Goal: Task Accomplishment & Management: Manage account settings

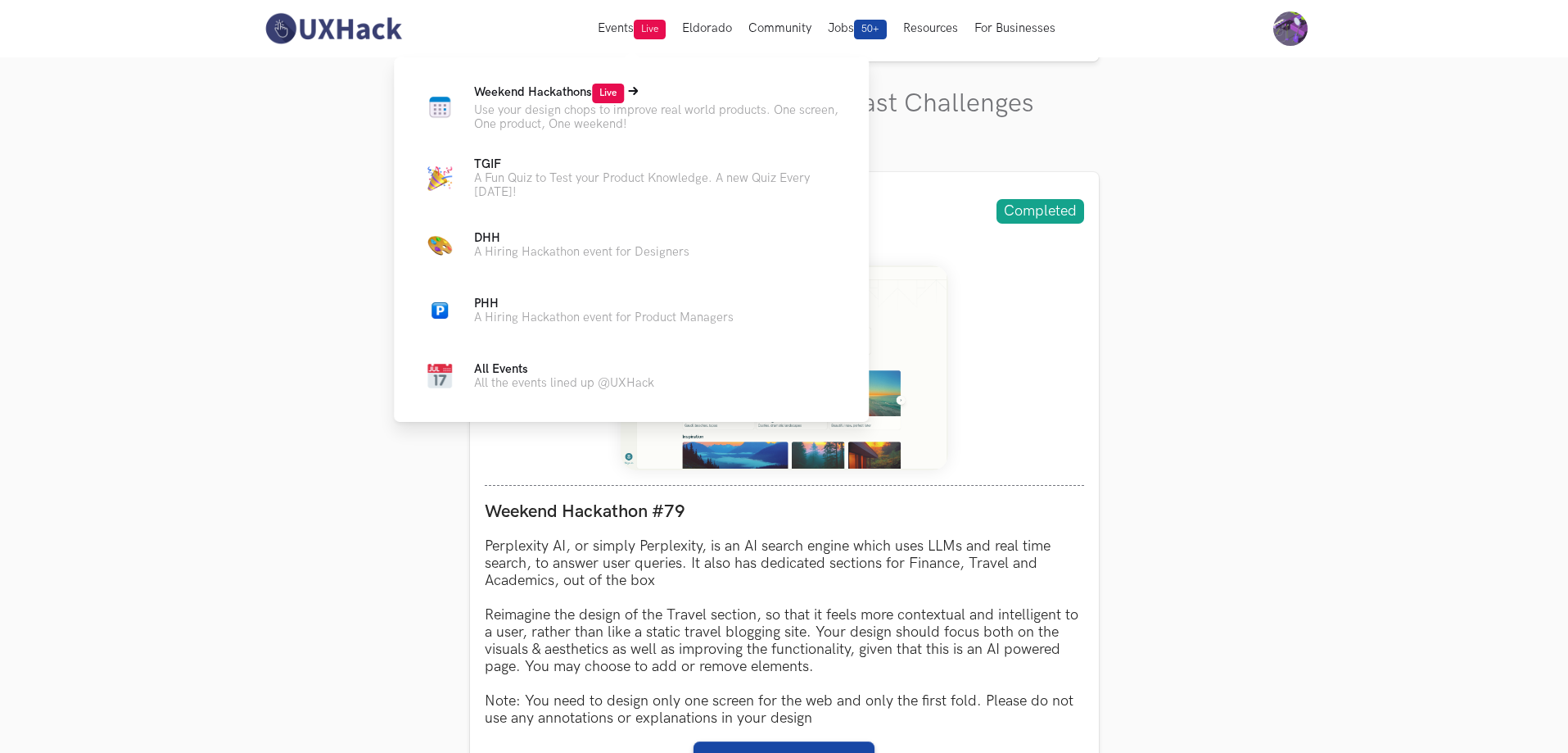
click at [564, 93] on span "Weekend Hackathons Live" at bounding box center [549, 92] width 150 height 14
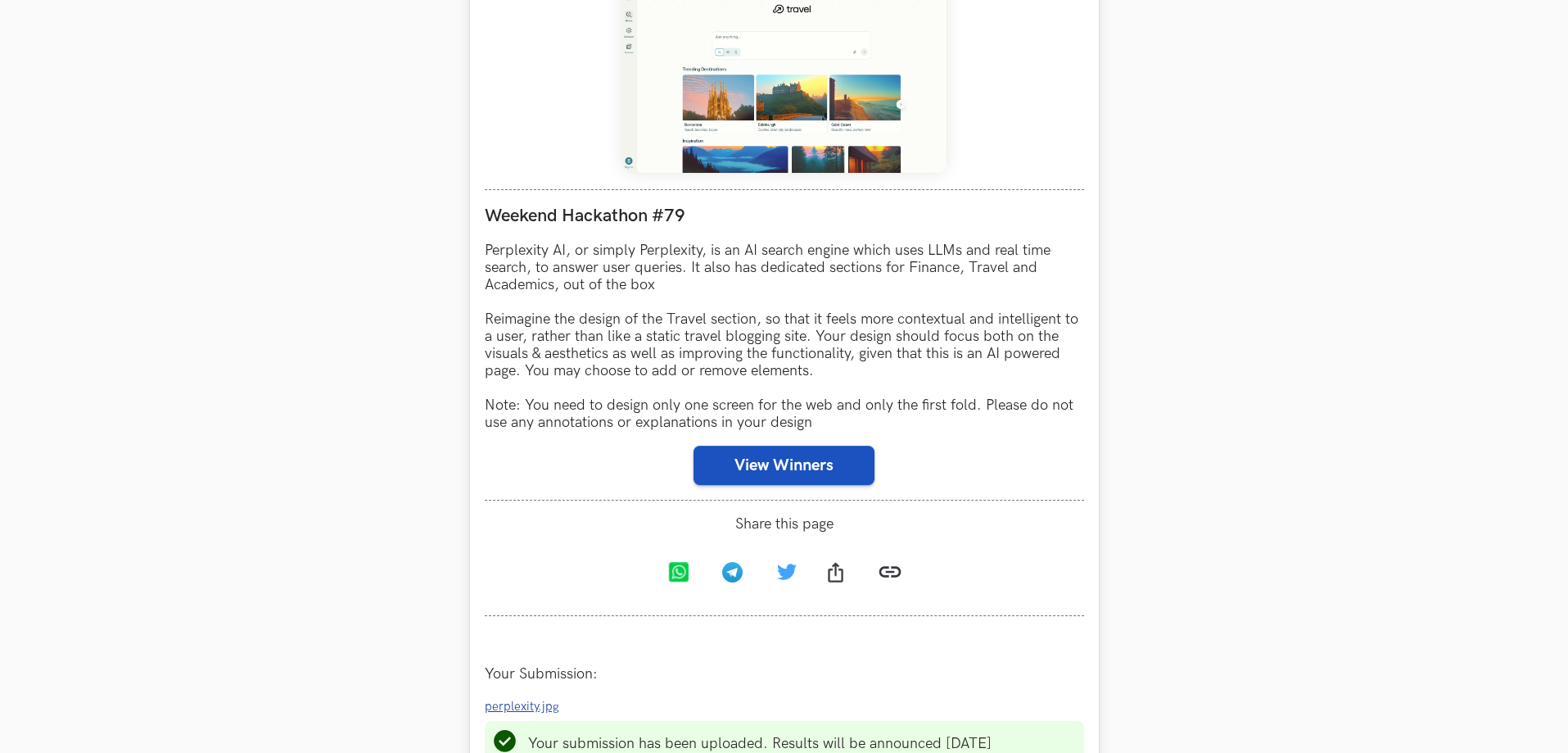
scroll to position [819, 0]
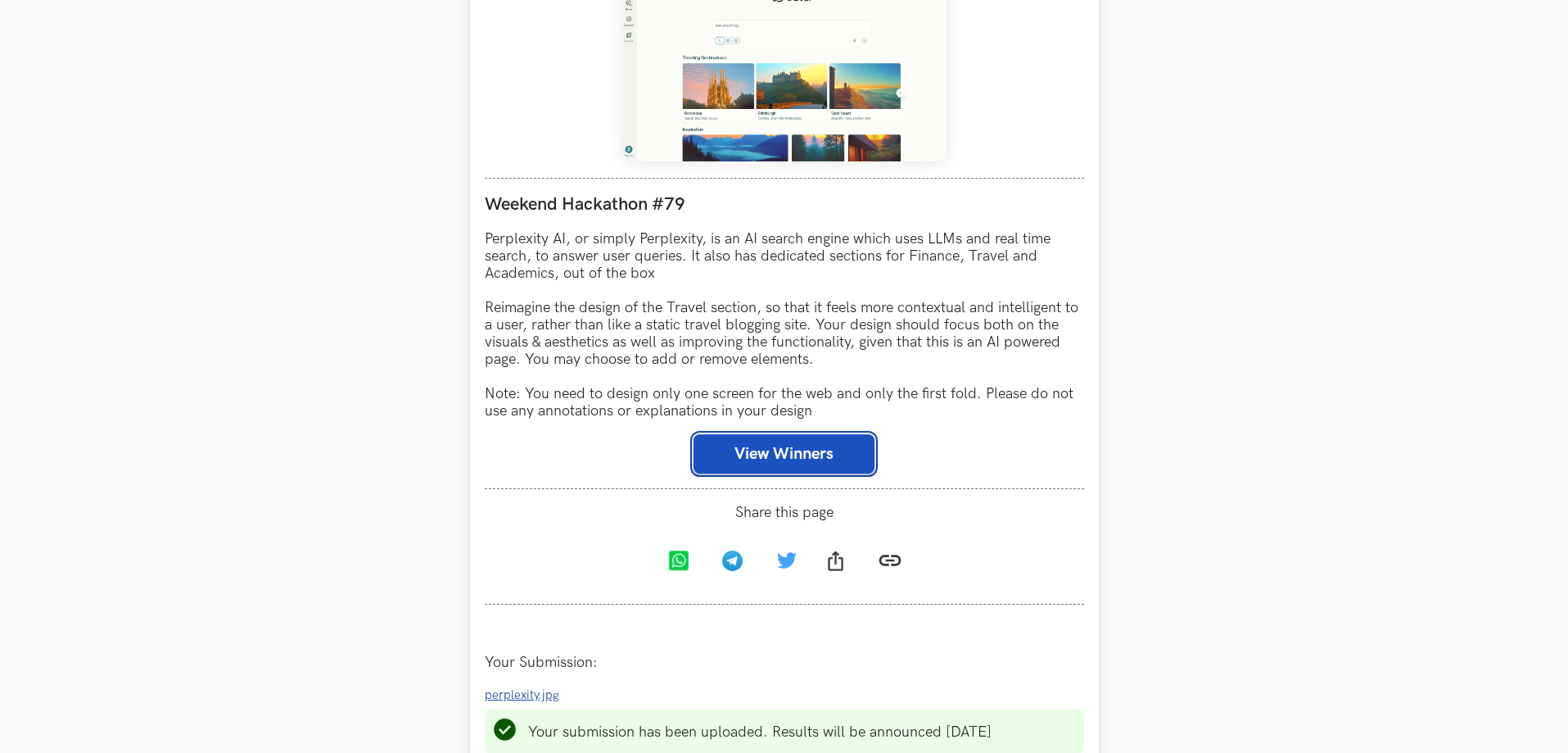
click at [838, 439] on button "View Winners" at bounding box center [784, 454] width 181 height 39
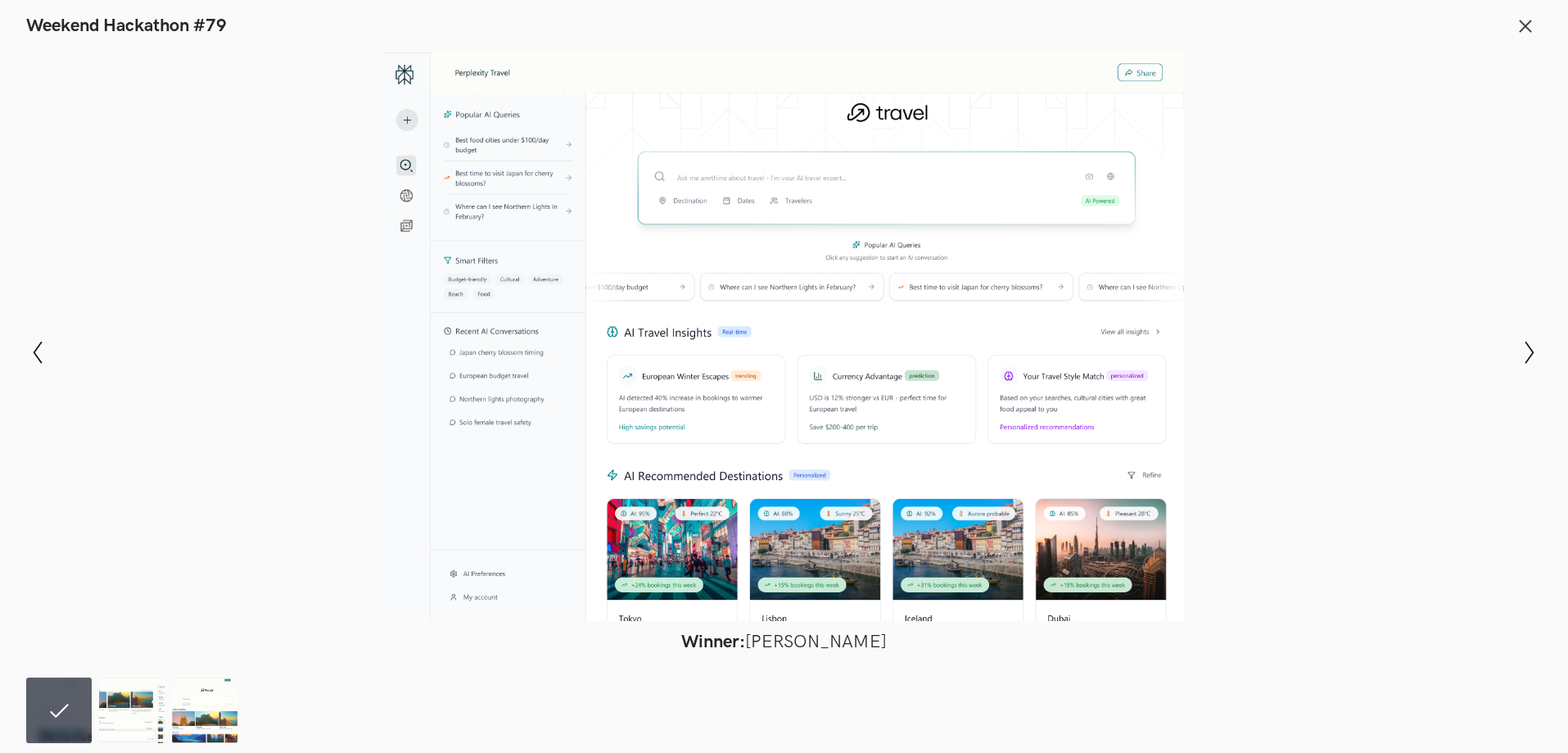
scroll to position [1146, 0]
drag, startPoint x: 212, startPoint y: 267, endPoint x: 222, endPoint y: 257, distance: 14.1
click at [208, 272] on div at bounding box center [784, 336] width 1448 height 568
click at [1519, 27] on icon at bounding box center [1525, 25] width 18 height 18
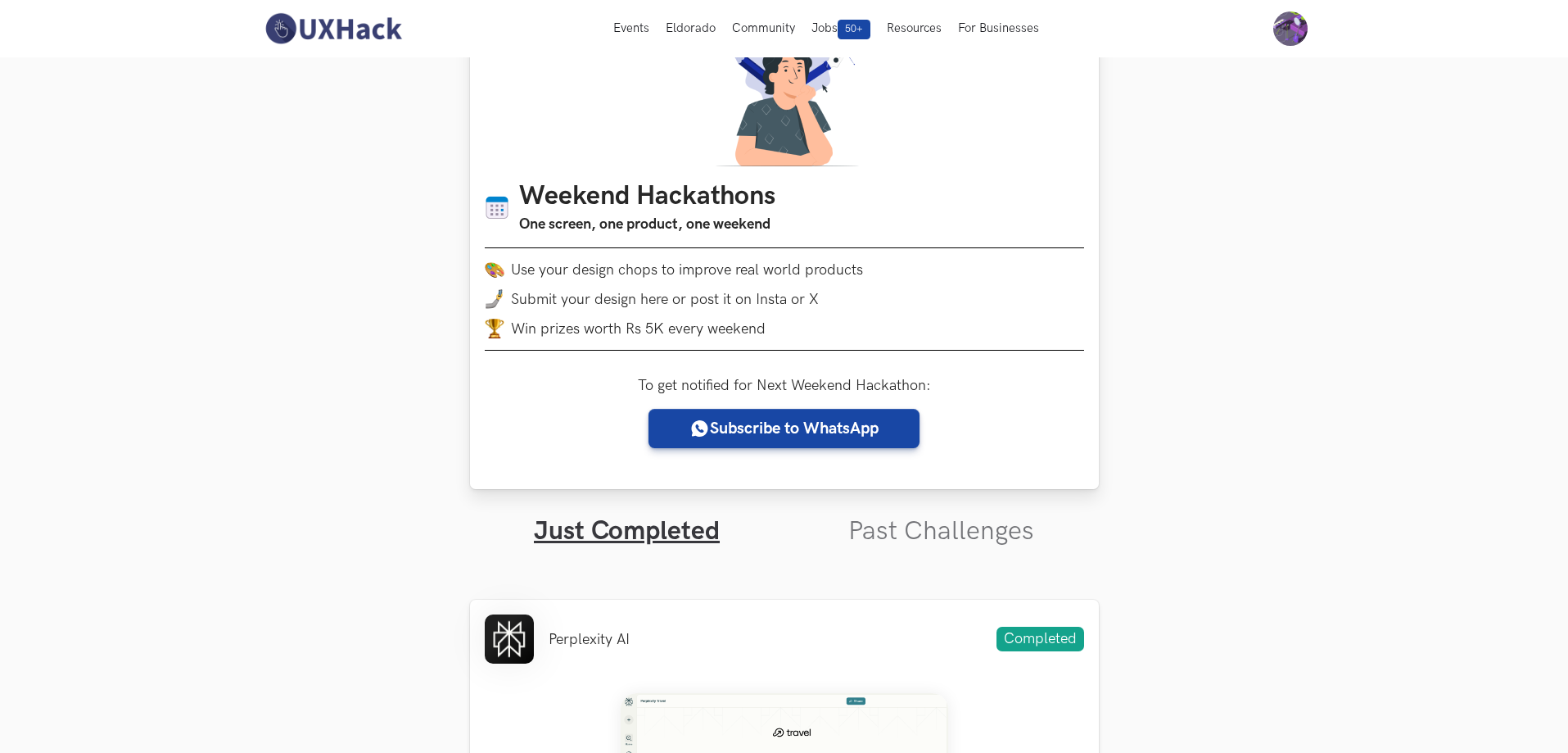
scroll to position [81, 0]
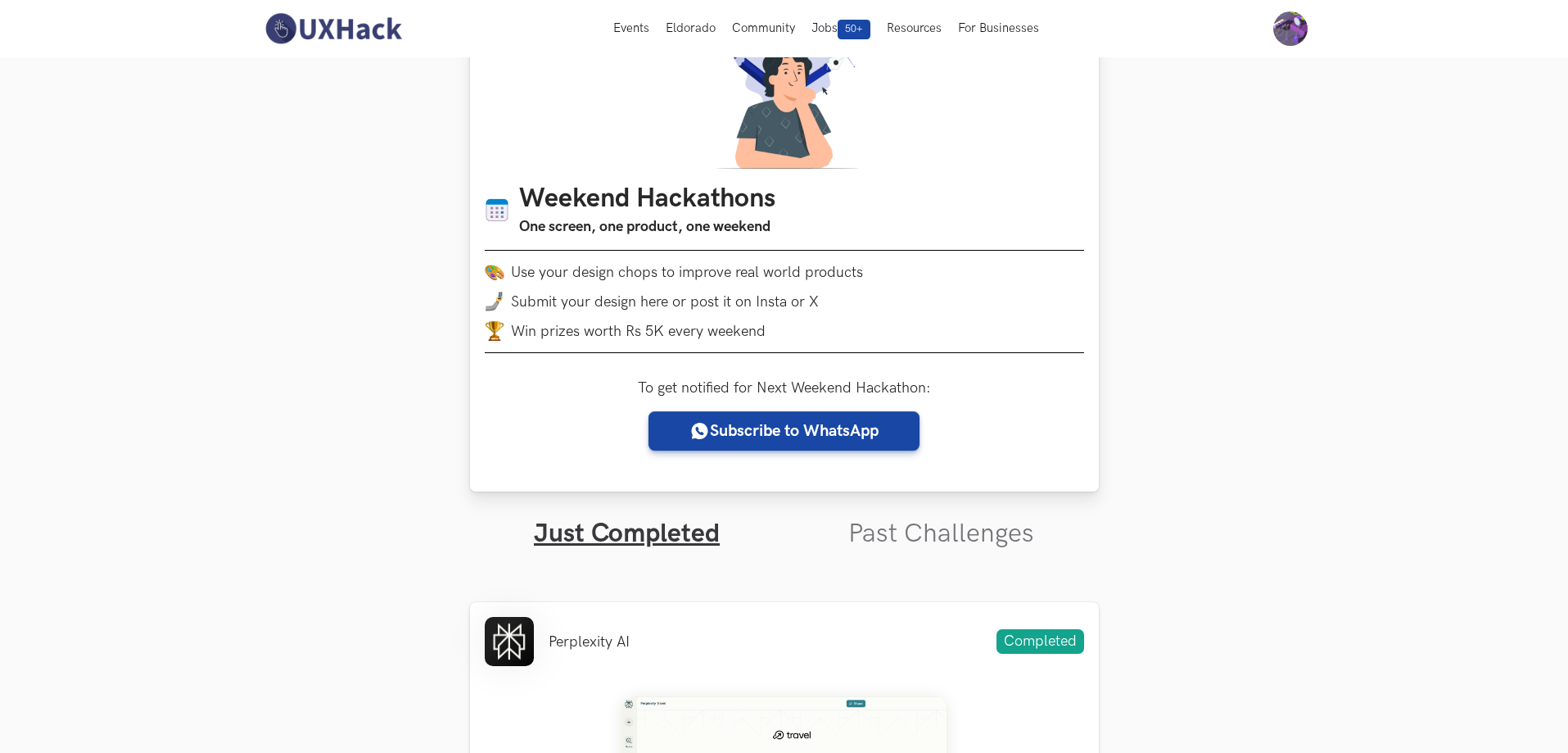
drag, startPoint x: 784, startPoint y: 328, endPoint x: 664, endPoint y: 341, distance: 120.7
click at [664, 341] on li "Win prizes worth Rs 5K every weekend" at bounding box center [784, 331] width 599 height 20
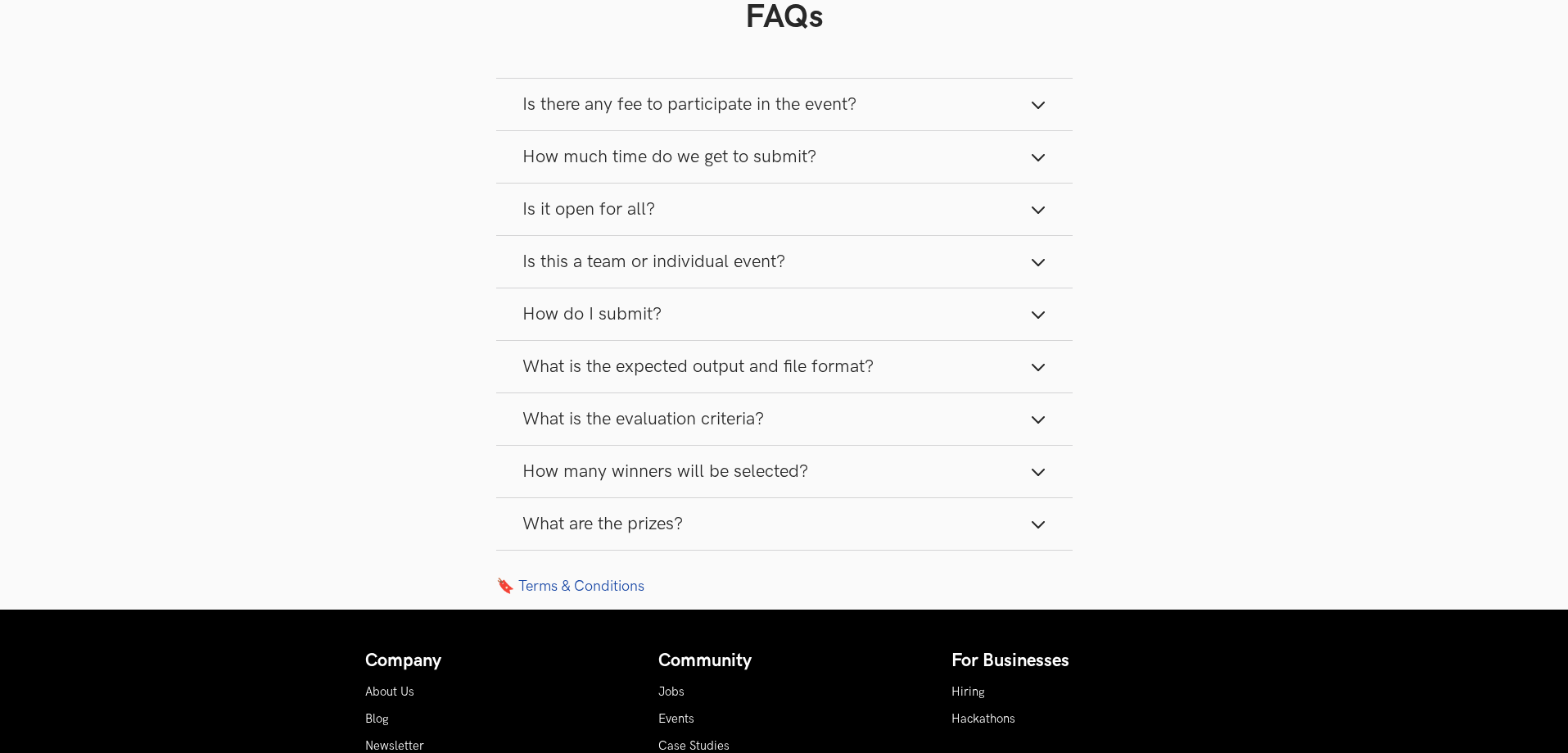
scroll to position [1802, 0]
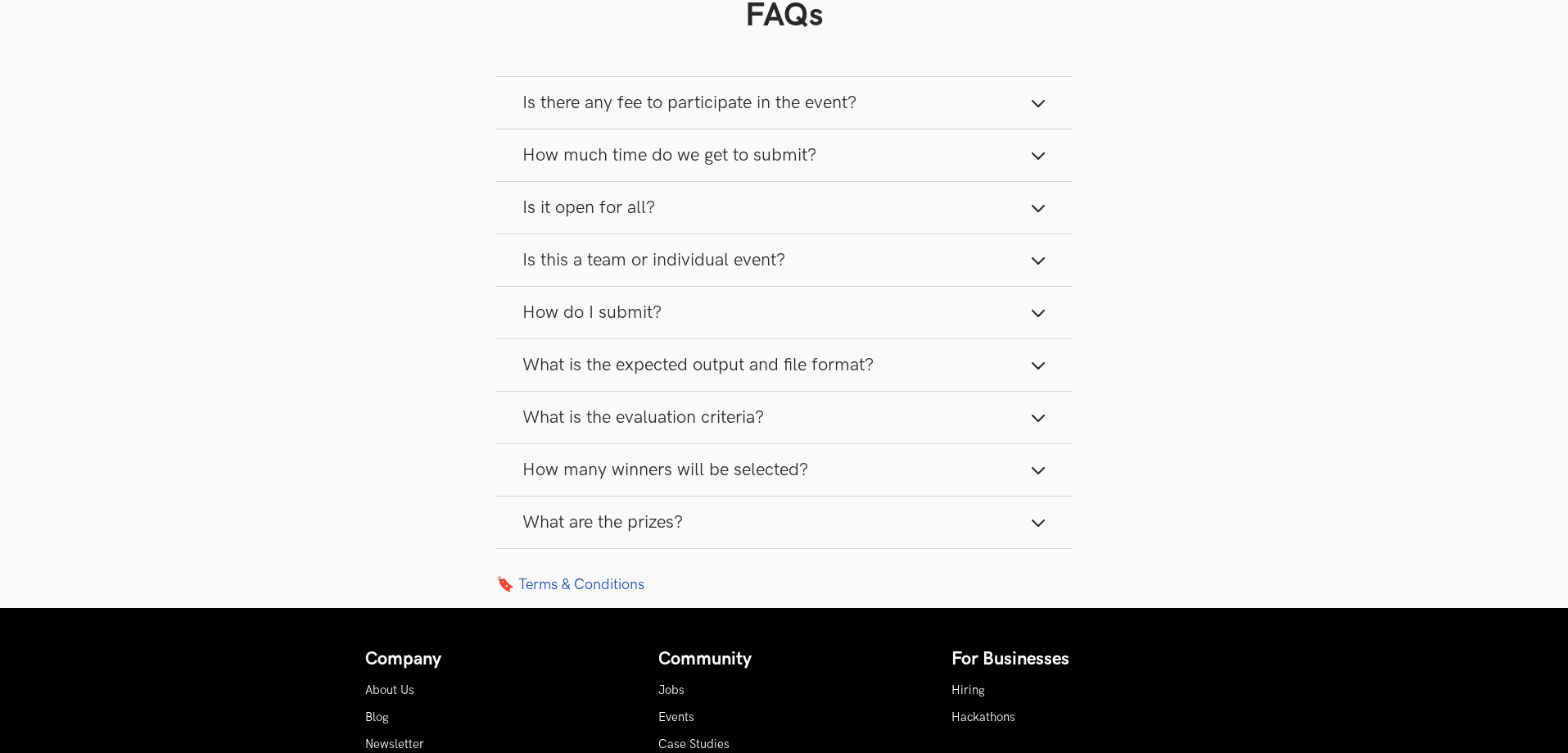
click at [696, 546] on button "What are the prizes?" at bounding box center [784, 522] width 577 height 52
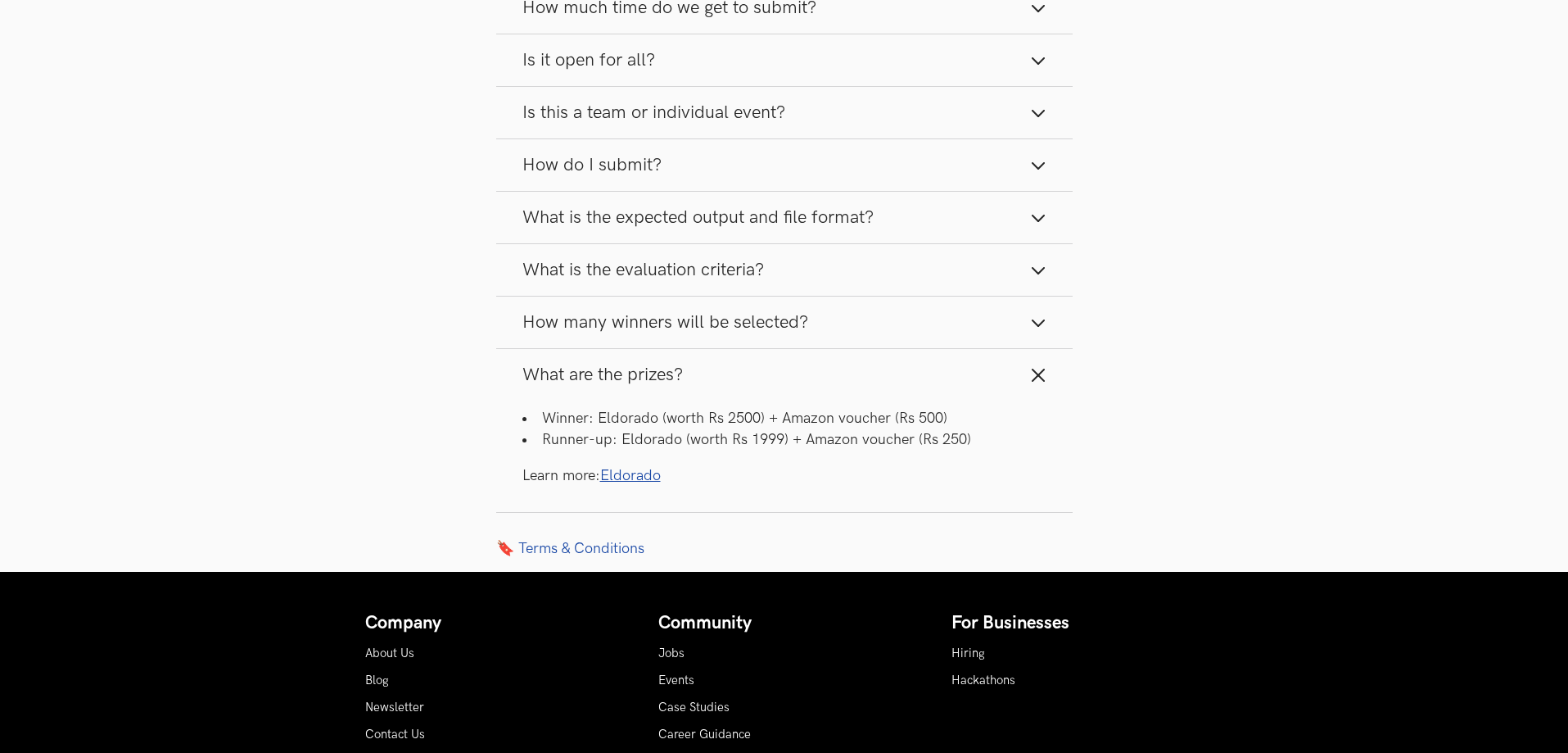
scroll to position [1966, 0]
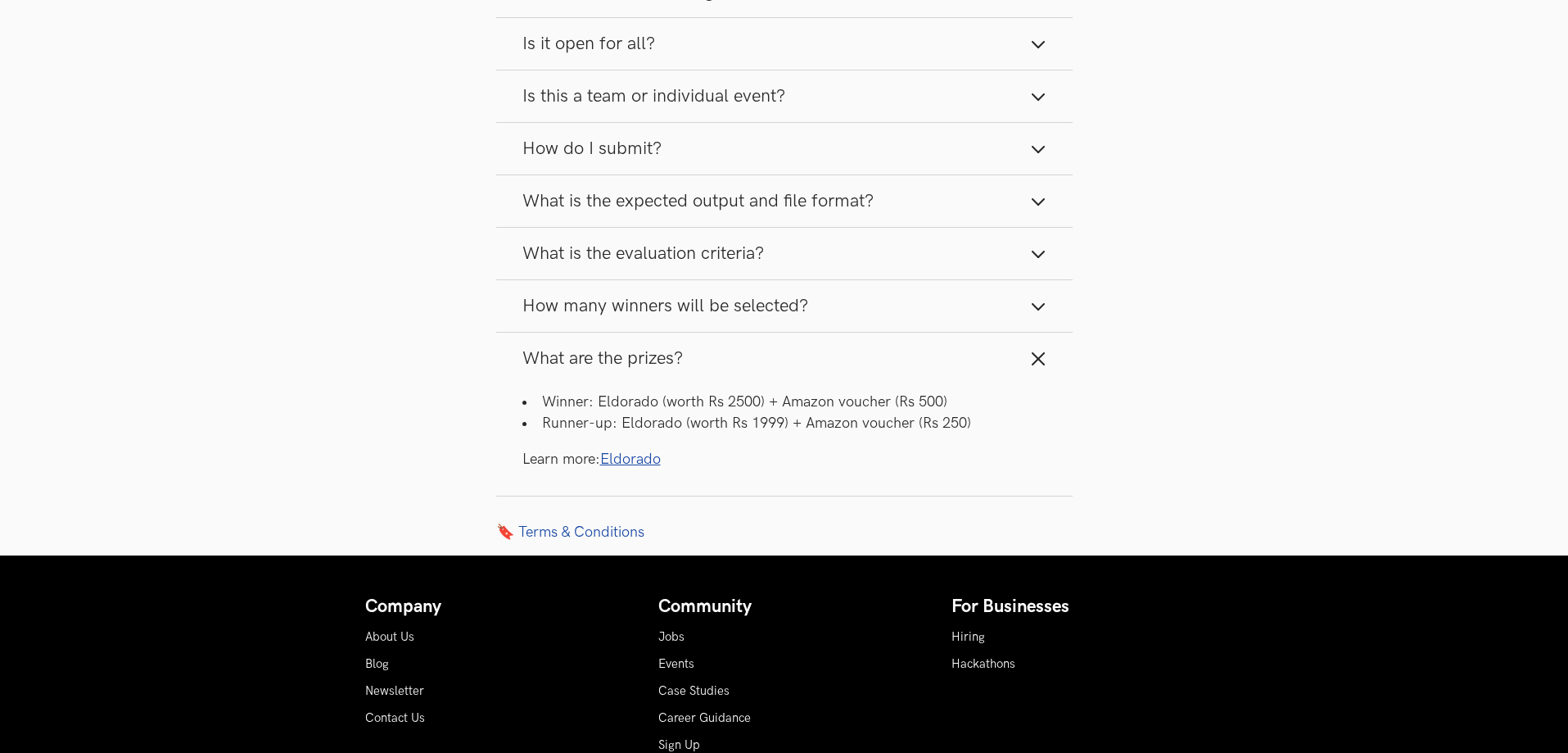
click at [768, 317] on span "How many winners will be selected?" at bounding box center [665, 306] width 286 height 22
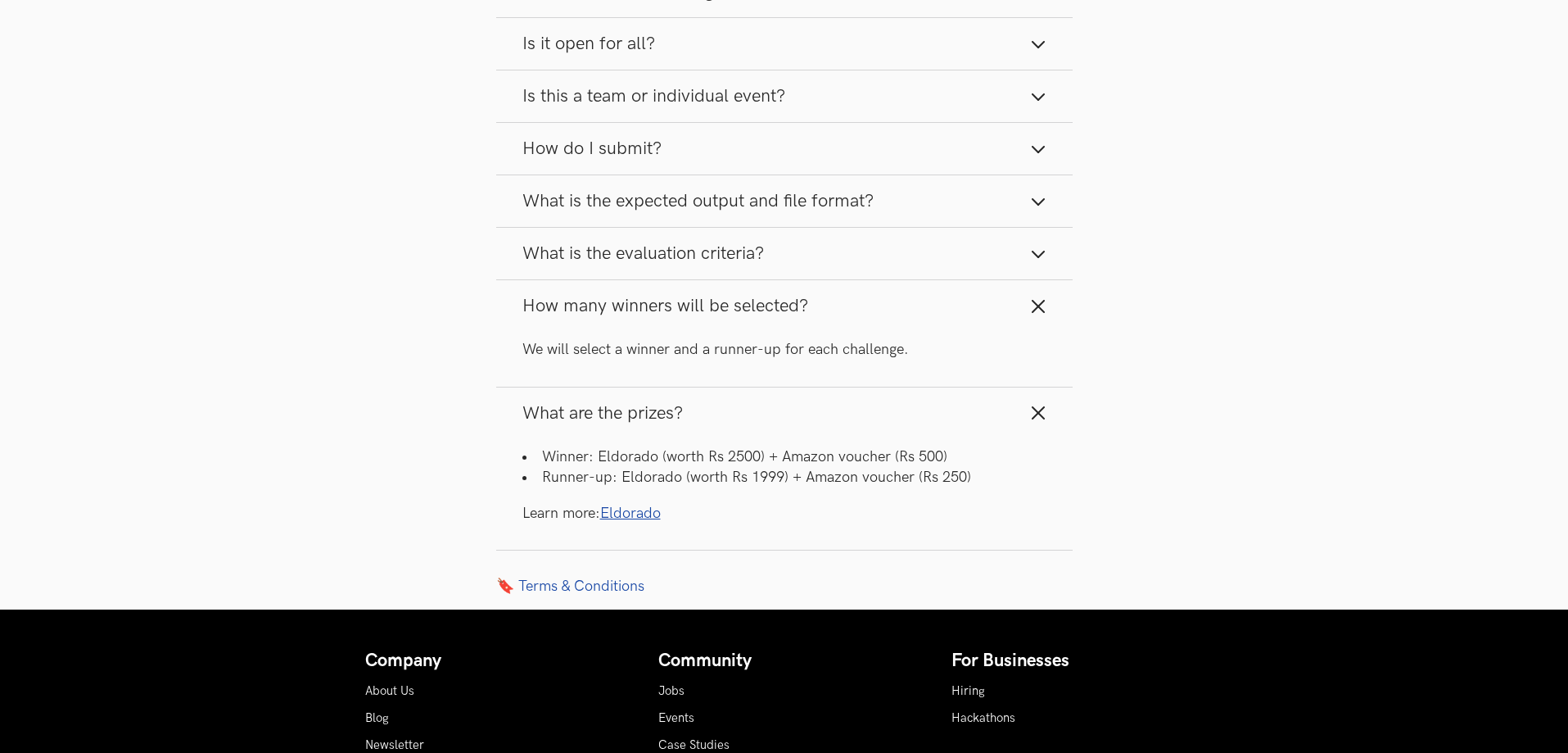
click at [648, 467] on li "Winner: Eldorado (worth Rs 2500) + Amazon voucher (Rs 500)" at bounding box center [784, 457] width 524 height 21
copy li "Eldorado"
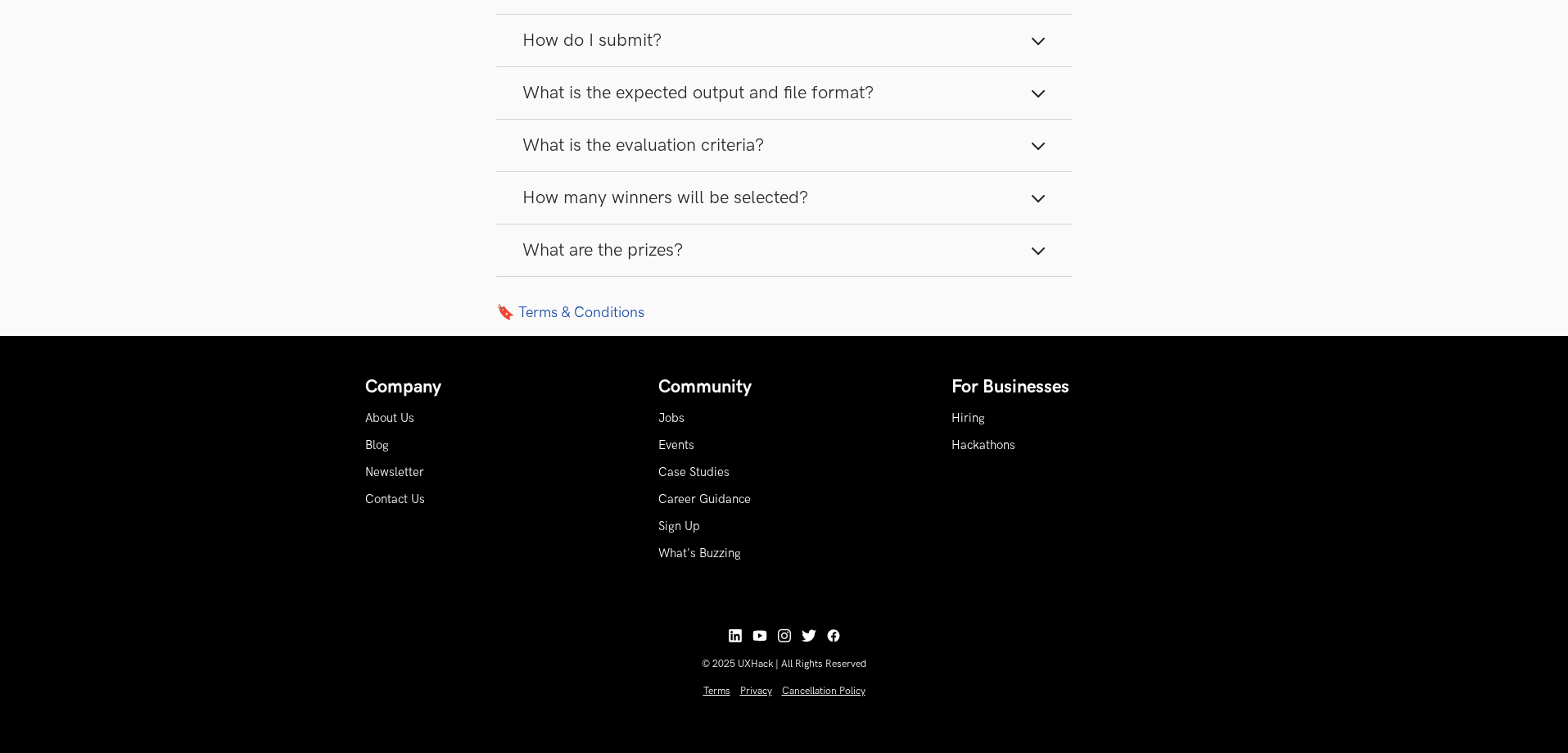
scroll to position [2094, 0]
click at [721, 245] on button "What are the prizes?" at bounding box center [784, 250] width 577 height 52
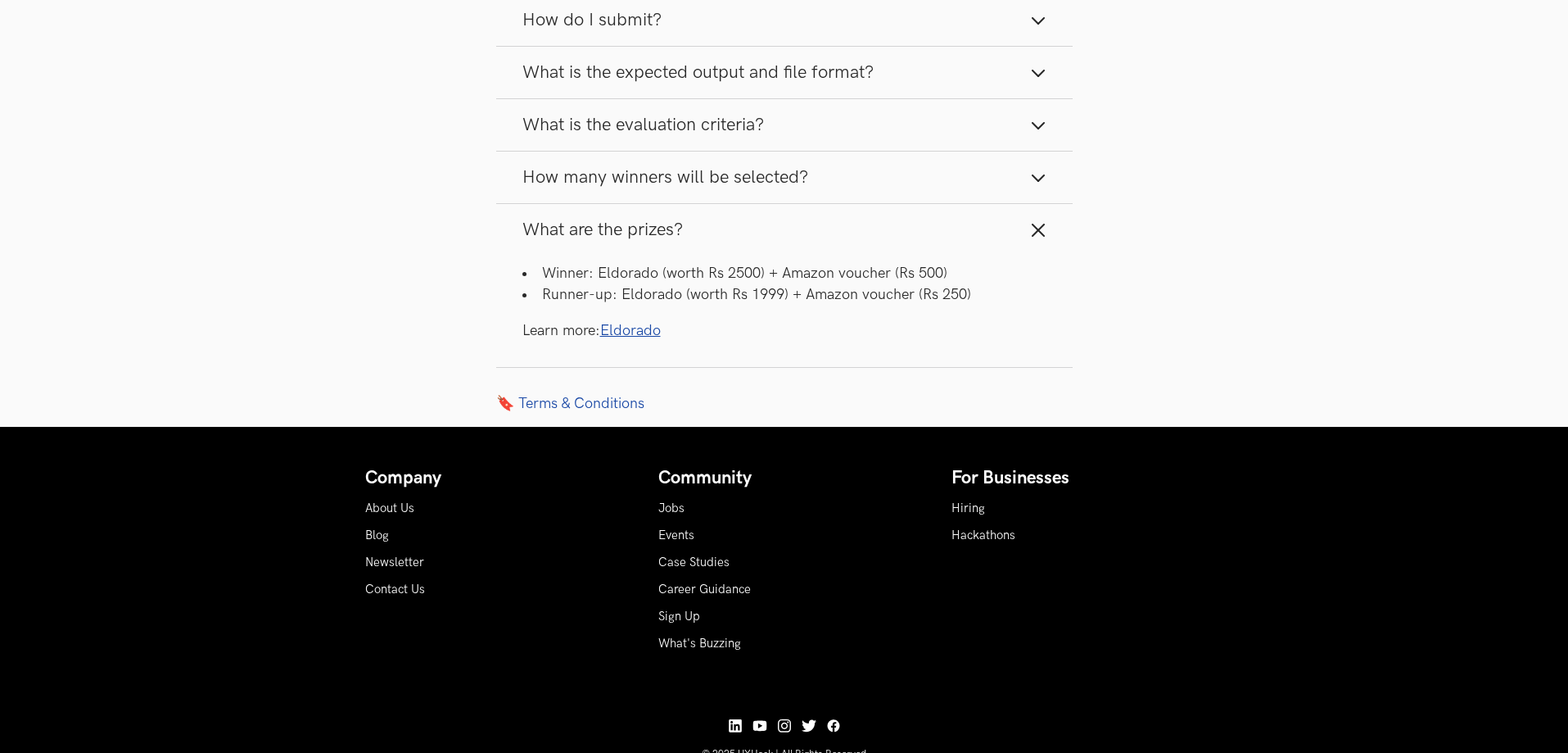
click at [647, 339] on link "Eldorado" at bounding box center [630, 331] width 61 height 17
click at [642, 284] on li "Winner: Eldorado (worth Rs 2500) + Amazon voucher (Rs 500)" at bounding box center [784, 273] width 524 height 21
click at [751, 284] on li "Winner: Eldorado (worth Rs 2500) + Amazon voucher (Rs 500)" at bounding box center [784, 273] width 524 height 21
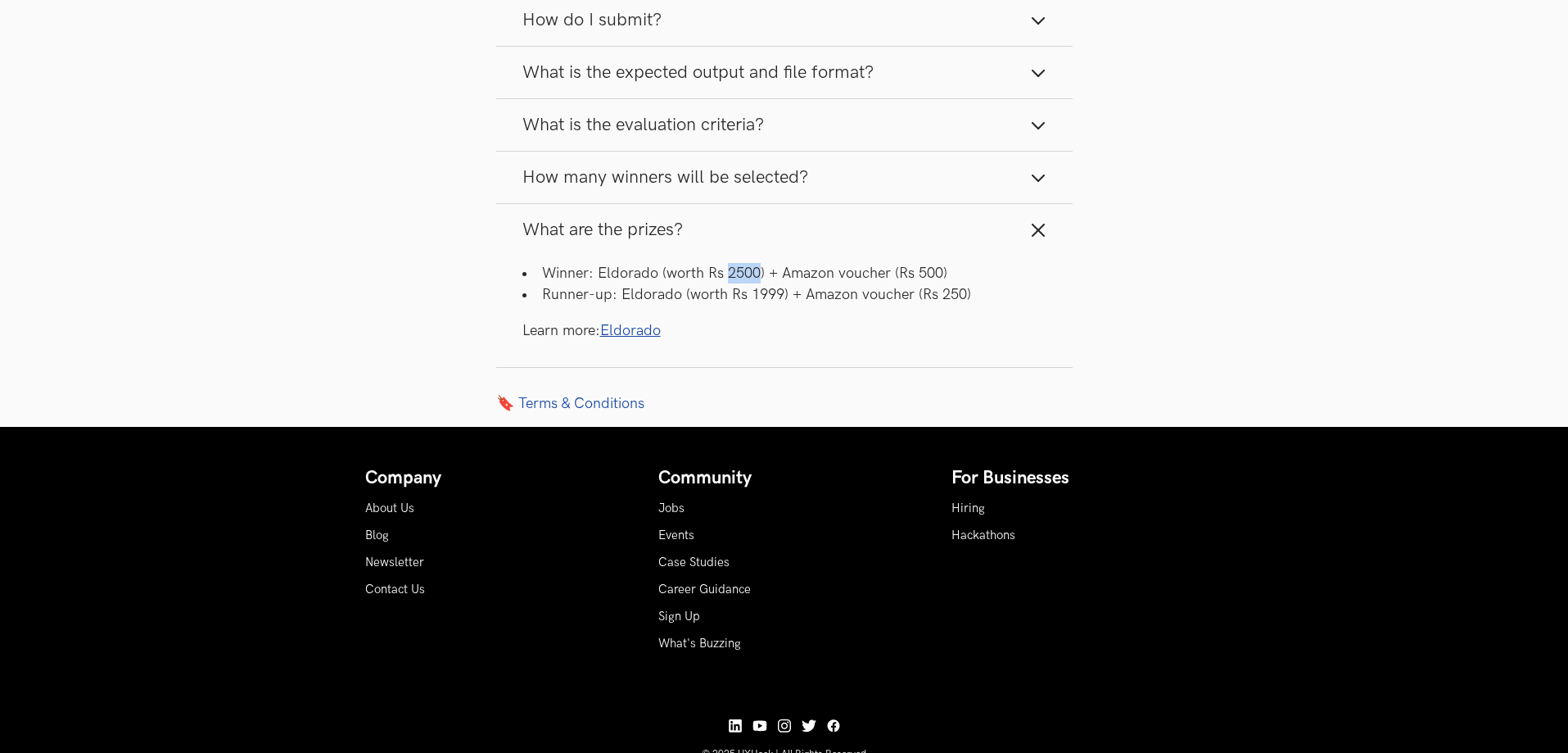
click at [949, 256] on button "What are the prizes?" at bounding box center [784, 229] width 577 height 52
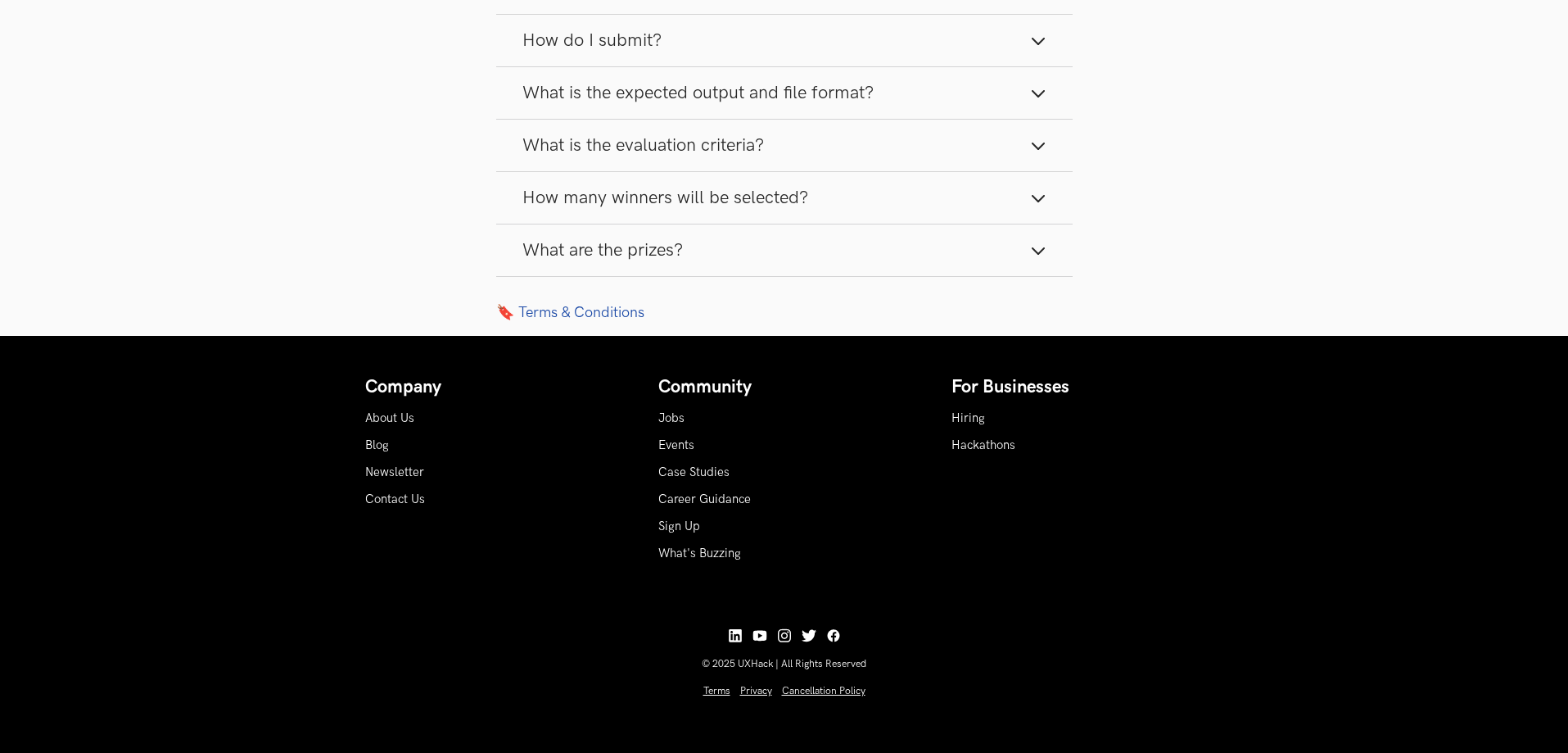
click at [1022, 239] on button "What are the prizes?" at bounding box center [784, 250] width 577 height 52
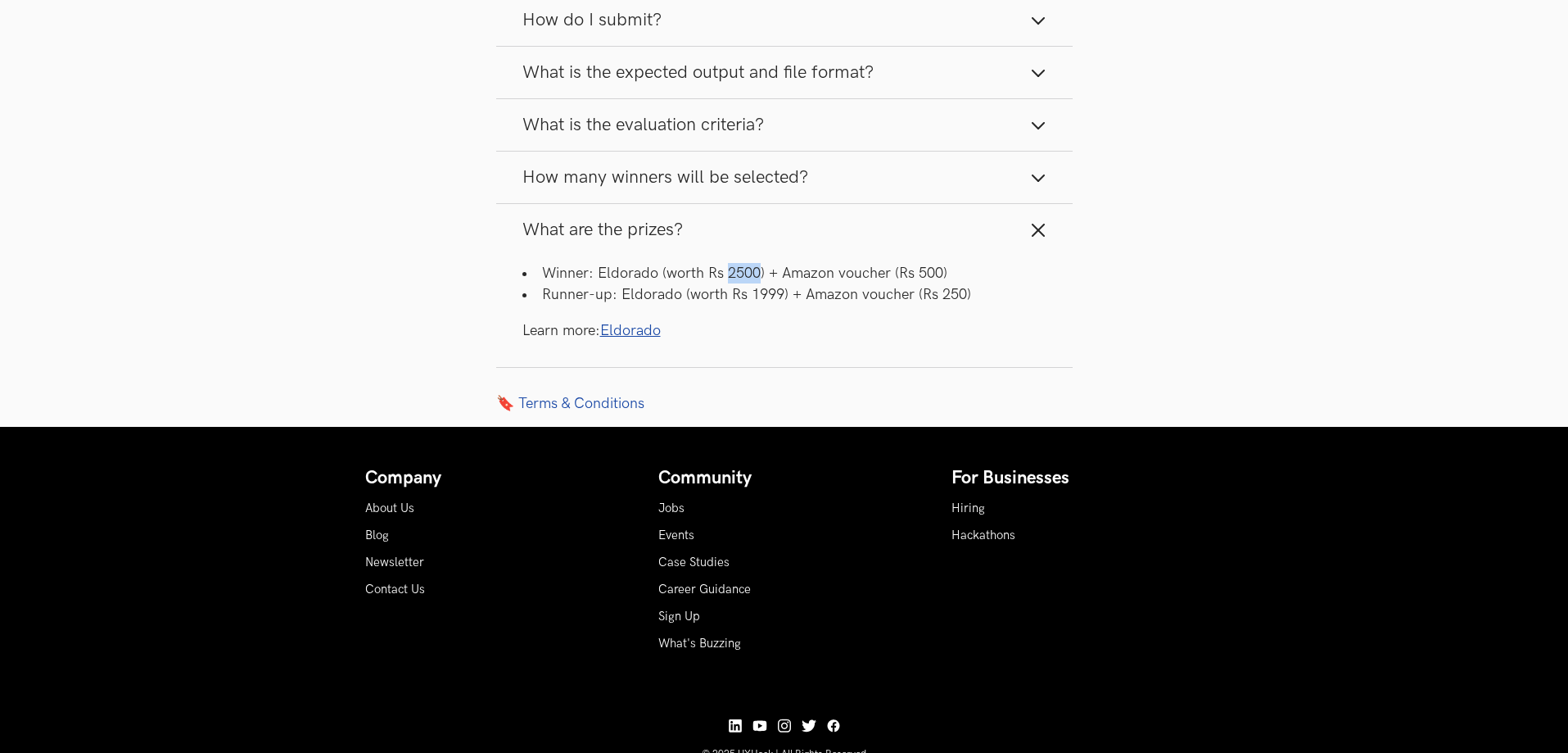
click at [897, 256] on button "What are the prizes?" at bounding box center [784, 229] width 577 height 52
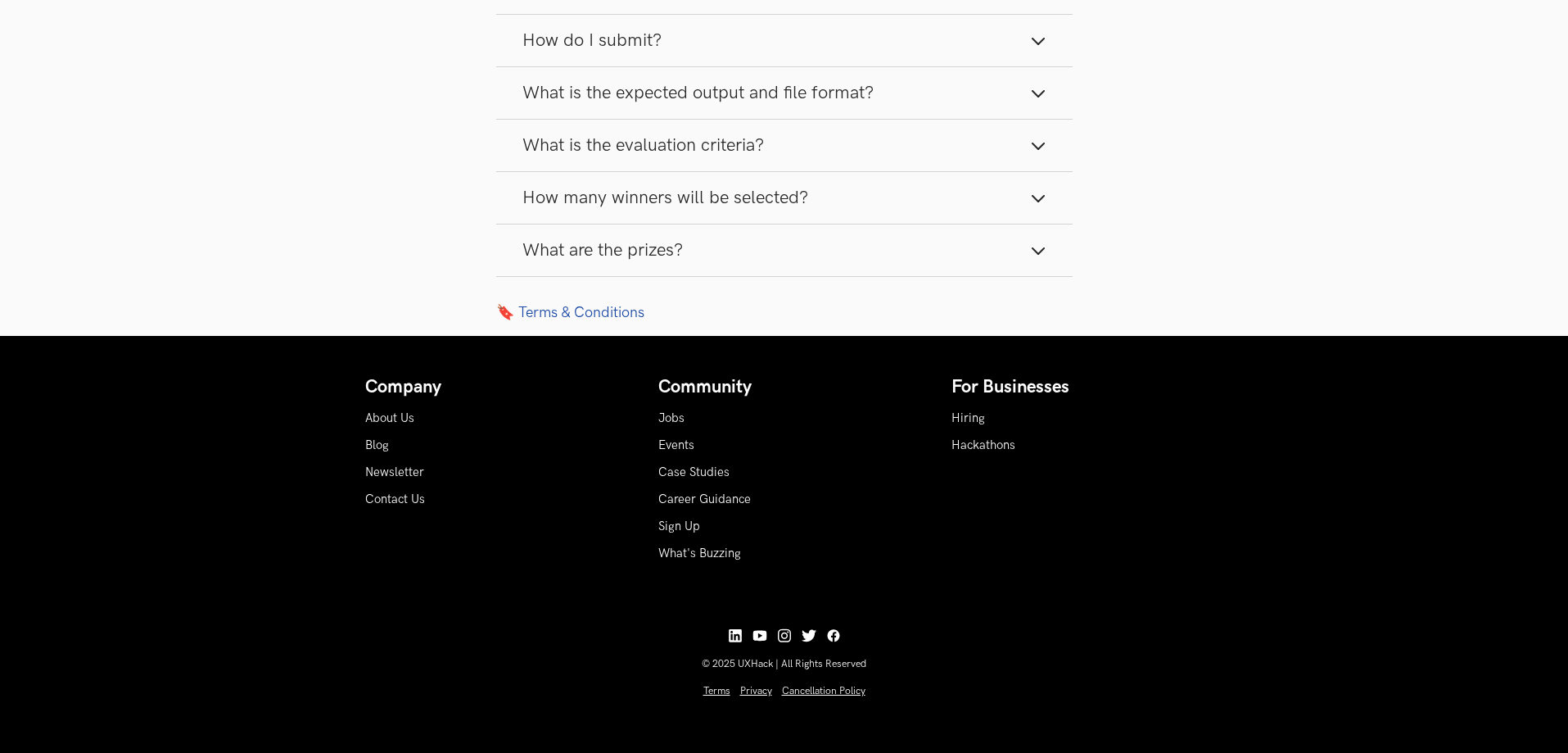
click at [939, 251] on button "What are the prizes?" at bounding box center [784, 250] width 577 height 52
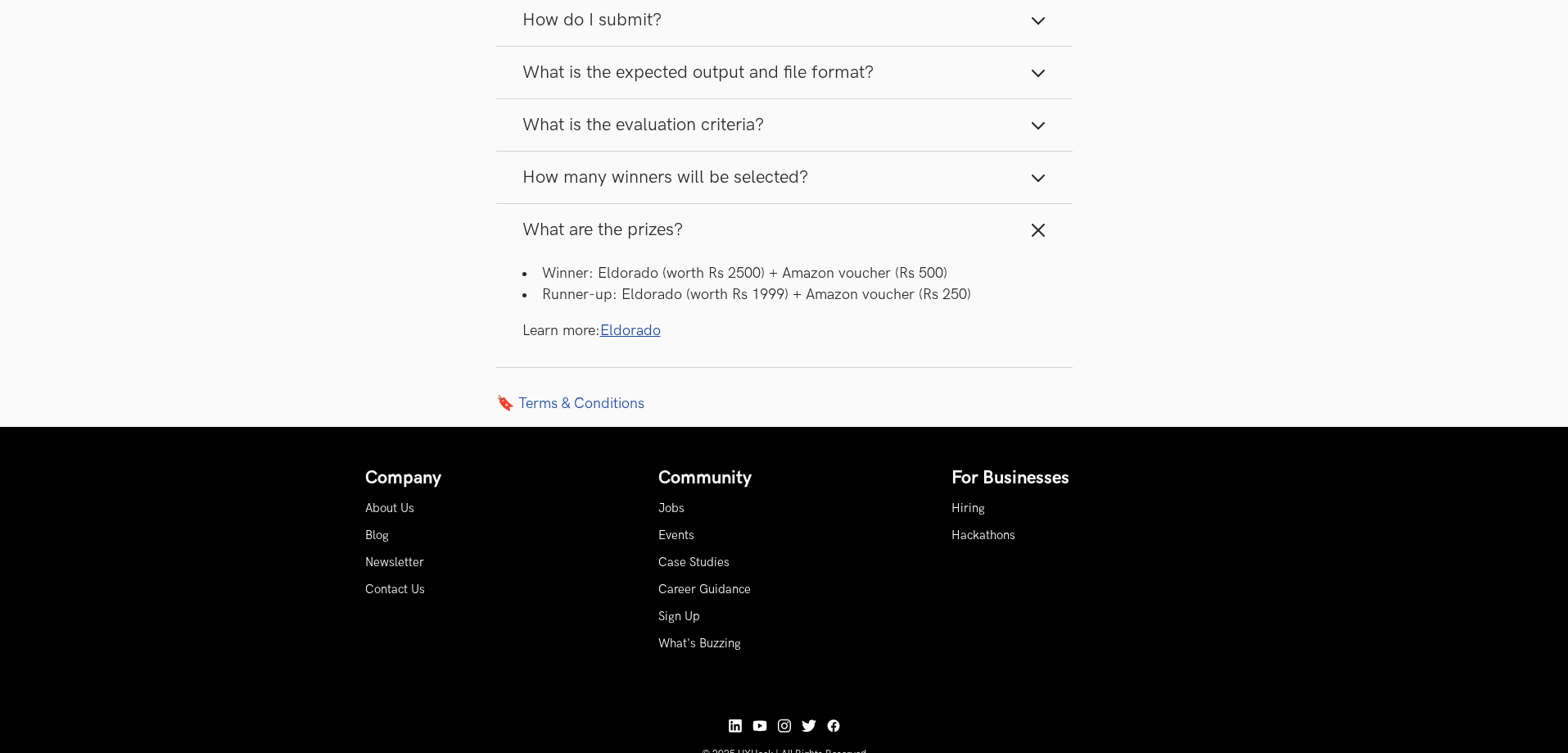
click at [699, 284] on li "Winner: Eldorado (worth Rs 2500) + Amazon voucher (Rs 500)" at bounding box center [784, 273] width 524 height 21
click at [735, 284] on li "Winner: Eldorado (worth Rs 2500) + Amazon voucher (Rs 500)" at bounding box center [784, 273] width 524 height 21
click at [605, 284] on li "Winner: Eldorado (worth Rs 2500) + Amazon voucher (Rs 500)" at bounding box center [784, 273] width 524 height 21
click at [753, 284] on li "Winner: Eldorado (worth Rs 2500) + Amazon voucher (Rs 500)" at bounding box center [784, 273] width 524 height 21
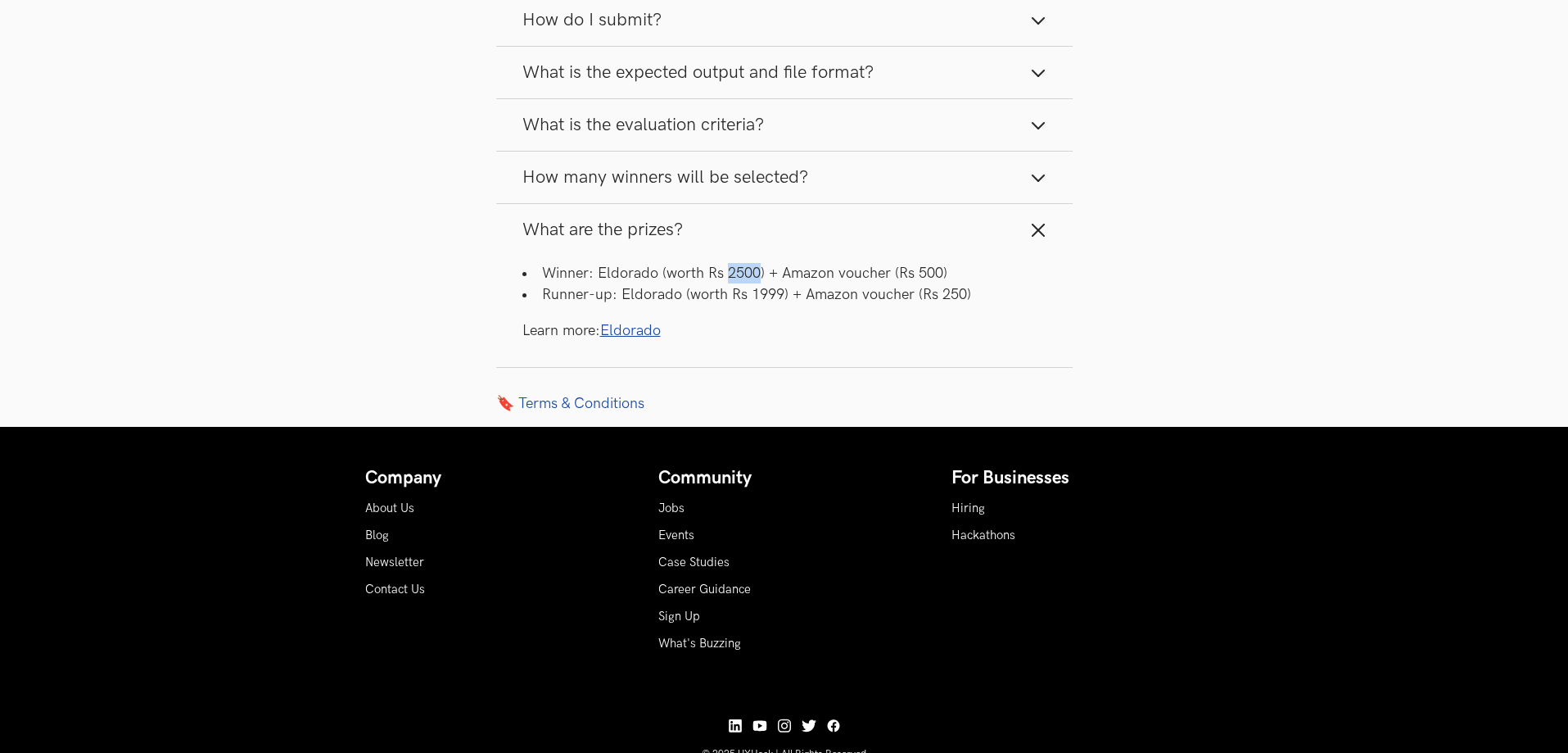
click at [753, 284] on li "Winner: Eldorado (worth Rs 2500) + Amazon voucher (Rs 500)" at bounding box center [784, 273] width 524 height 21
click at [926, 281] on div "Winner: Eldorado (worth Rs 2500) + Amazon voucher (Rs 500) Runner-up: Eldorado …" at bounding box center [784, 311] width 577 height 111
click at [926, 280] on div "Winner: Eldorado (worth Rs 2500) + Amazon voucher (Rs 500) Runner-up: Eldorado …" at bounding box center [784, 311] width 577 height 111
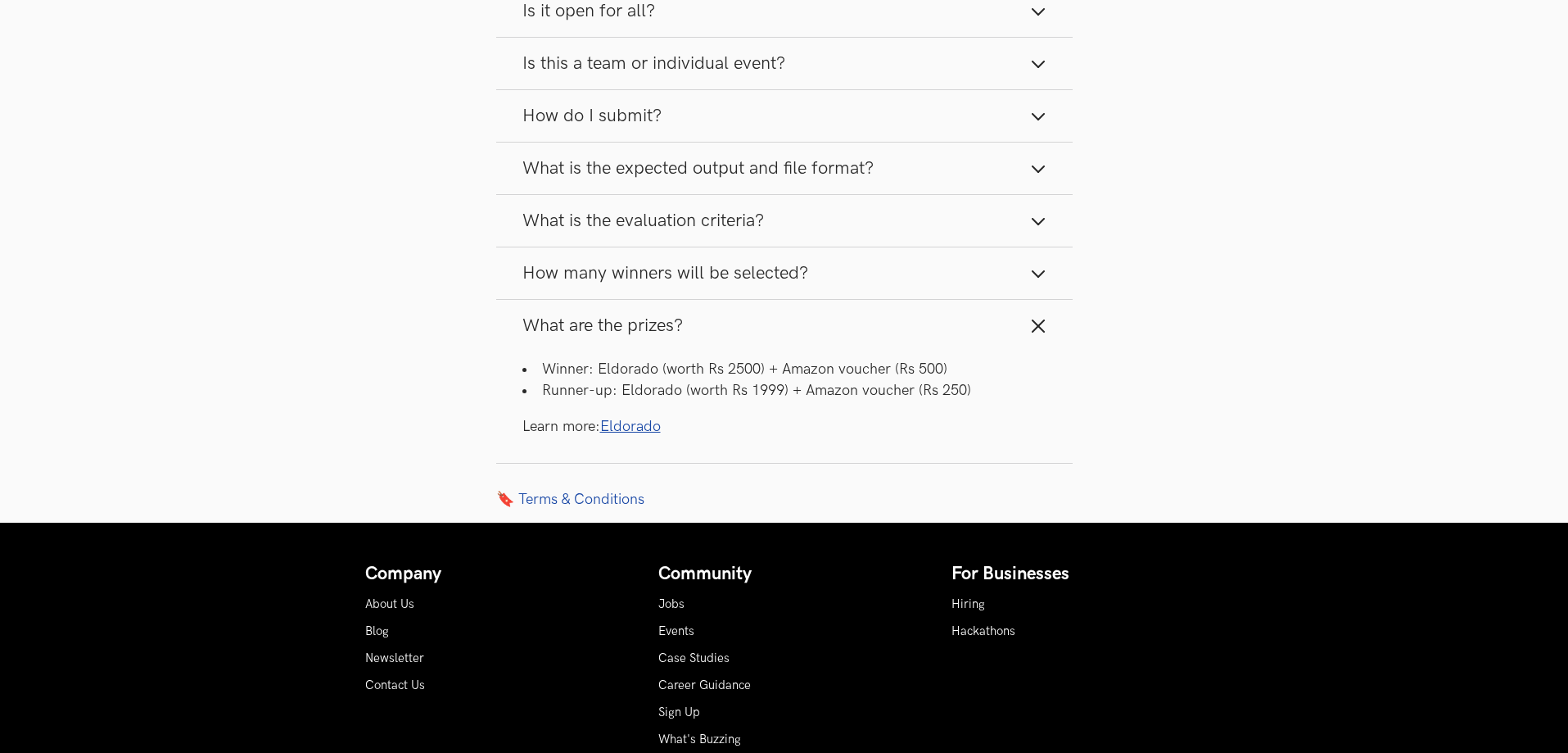
scroll to position [2013, 0]
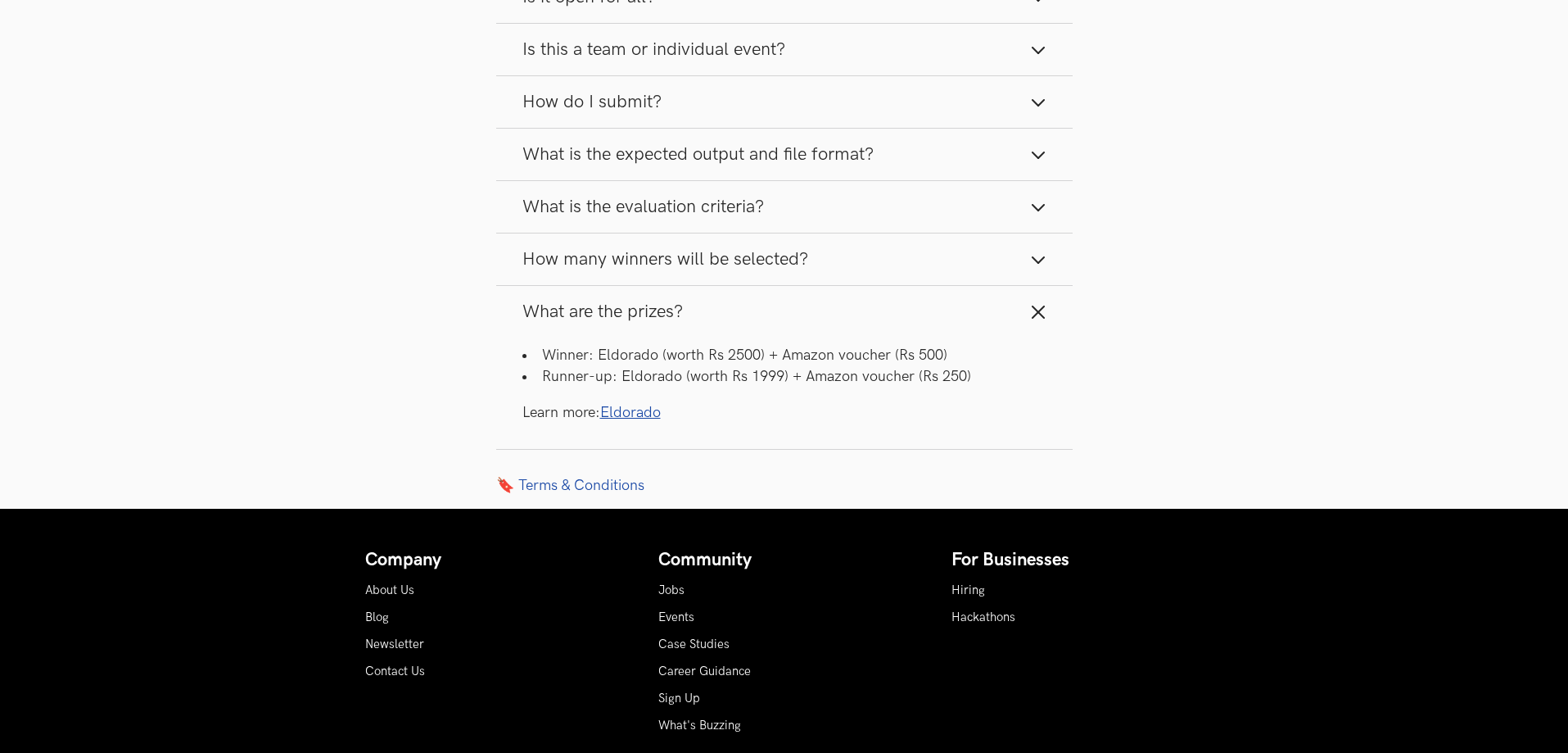
click at [643, 421] on link "Eldorado" at bounding box center [630, 412] width 61 height 17
click at [733, 365] on li "Winner: Eldorado (worth Rs 2500) + Amazon voucher (Rs 500)" at bounding box center [784, 355] width 524 height 21
click at [679, 448] on div "Winner: Eldorado (worth Rs 2500) + Amazon voucher (Rs 500) Runner-up: Eldorado …" at bounding box center [784, 392] width 577 height 111
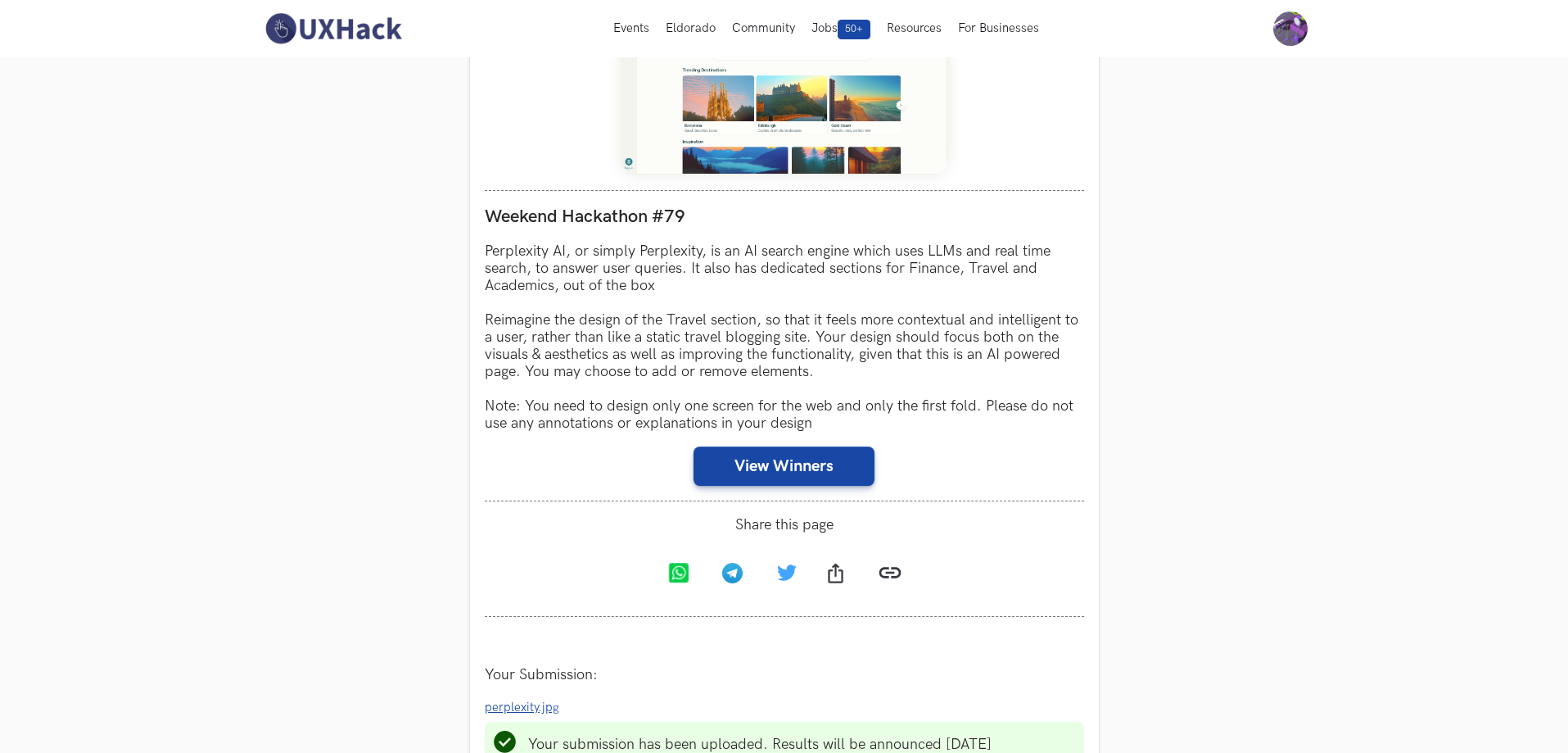
scroll to position [784, 0]
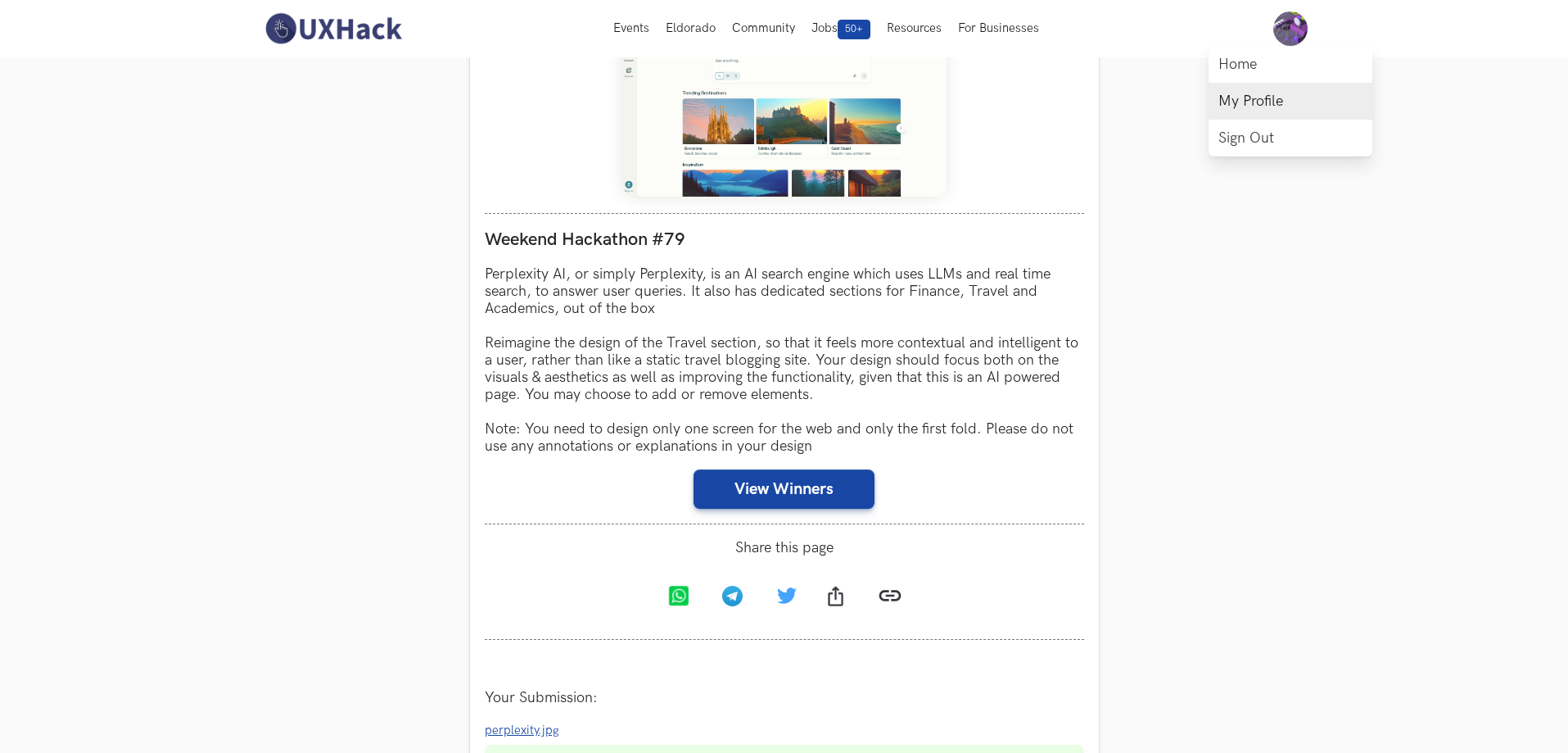
click at [1274, 99] on link "My Profile" at bounding box center [1290, 100] width 164 height 37
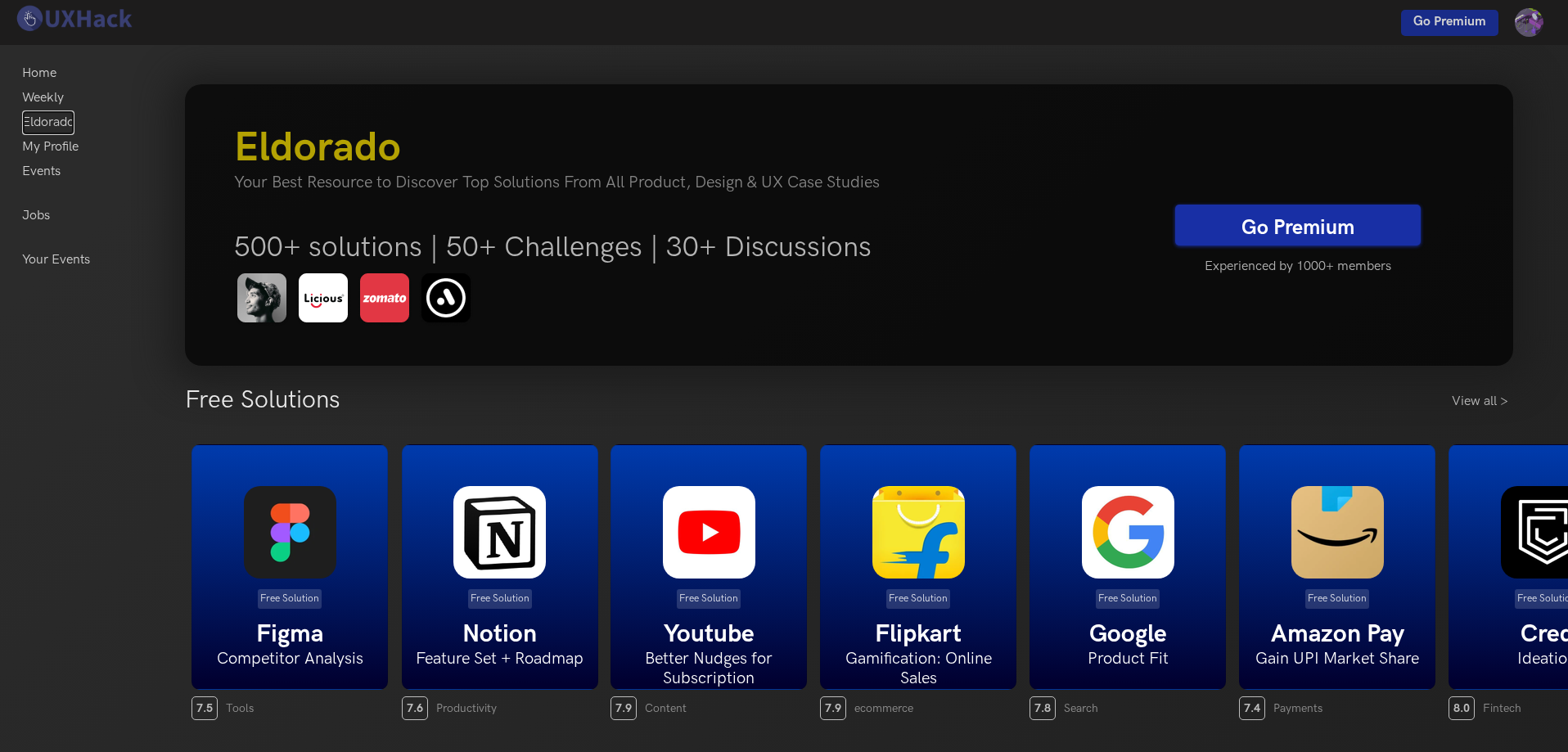
click at [62, 123] on link "Eldorado" at bounding box center [49, 123] width 52 height 24
click at [1434, 17] on span "Go Premium" at bounding box center [1450, 22] width 73 height 16
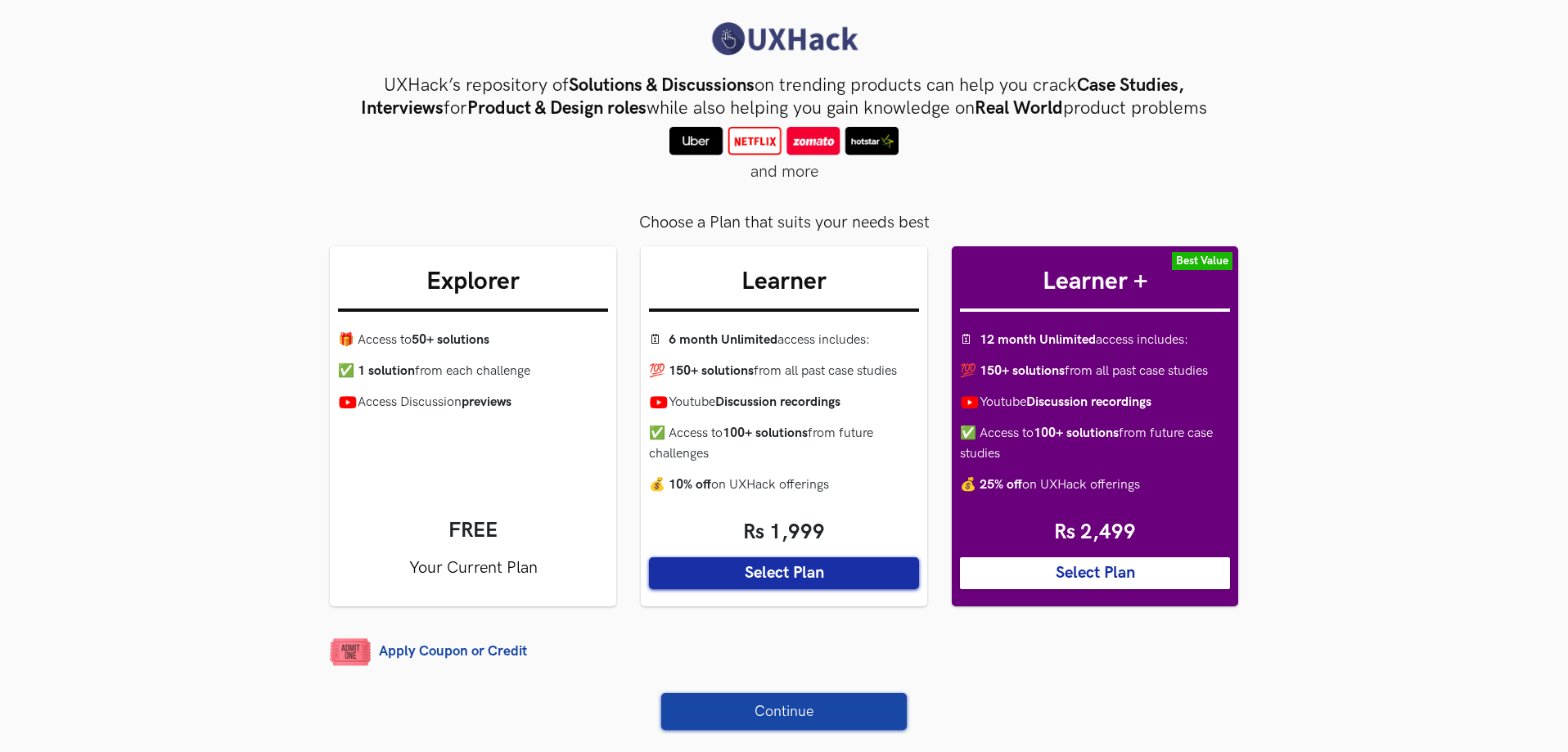
click at [1098, 581] on button "Select Plan" at bounding box center [1095, 573] width 270 height 32
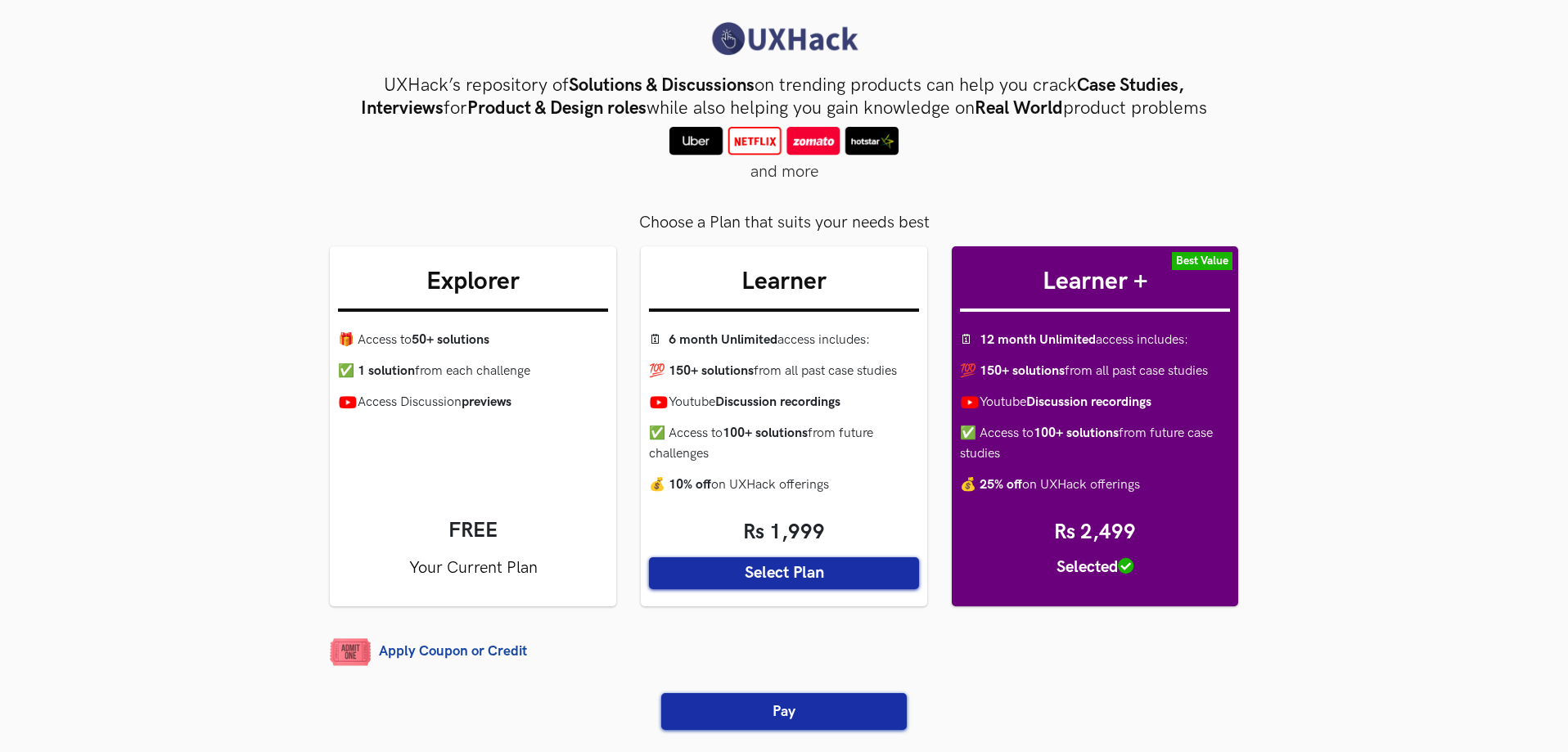
click at [770, 706] on button "Pay" at bounding box center [784, 711] width 245 height 36
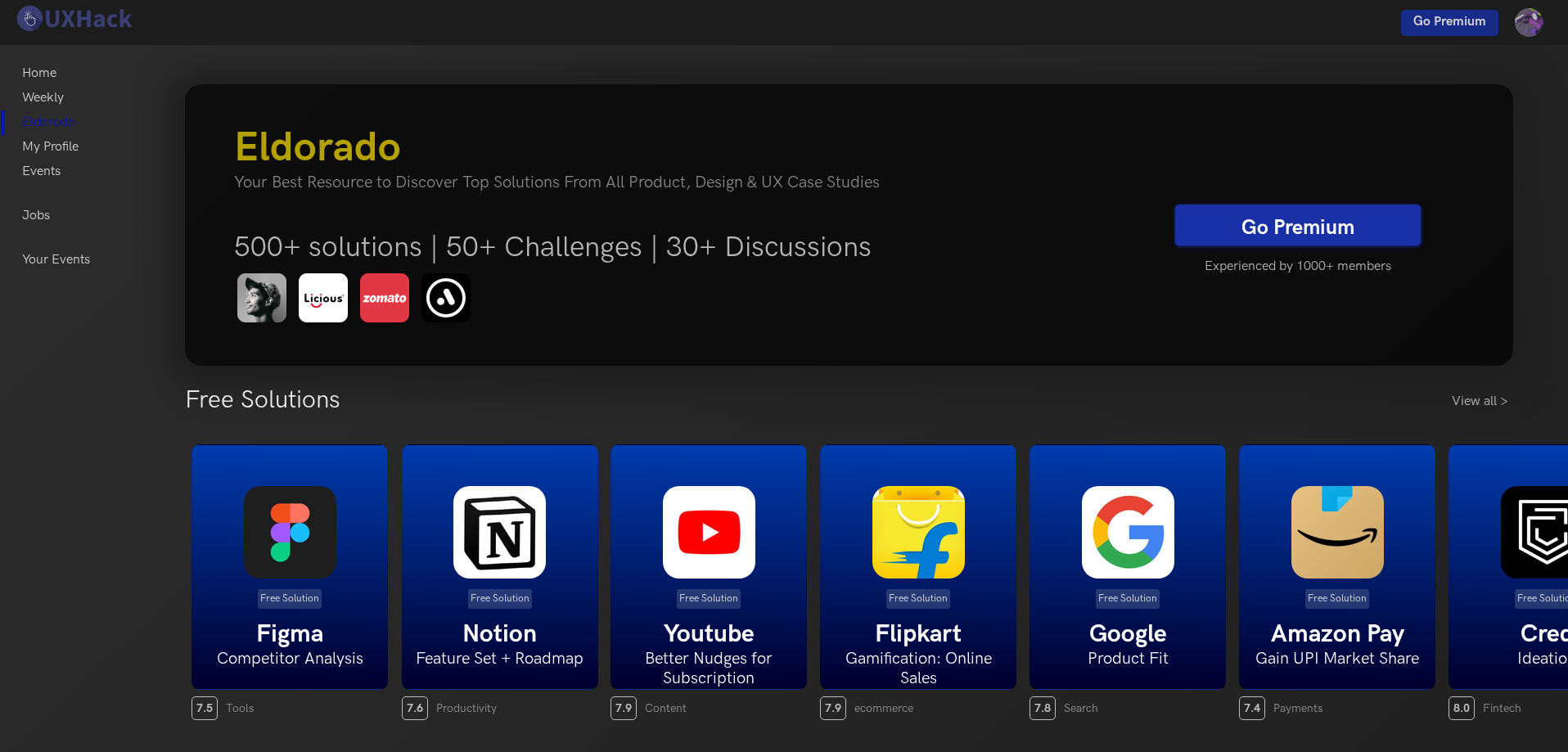
click at [1459, 22] on span "Go Premium" at bounding box center [1450, 22] width 73 height 16
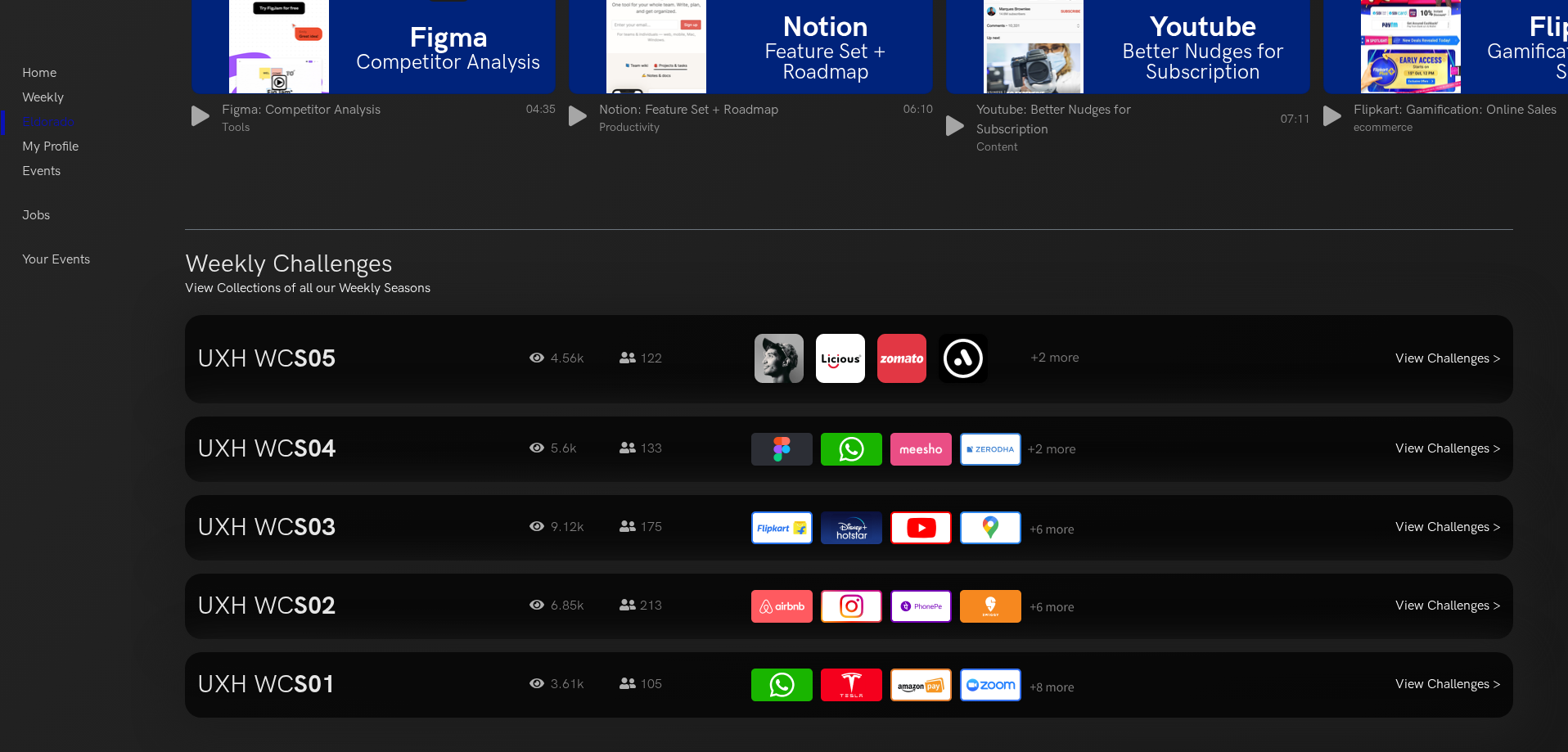
scroll to position [1391, 0]
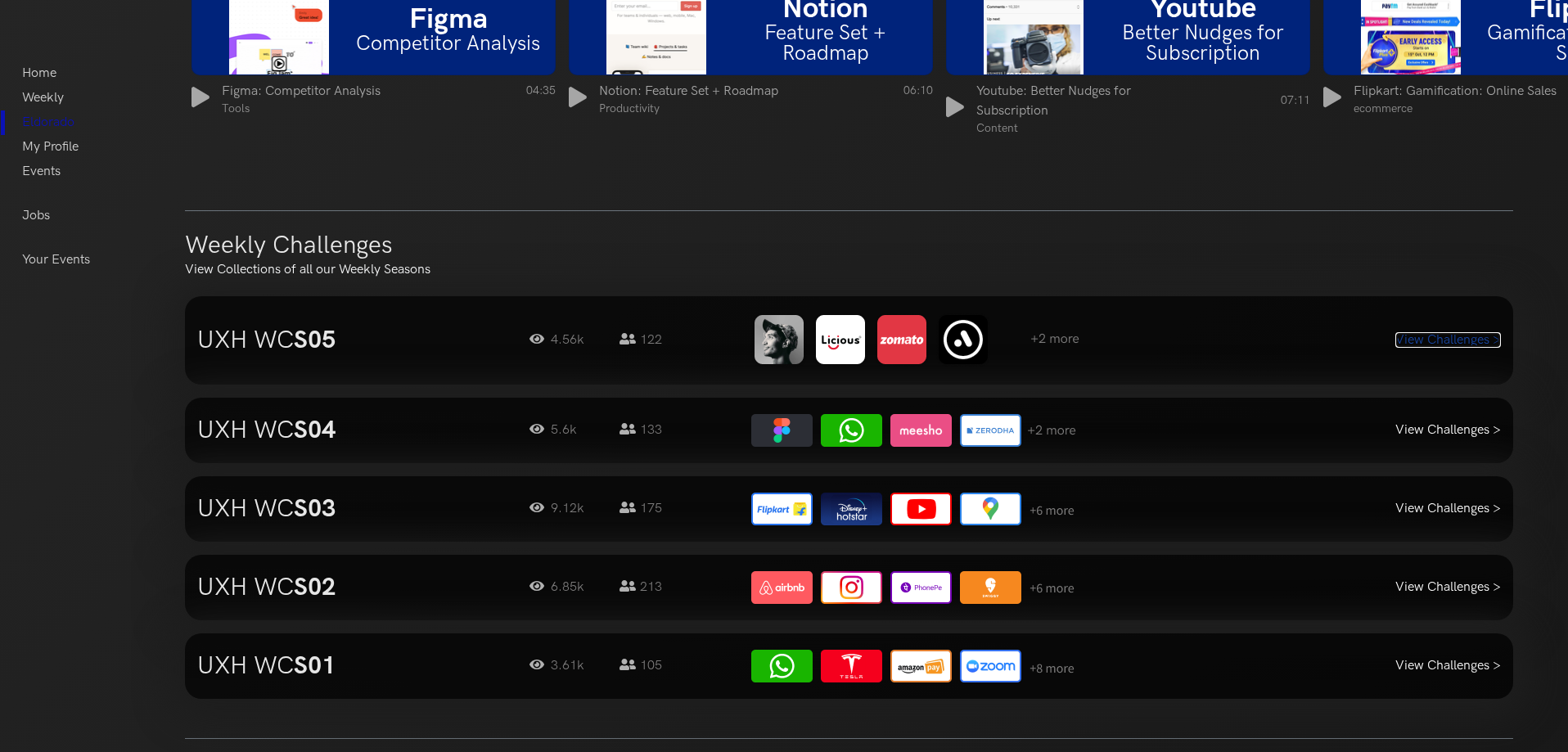
click at [1426, 336] on link "View Challenges >" at bounding box center [1447, 340] width 106 height 16
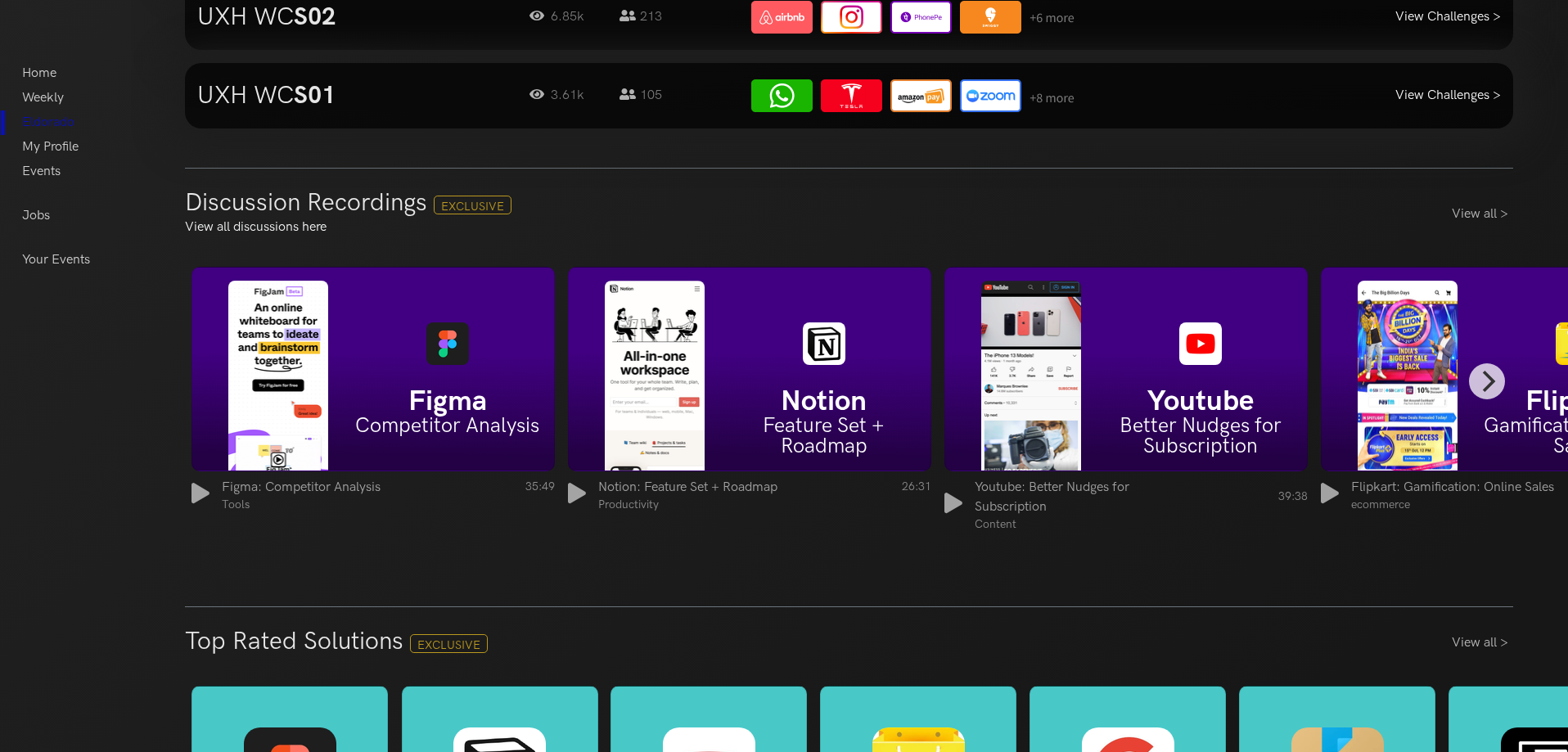
scroll to position [1963, 0]
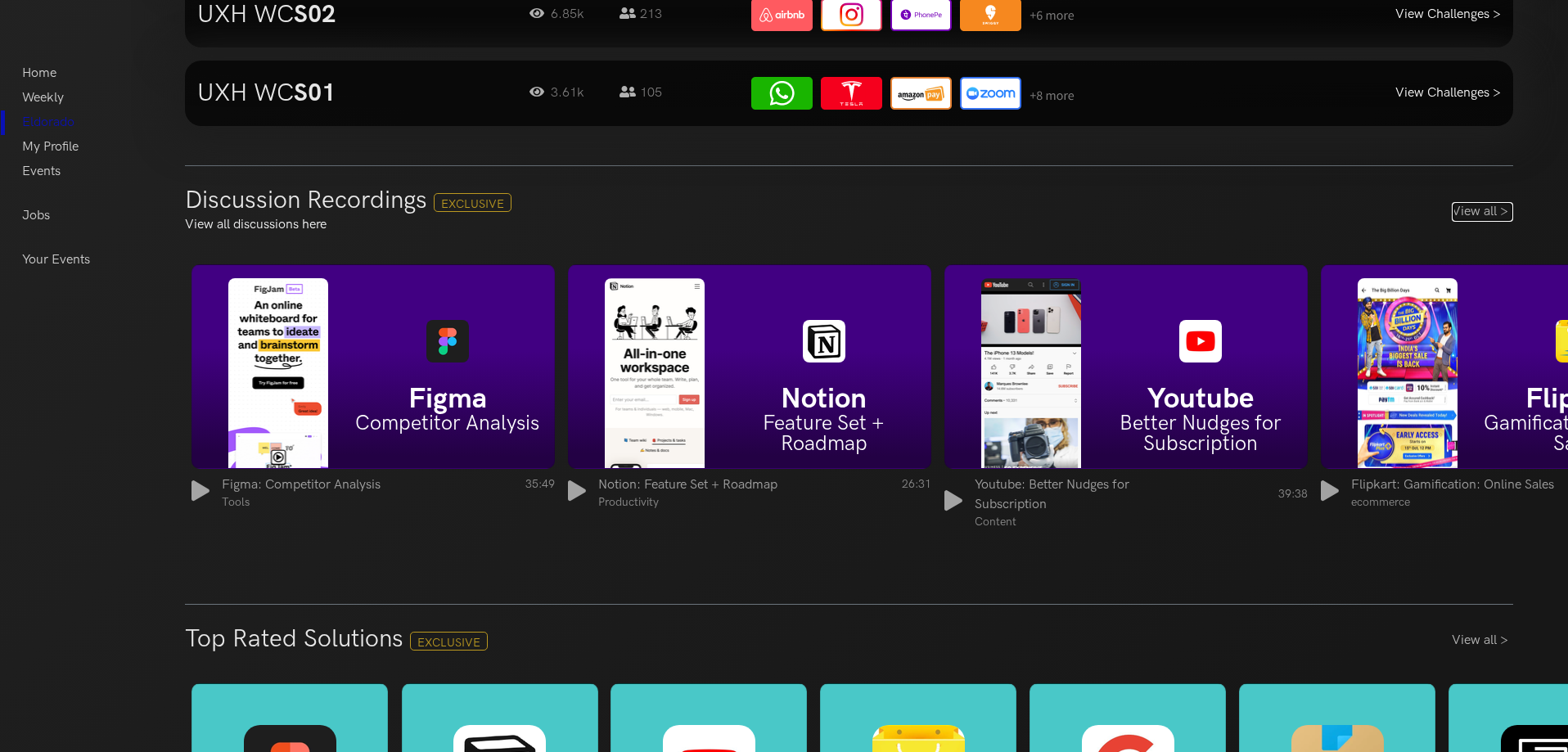
click at [1465, 210] on link "View all >" at bounding box center [1483, 211] width 62 height 20
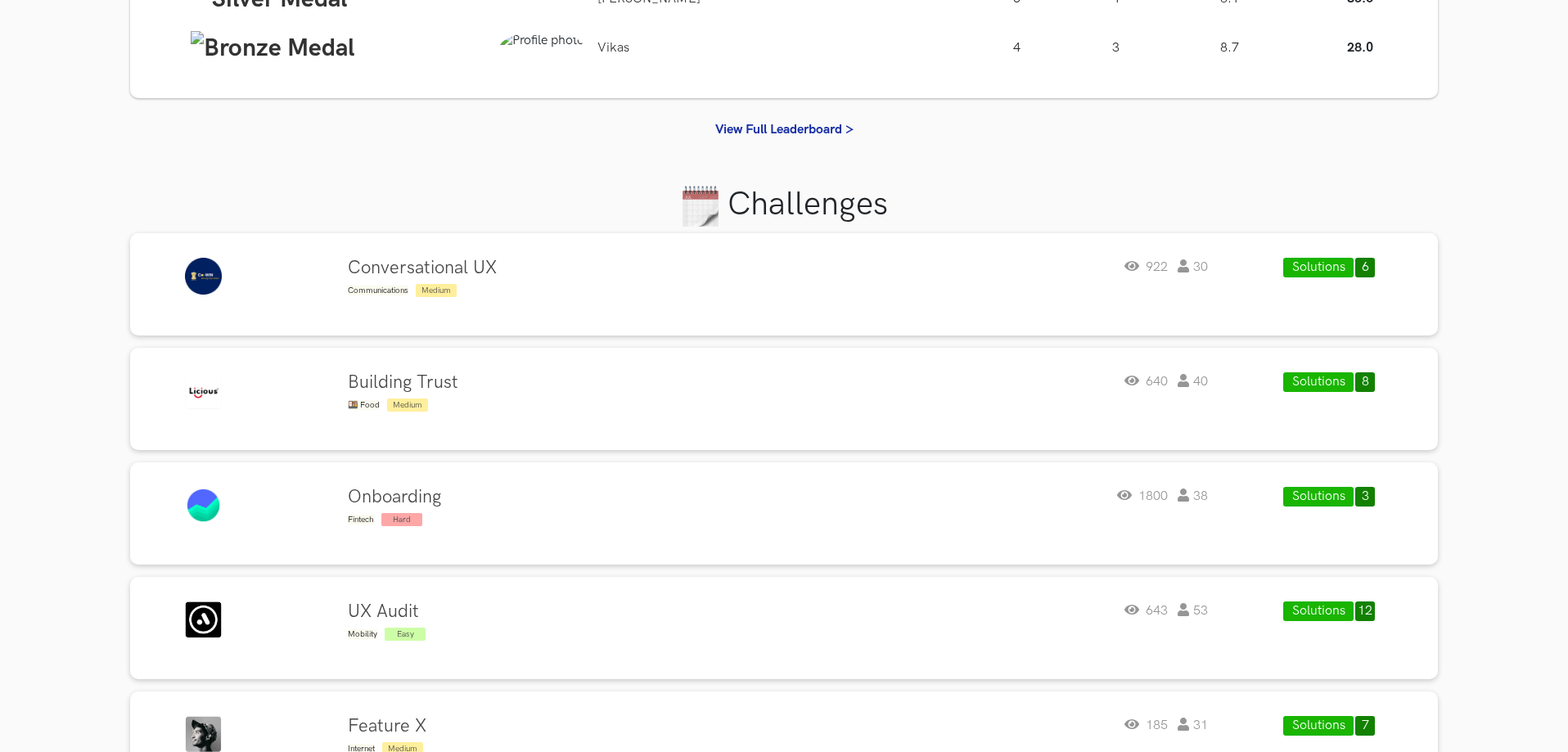
scroll to position [245, 0]
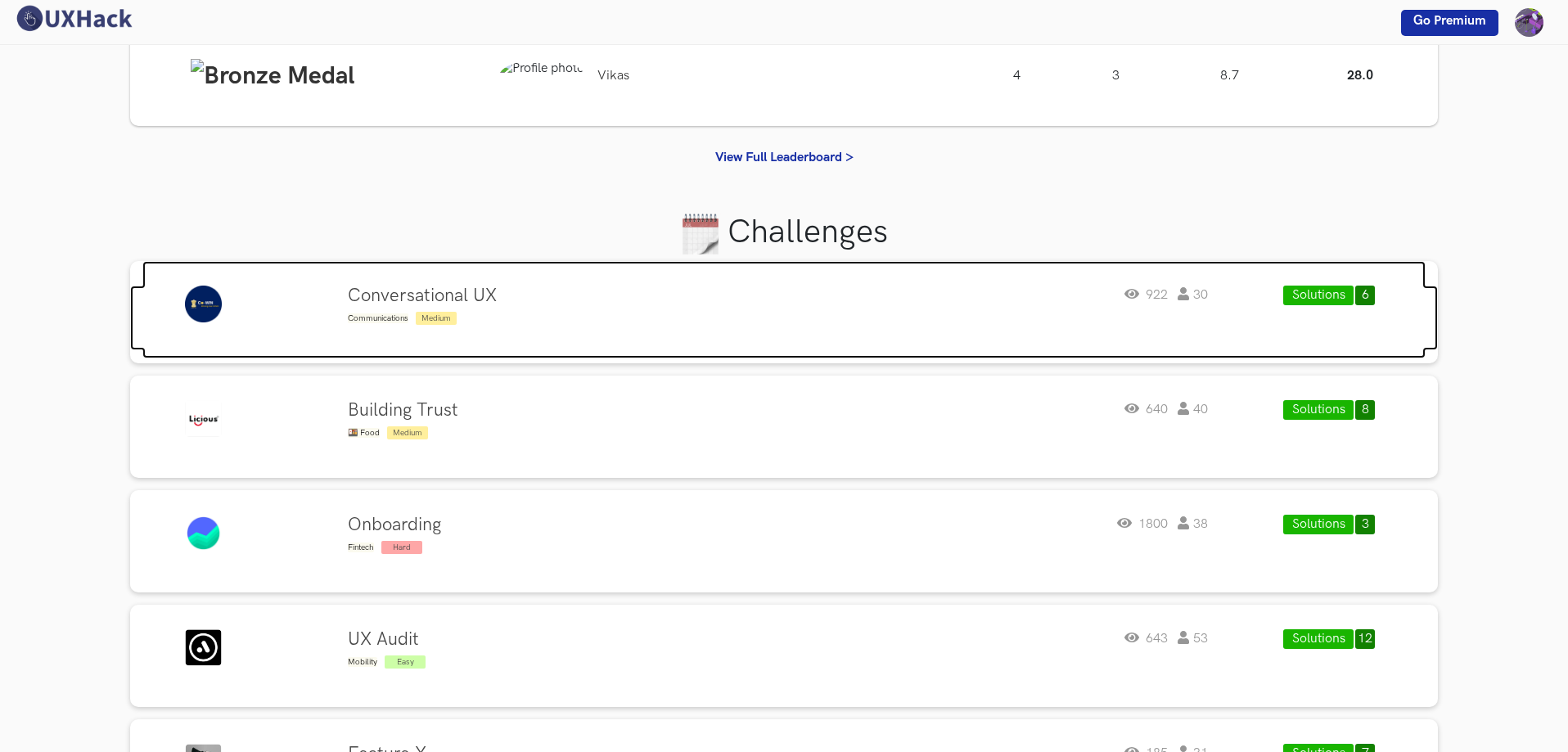
click at [478, 300] on h4 "Conversational UX" at bounding box center [422, 296] width 149 height 22
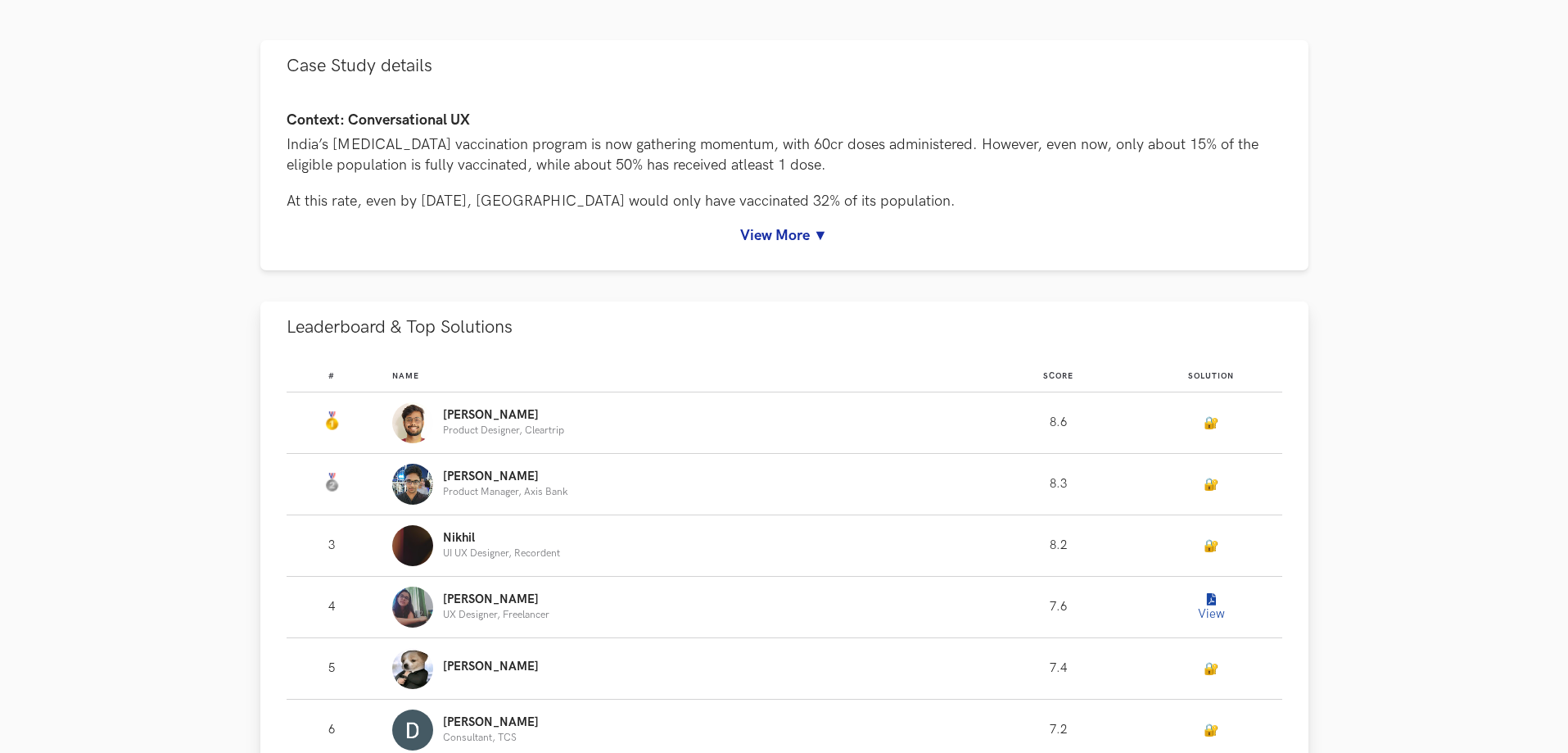
scroll to position [737, 0]
click at [818, 239] on link "View More ▼" at bounding box center [784, 238] width 996 height 17
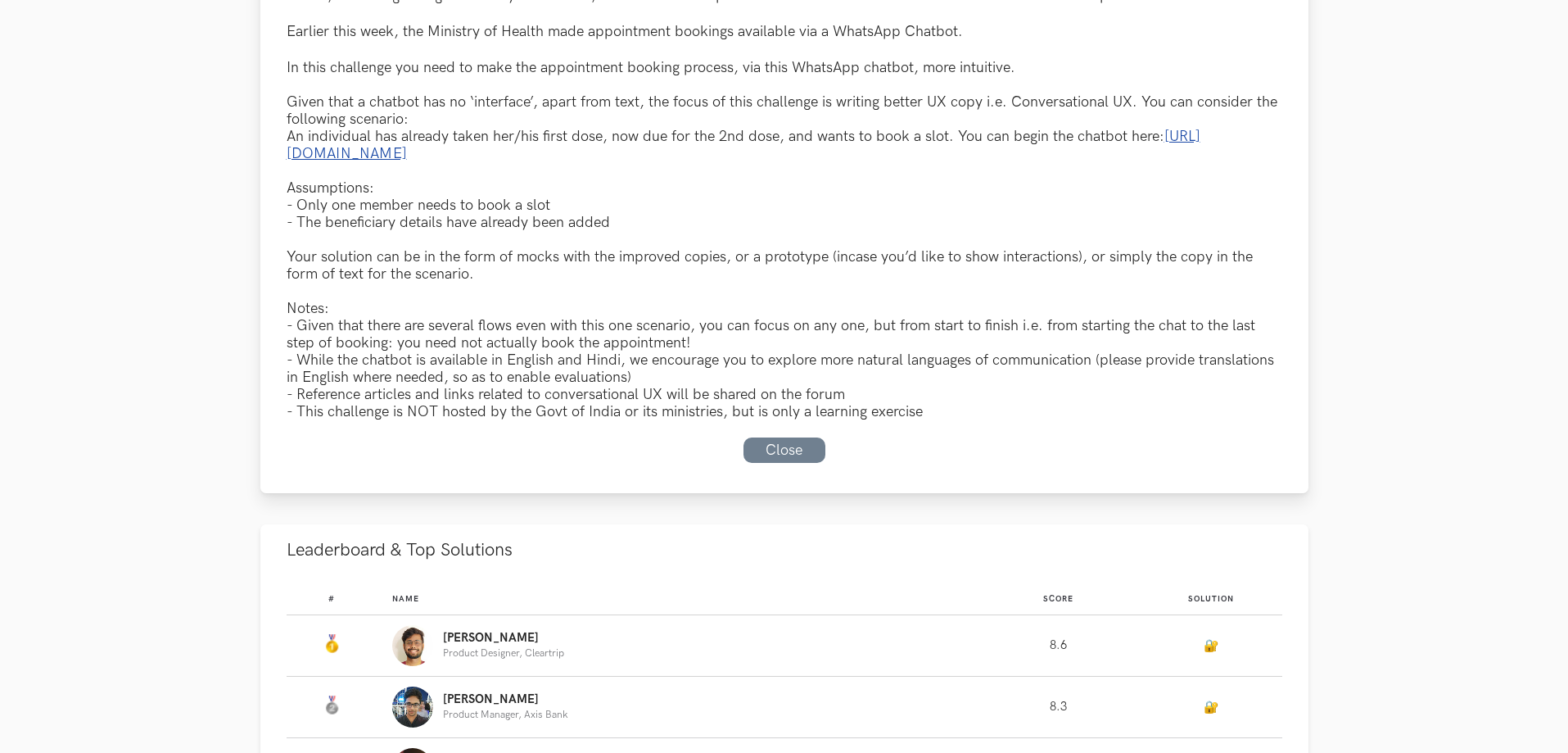
scroll to position [983, 0]
click at [397, 155] on link "[URL][DOMAIN_NAME]" at bounding box center [743, 143] width 914 height 35
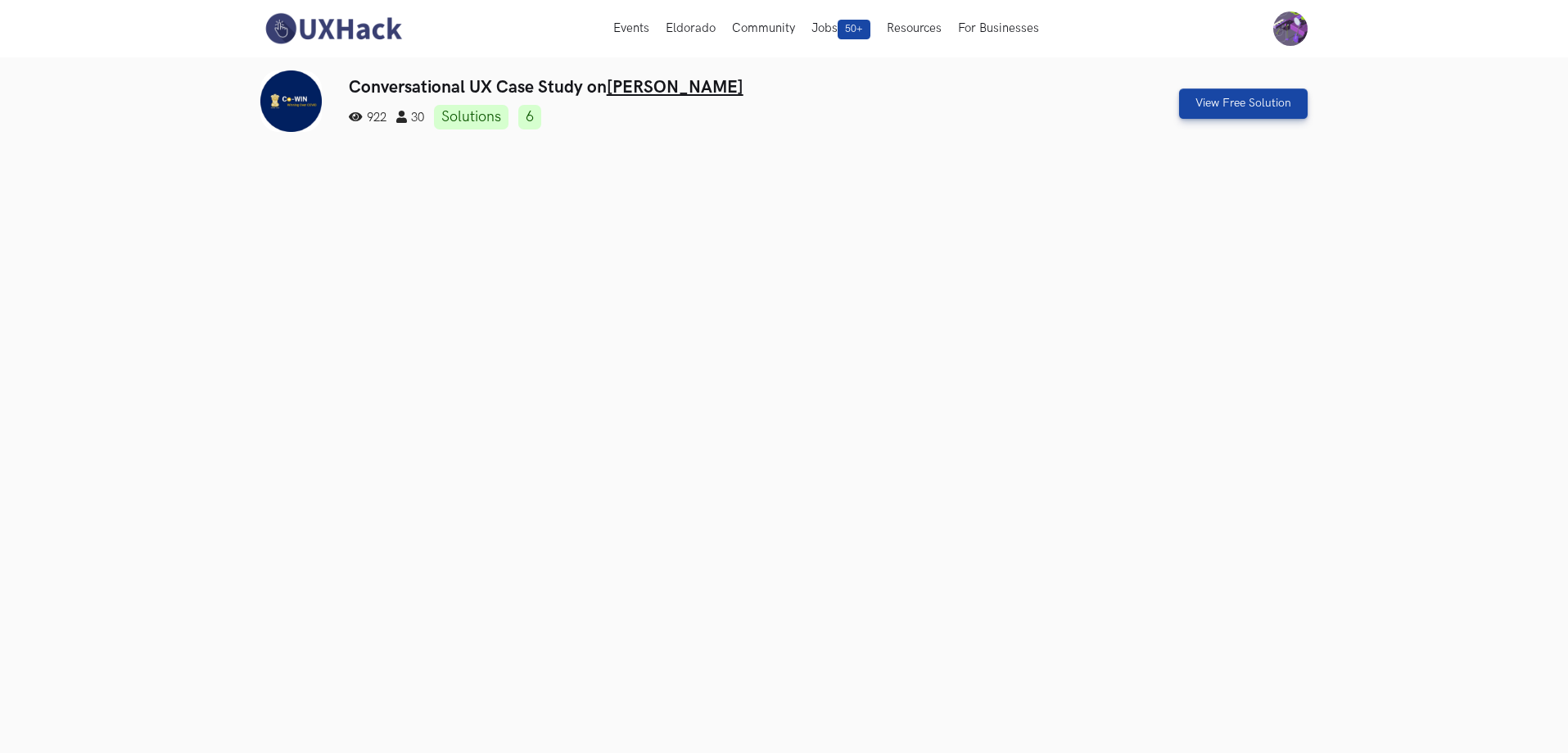
scroll to position [0, 0]
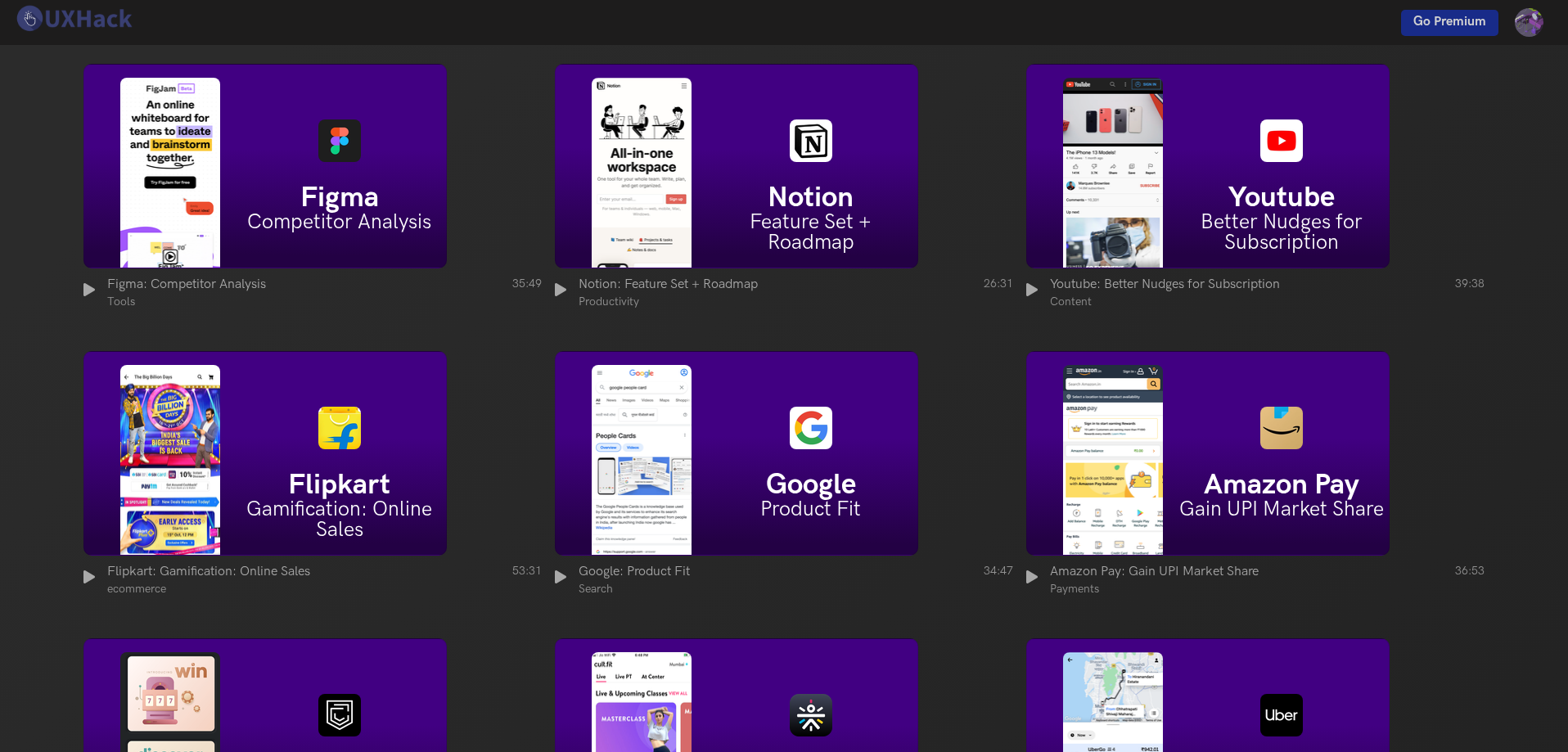
scroll to position [81, 0]
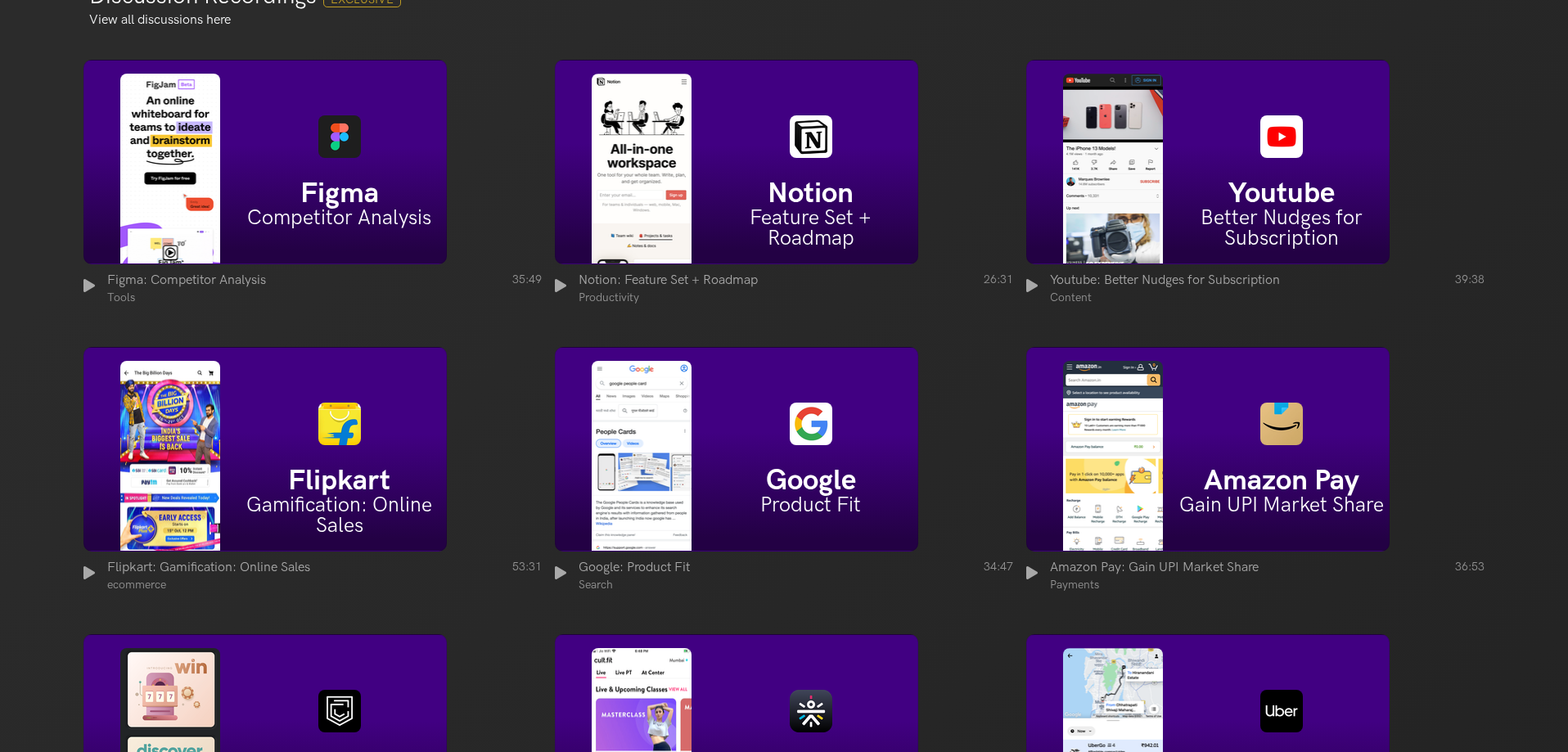
click at [336, 185] on h5 "Figma" at bounding box center [339, 193] width 213 height 29
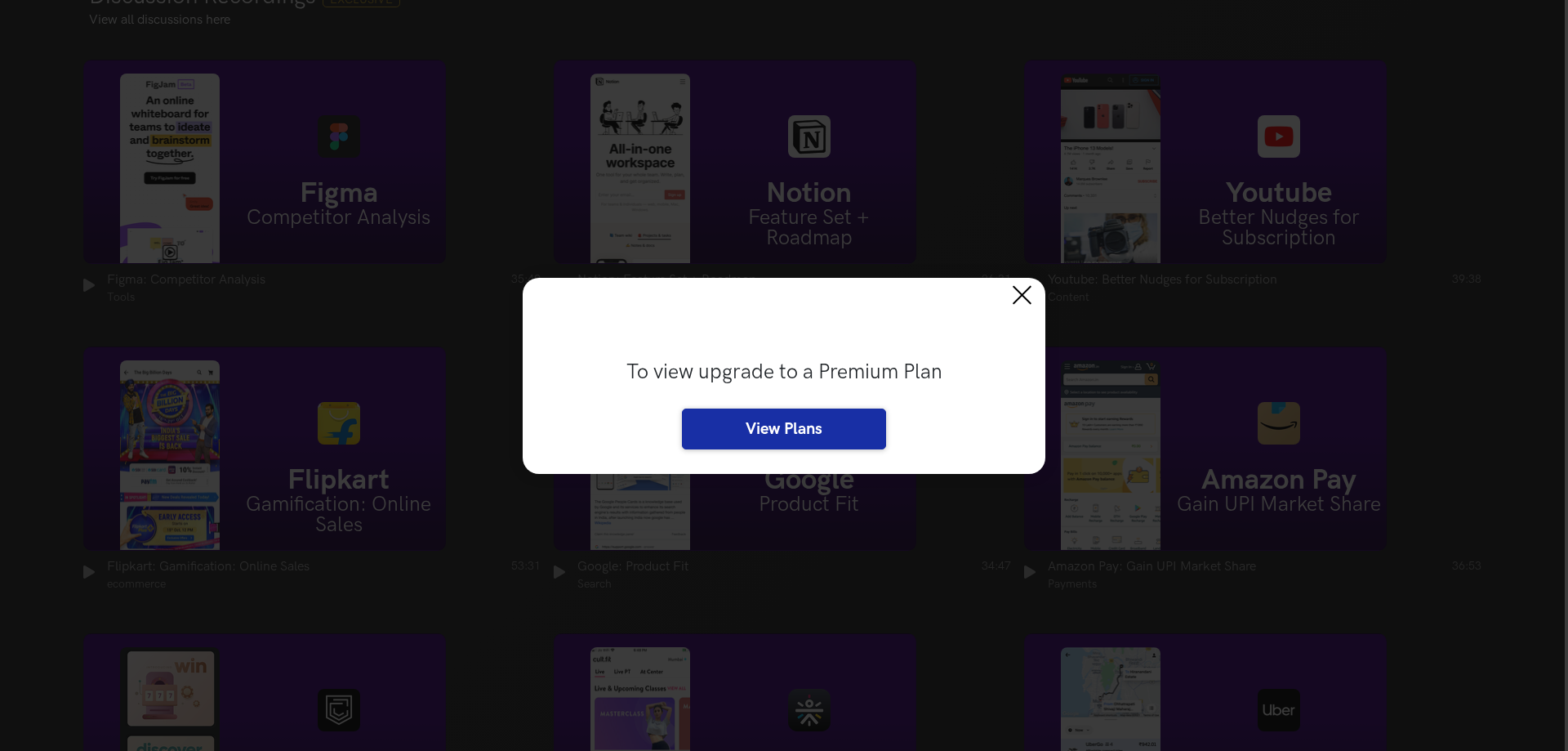
click at [1020, 299] on button at bounding box center [1027, 295] width 35 height 35
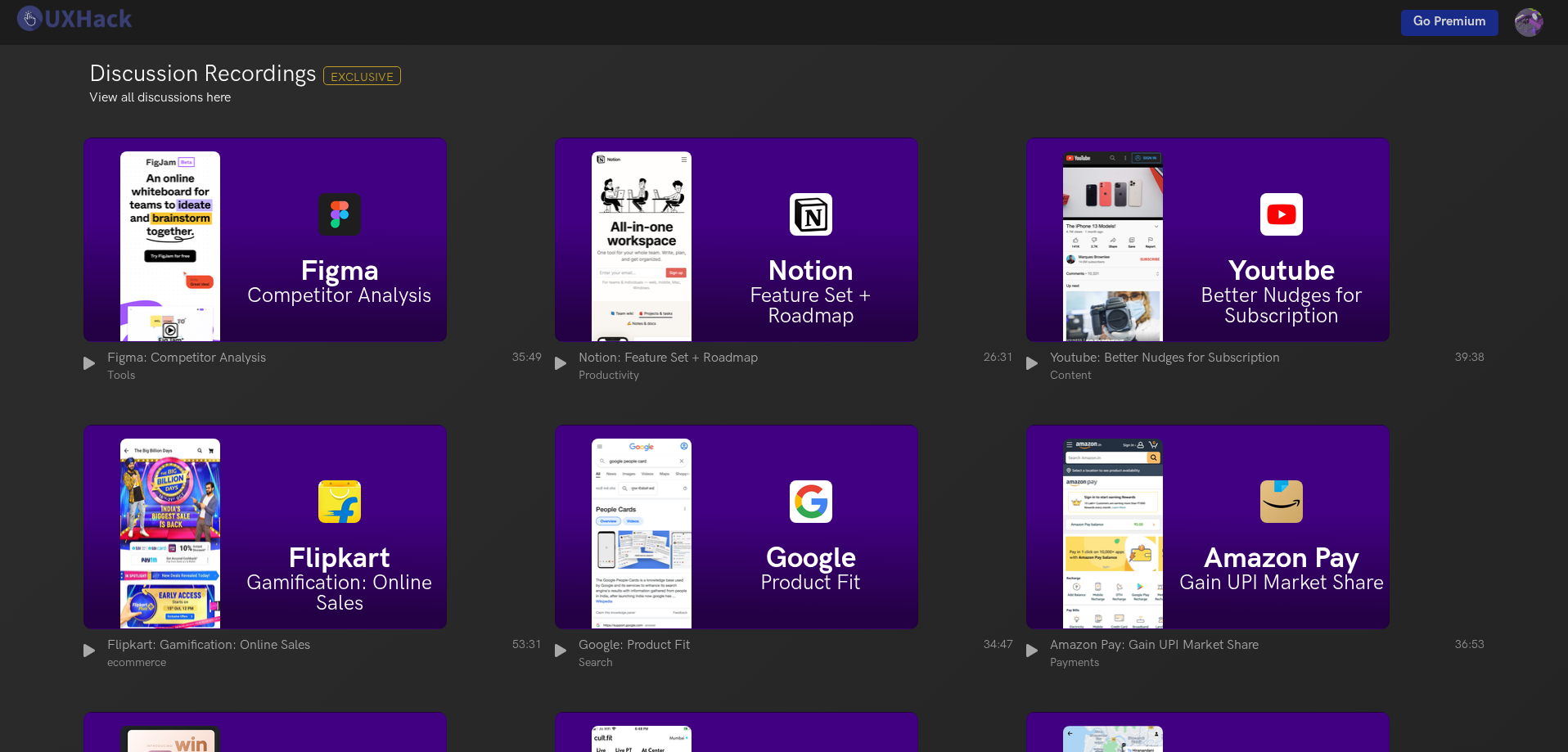
scroll to position [0, 0]
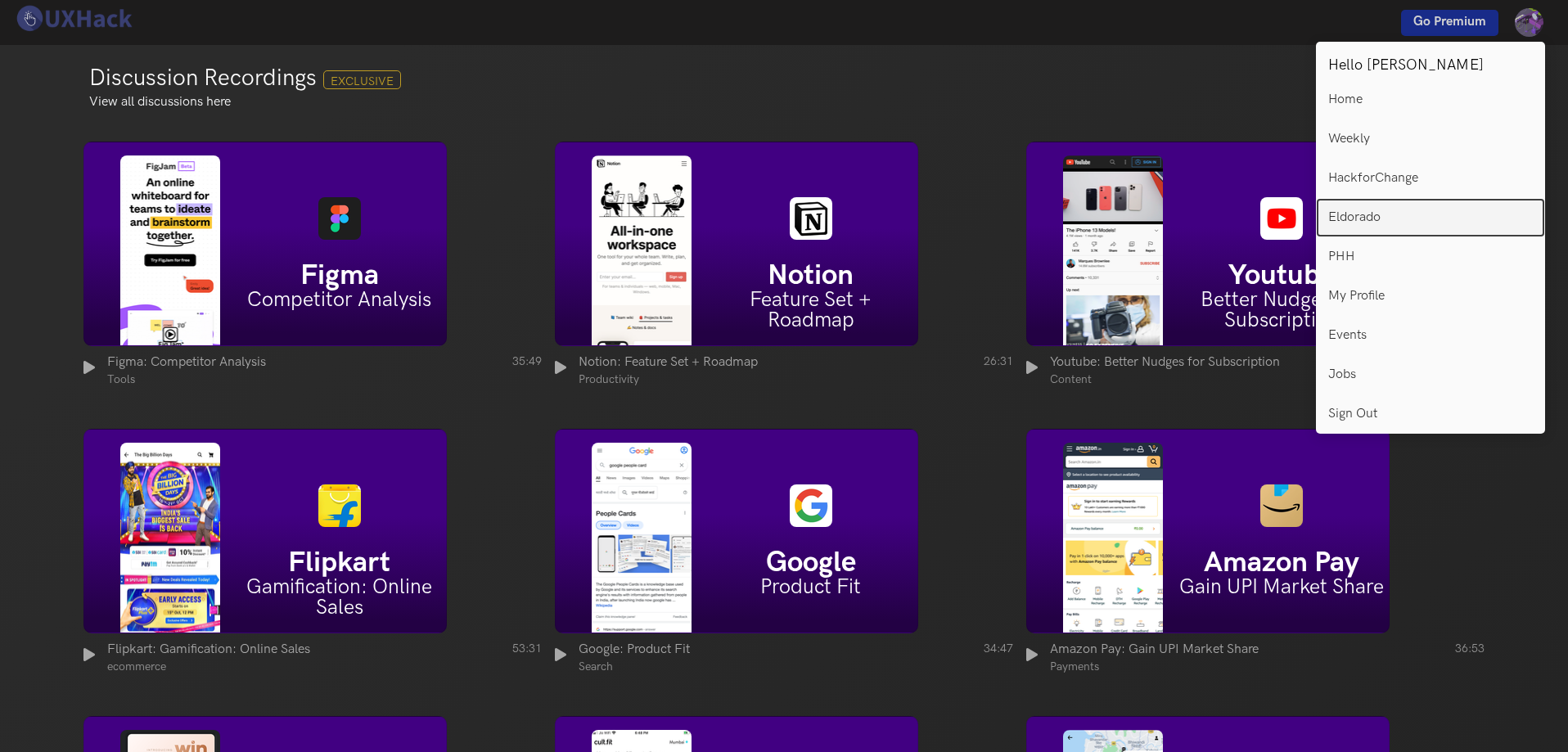
click at [1432, 214] on link "Eldorado" at bounding box center [1430, 218] width 229 height 39
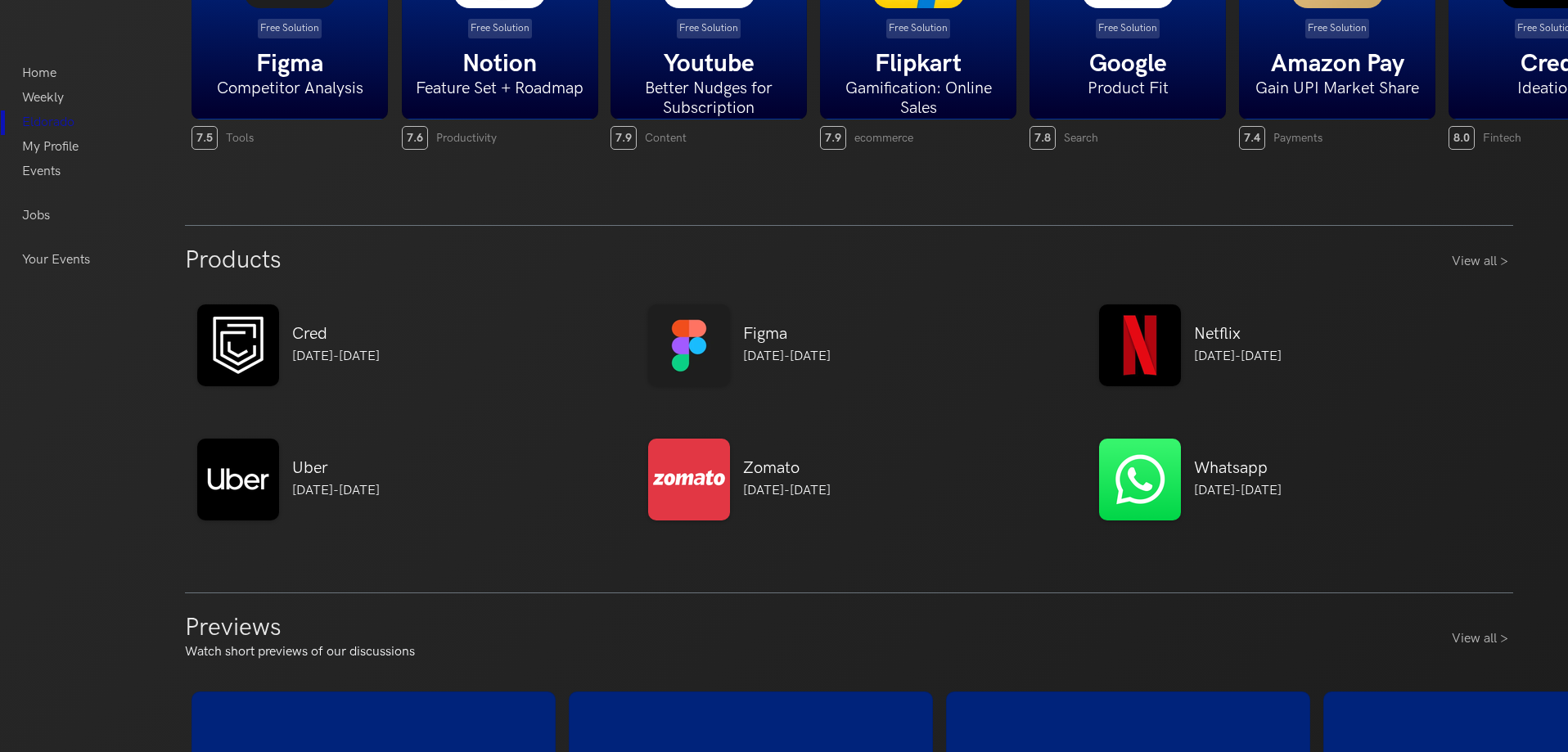
scroll to position [572, 0]
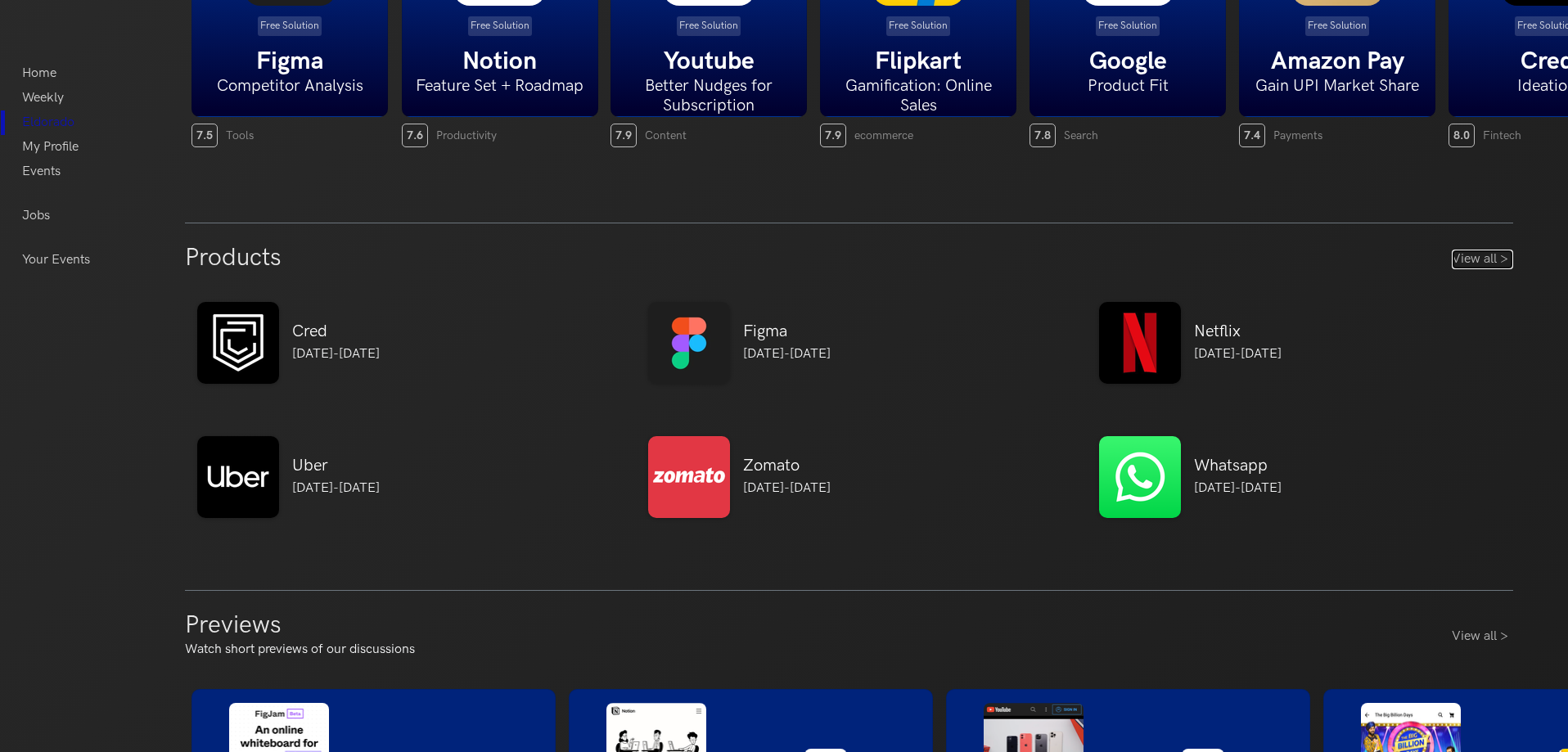
click at [1491, 260] on link "View all >" at bounding box center [1483, 259] width 62 height 20
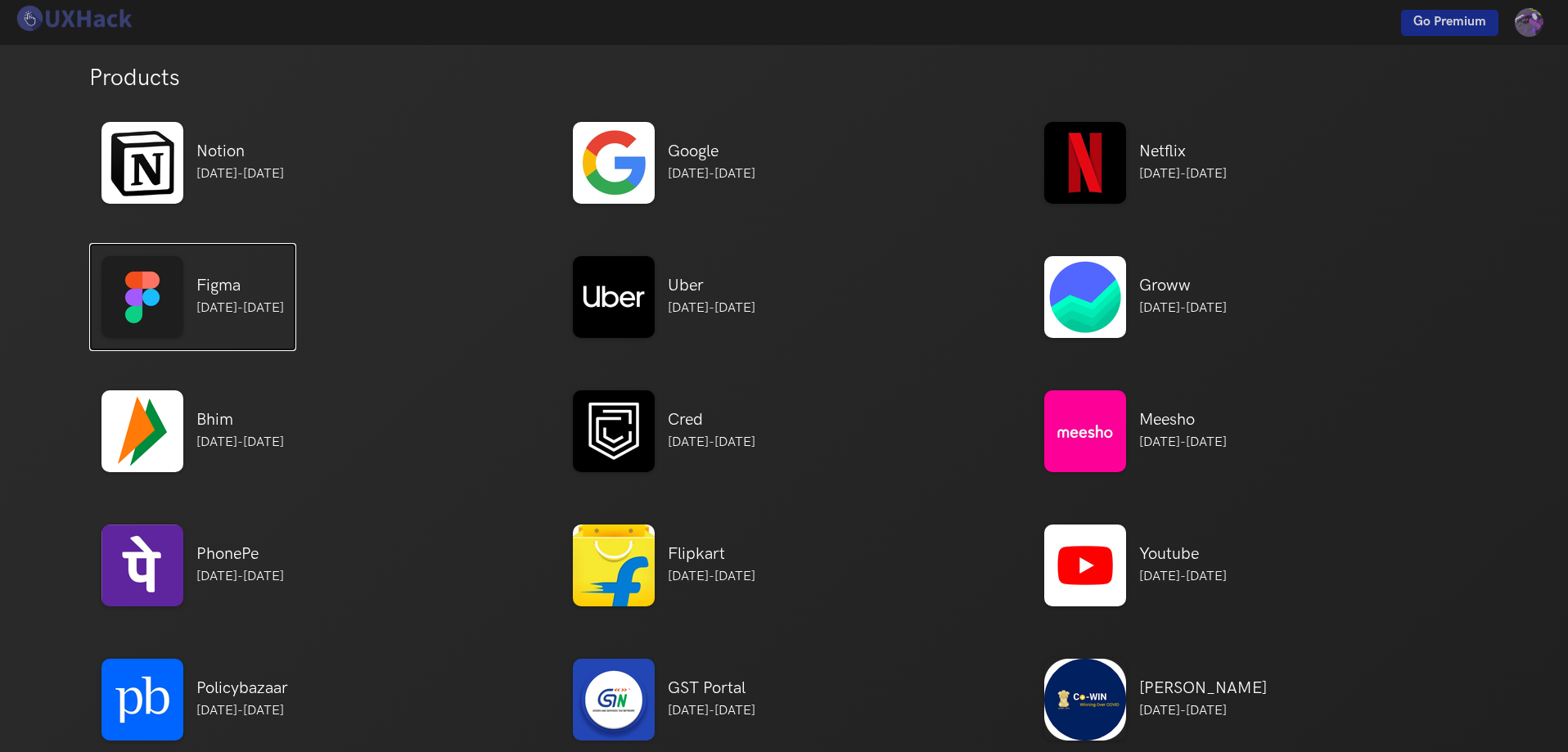
click at [152, 298] on img at bounding box center [141, 296] width 81 height 81
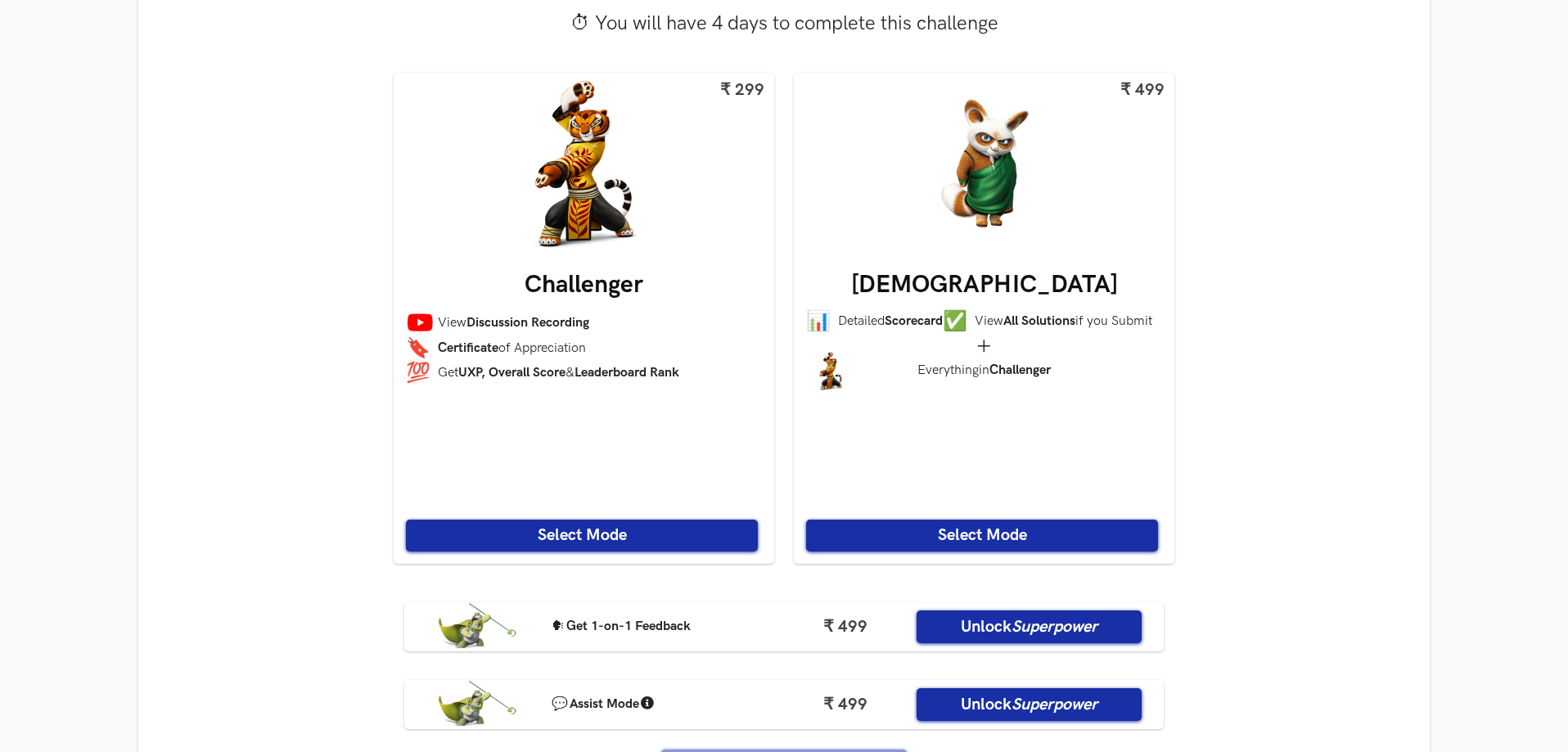
scroll to position [818, 0]
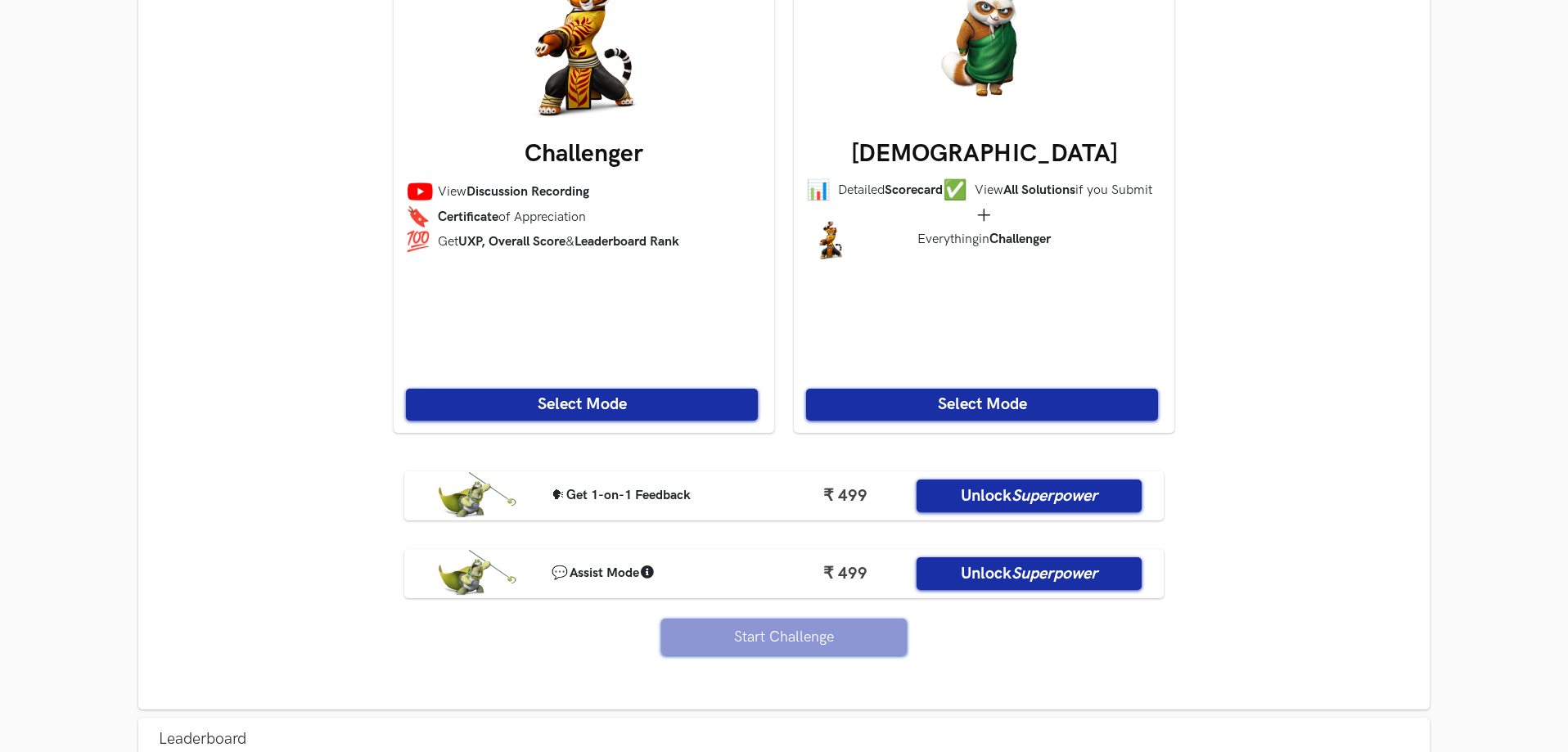
click at [994, 408] on button "Select Mode" at bounding box center [982, 404] width 352 height 32
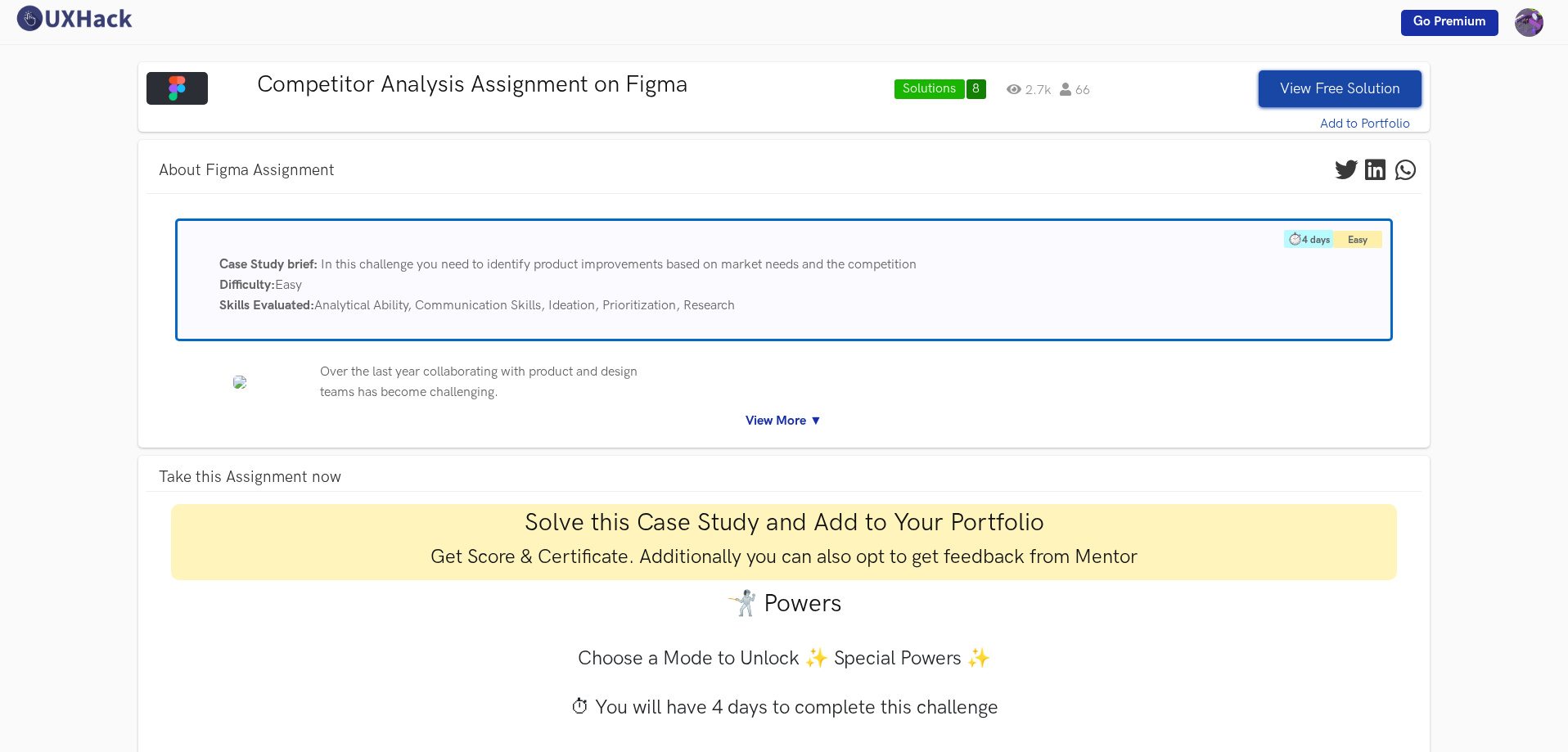
scroll to position [0, 0]
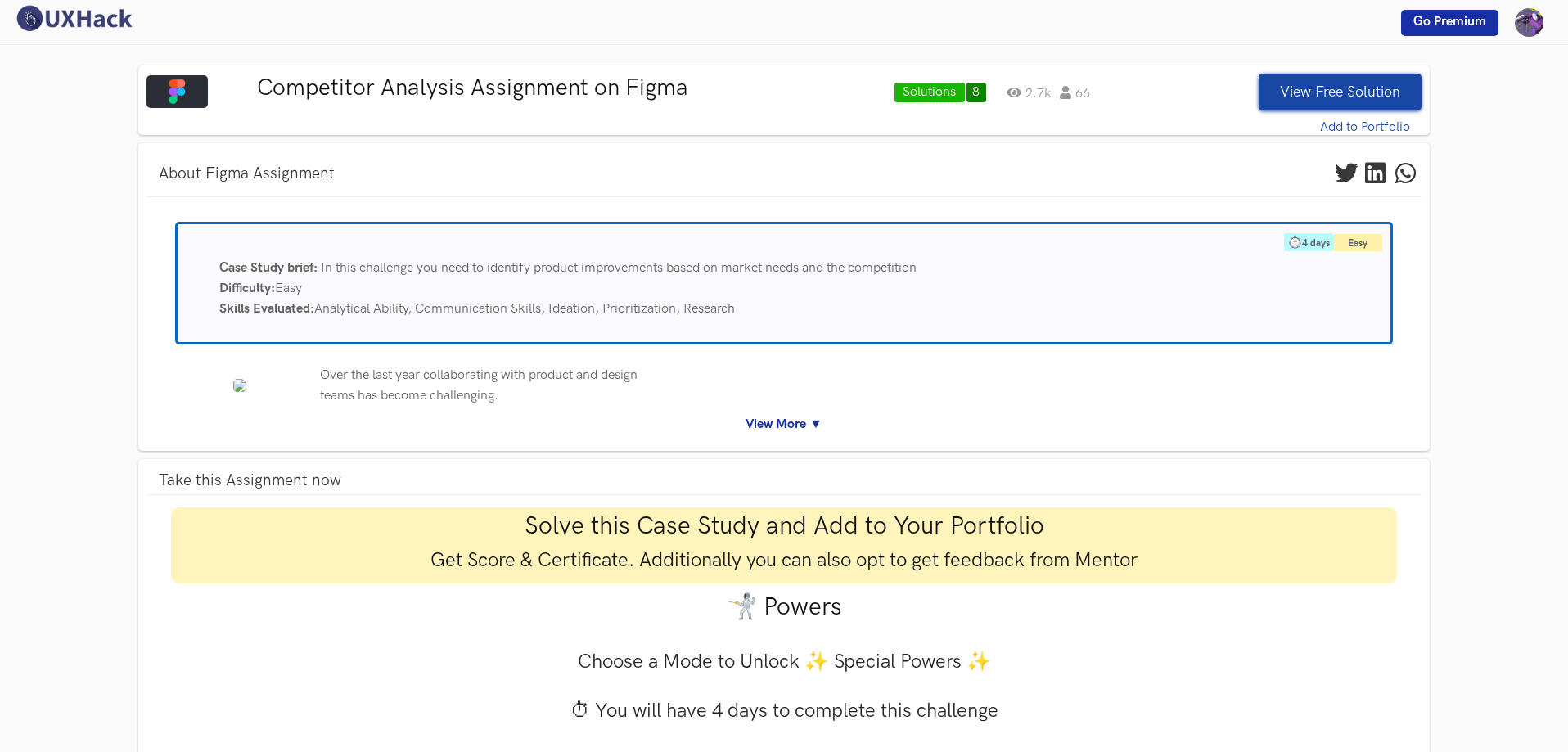
click at [73, 13] on img at bounding box center [73, 18] width 123 height 29
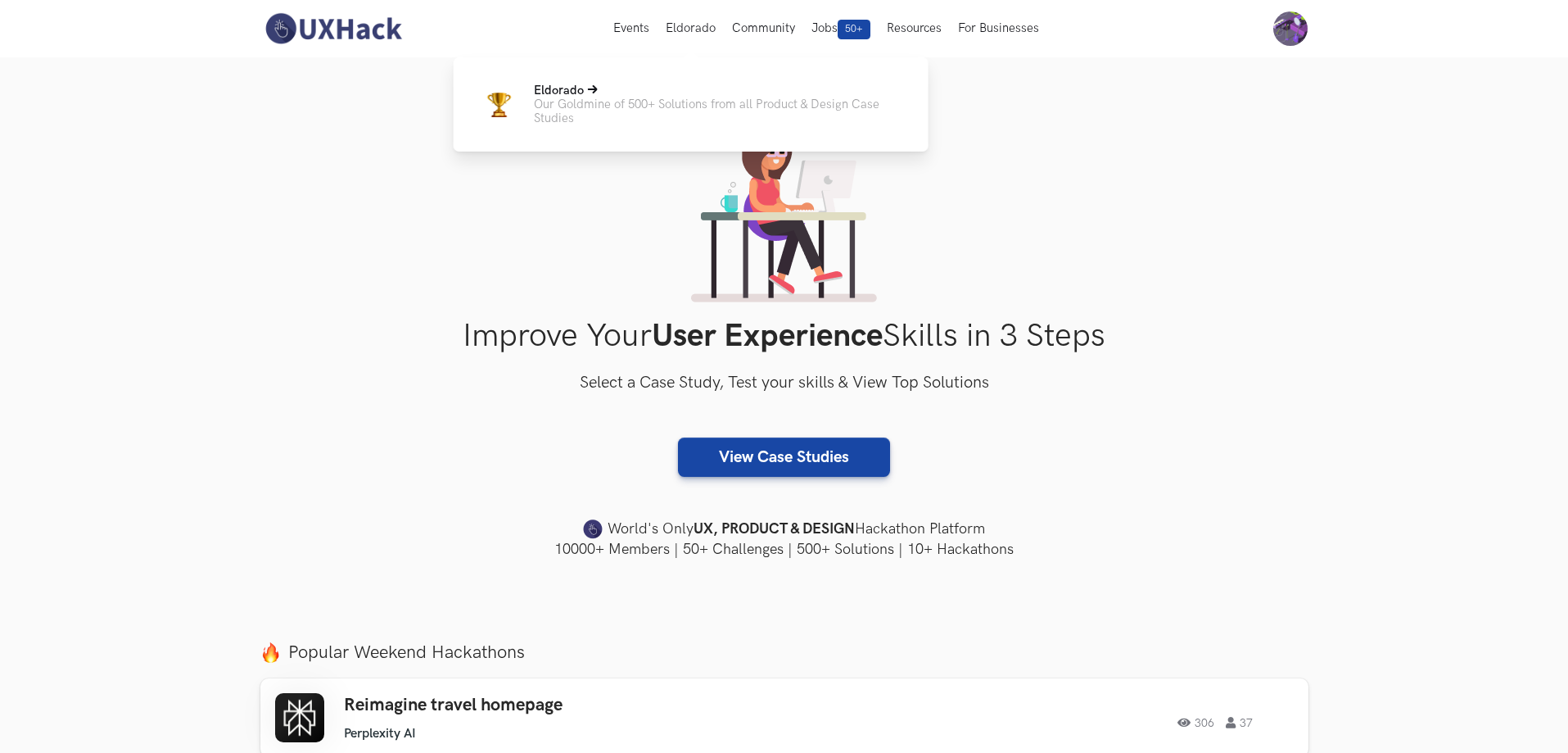
click at [675, 120] on p "Our Goldmine of 500+ Solutions from all Product & Design Case Studies" at bounding box center [718, 111] width 369 height 28
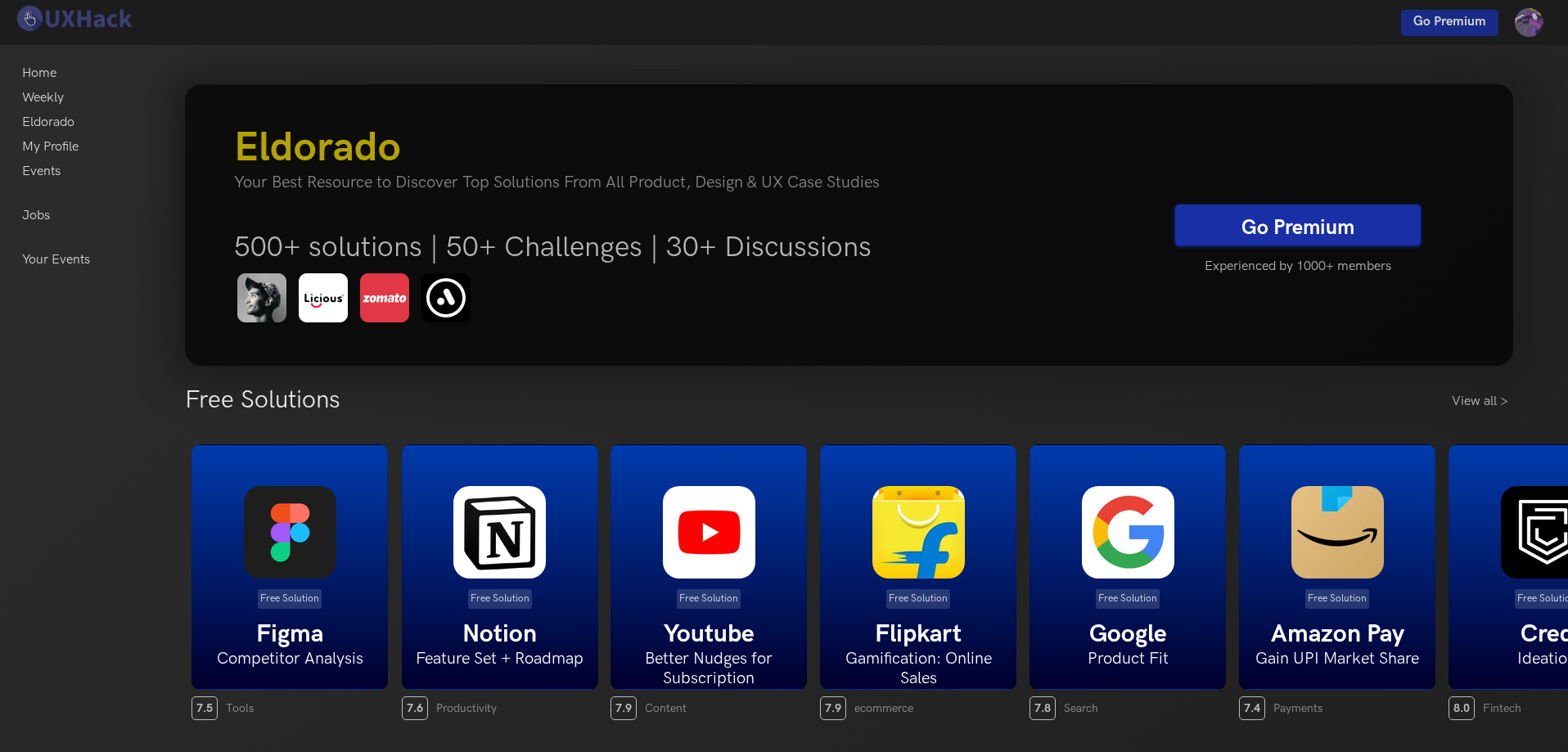
click at [1346, 224] on link "Go Premium" at bounding box center [1298, 225] width 245 height 41
click at [1431, 17] on span "Go Premium" at bounding box center [1450, 22] width 73 height 16
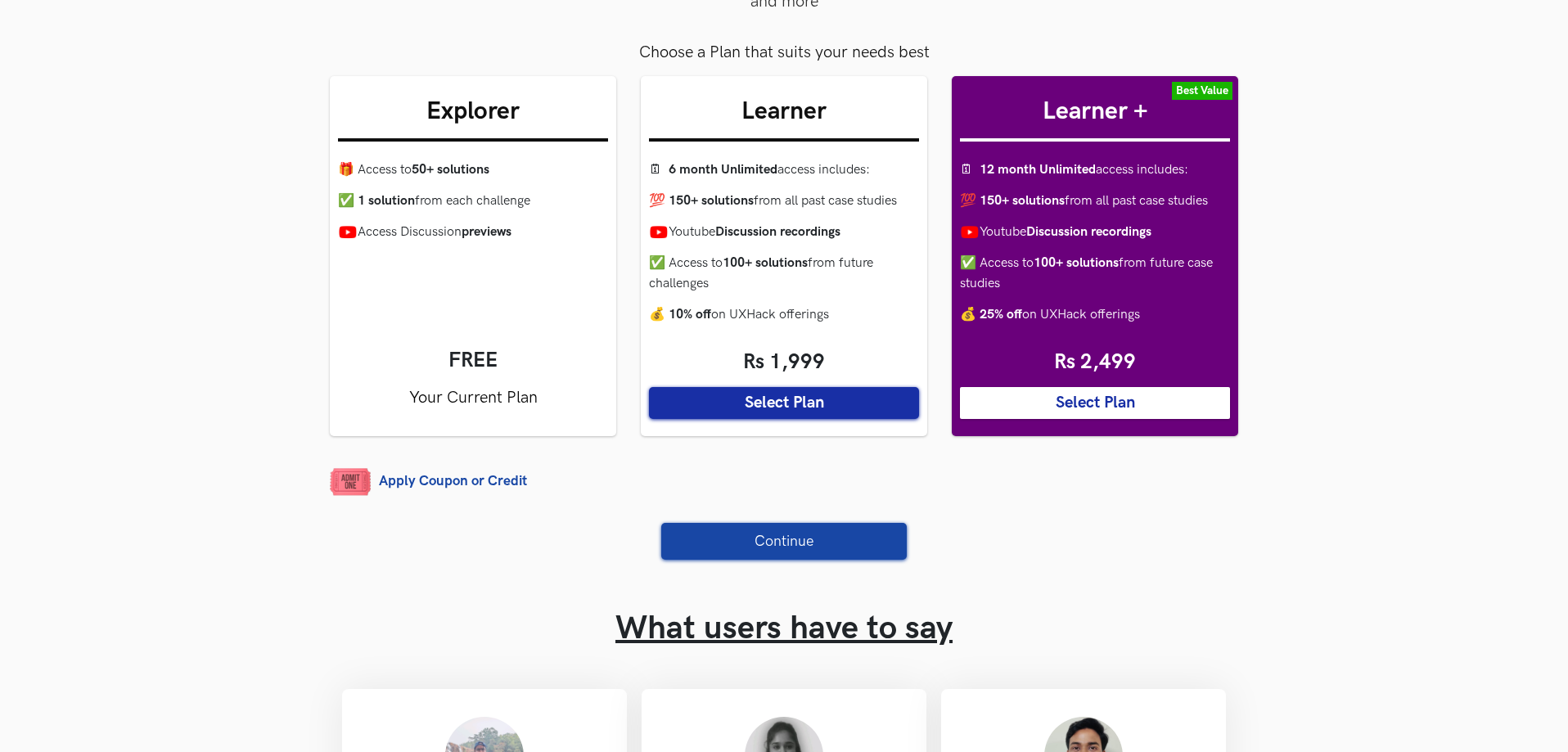
scroll to position [164, 0]
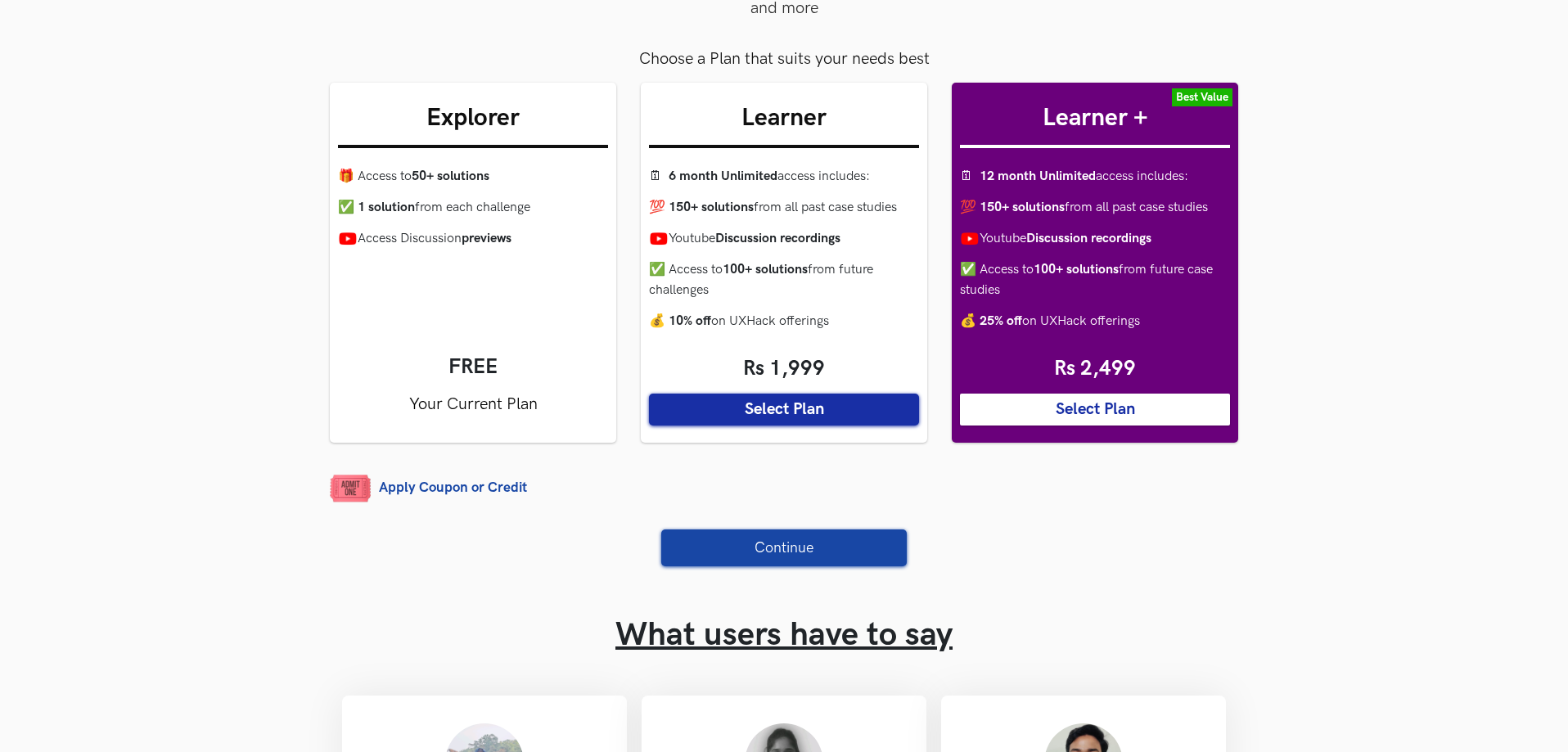
click at [1179, 412] on button "Select Plan" at bounding box center [1095, 410] width 270 height 32
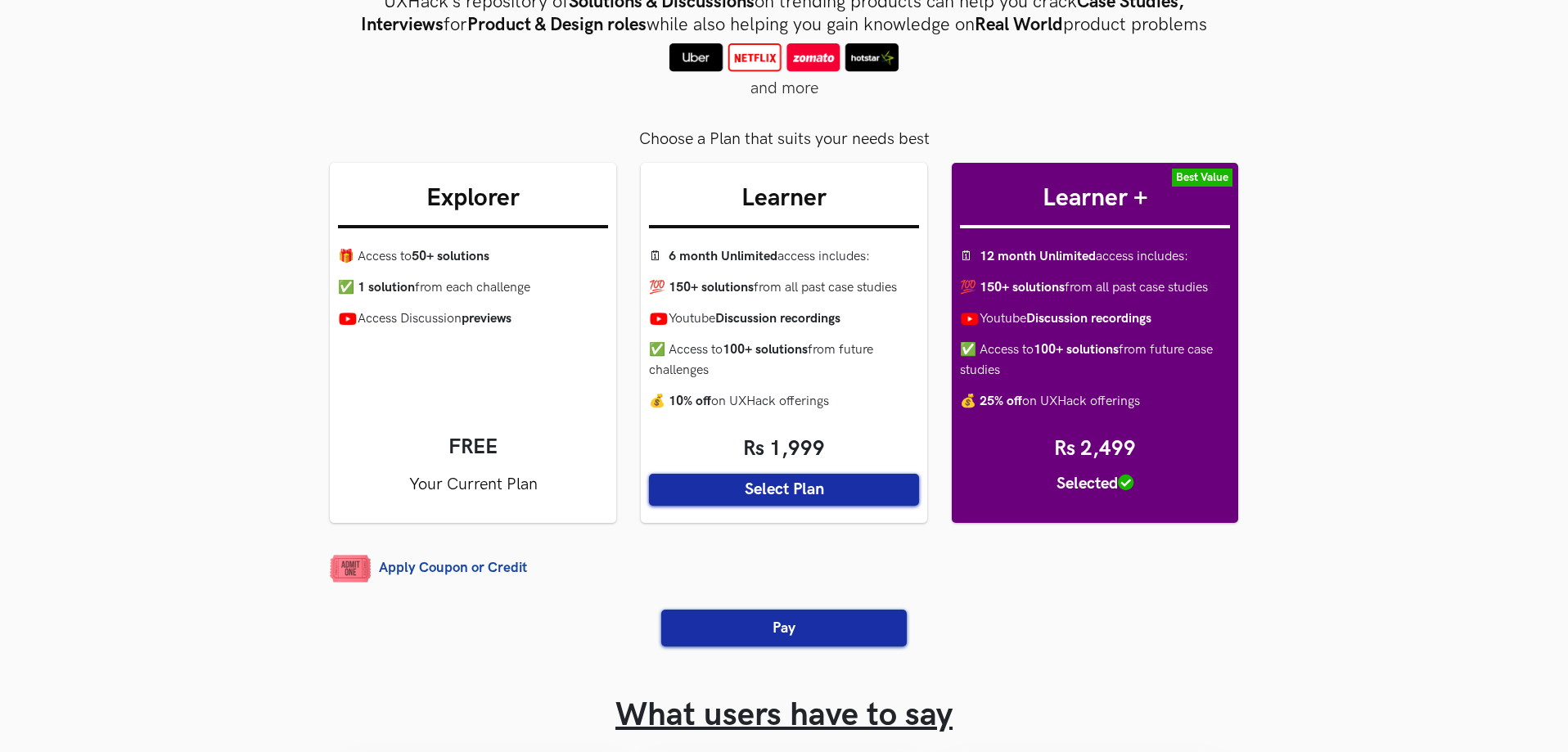
scroll to position [81, 0]
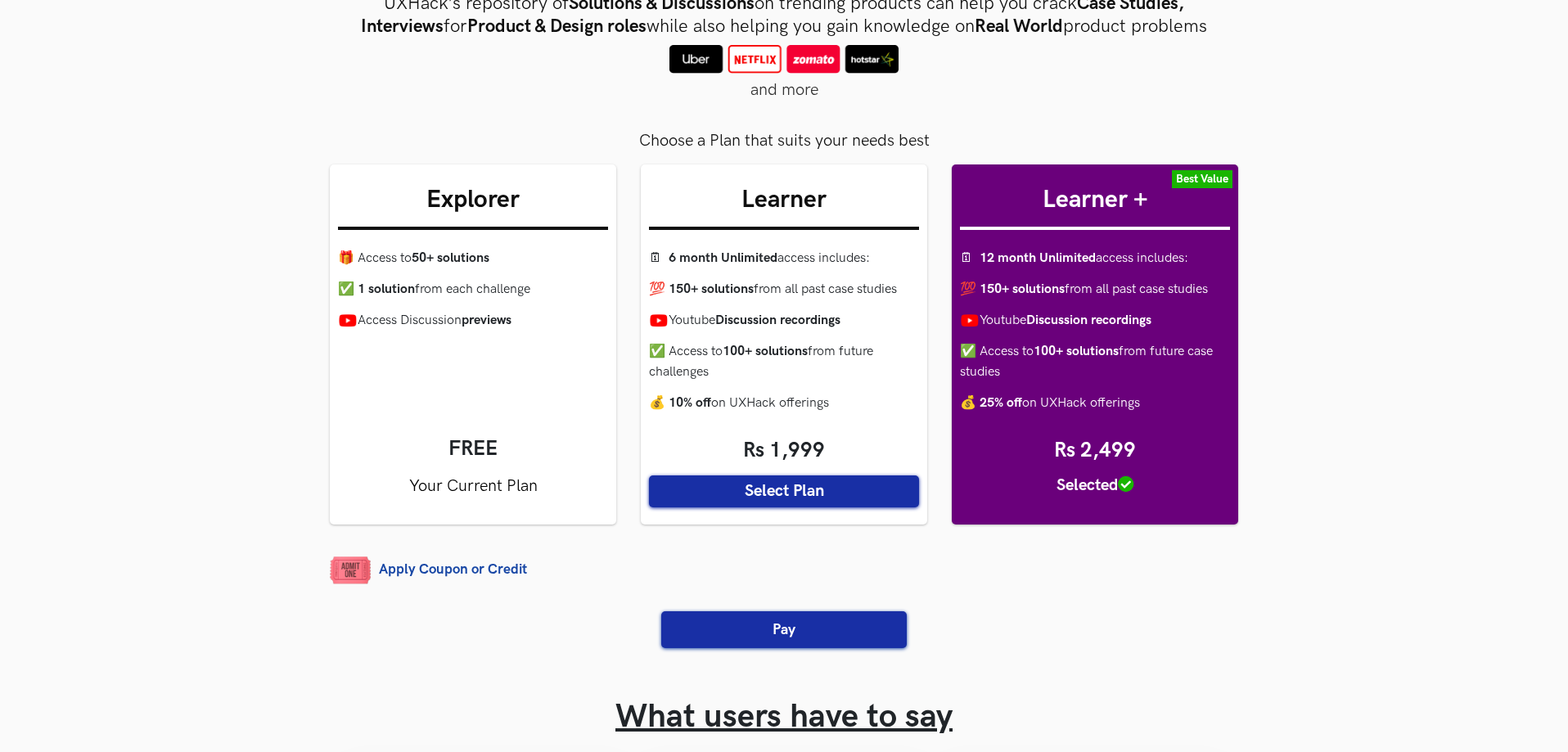
click at [776, 489] on button "Select Plan" at bounding box center [784, 491] width 270 height 32
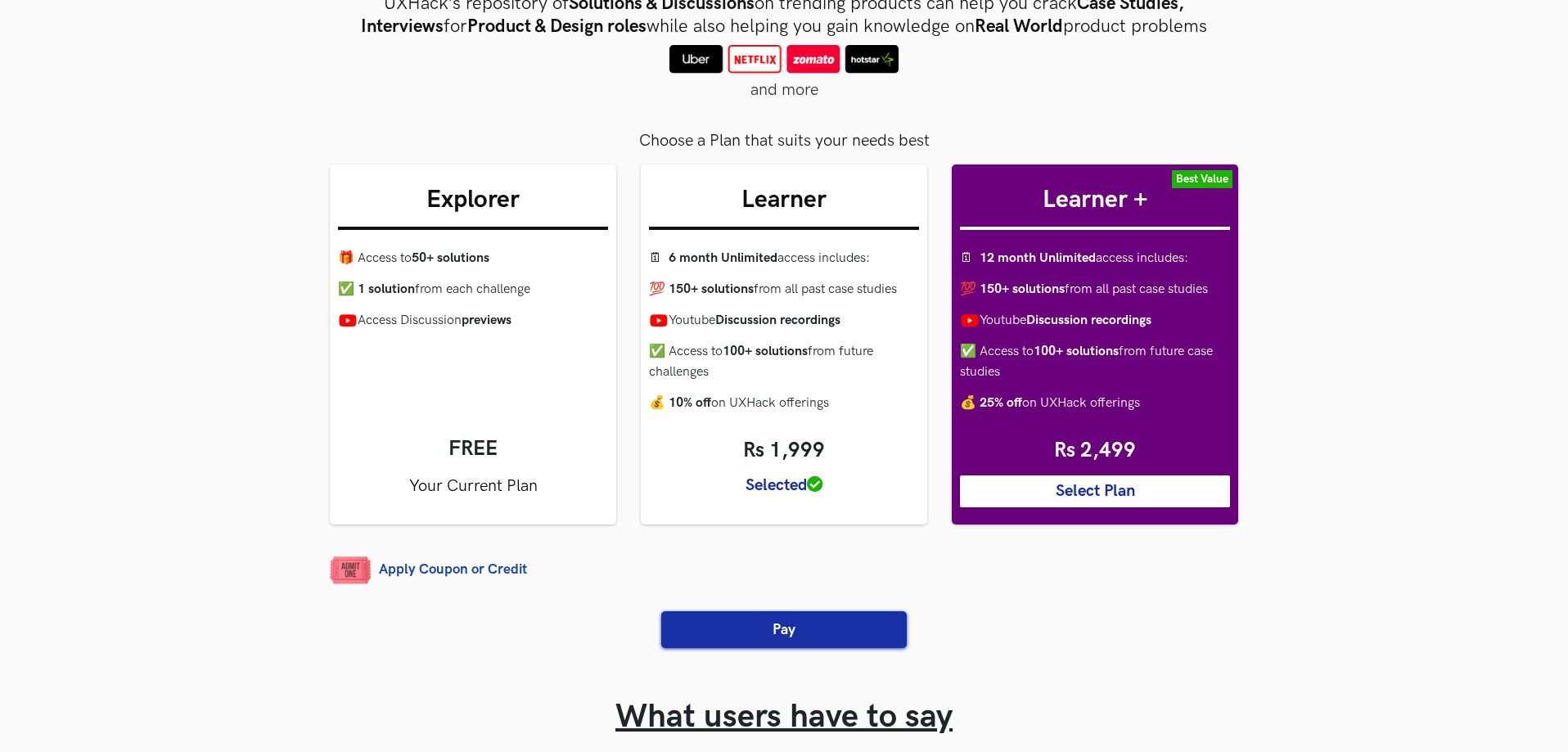
click at [1067, 500] on button "Select Plan" at bounding box center [1095, 491] width 270 height 32
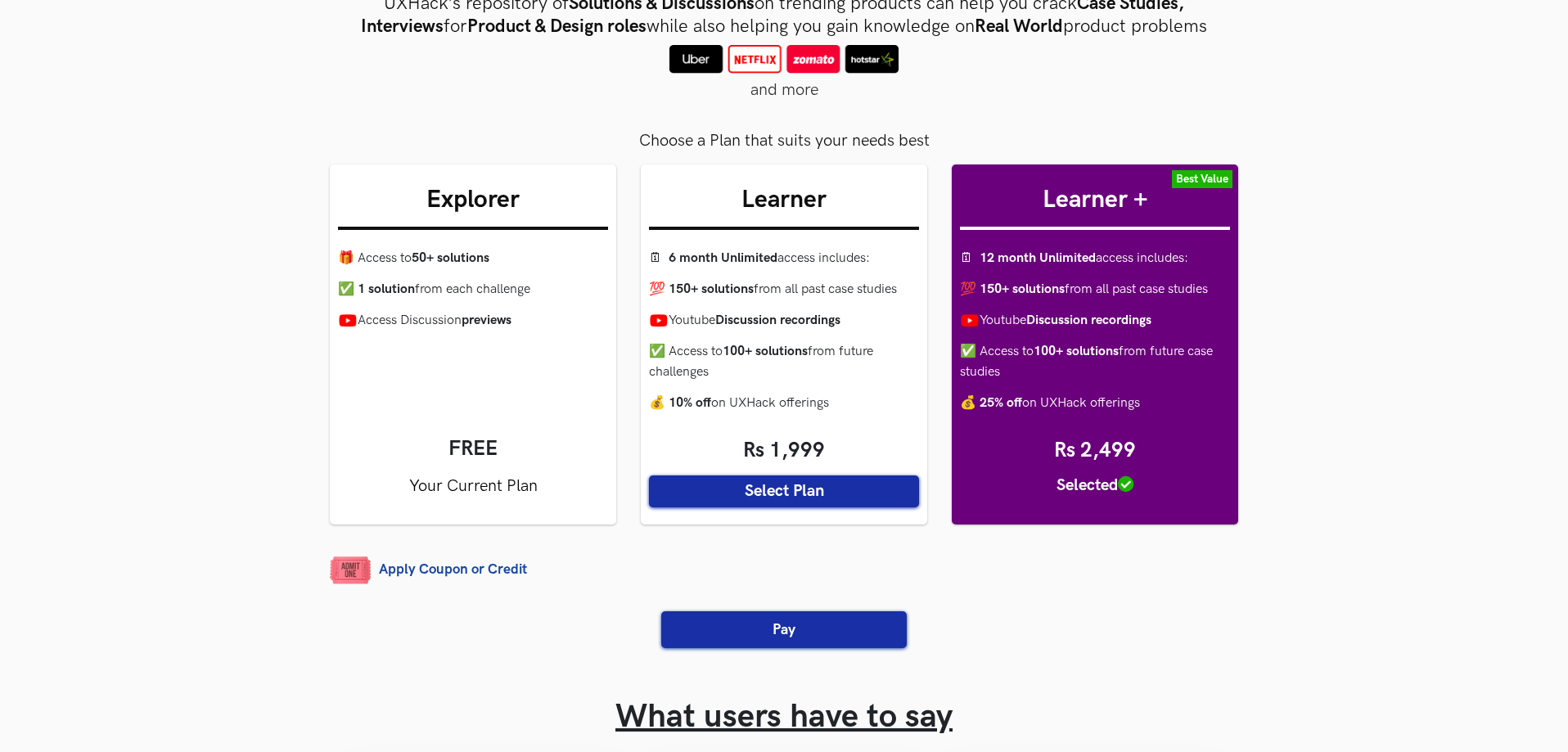
click at [816, 644] on button "Pay" at bounding box center [784, 629] width 245 height 36
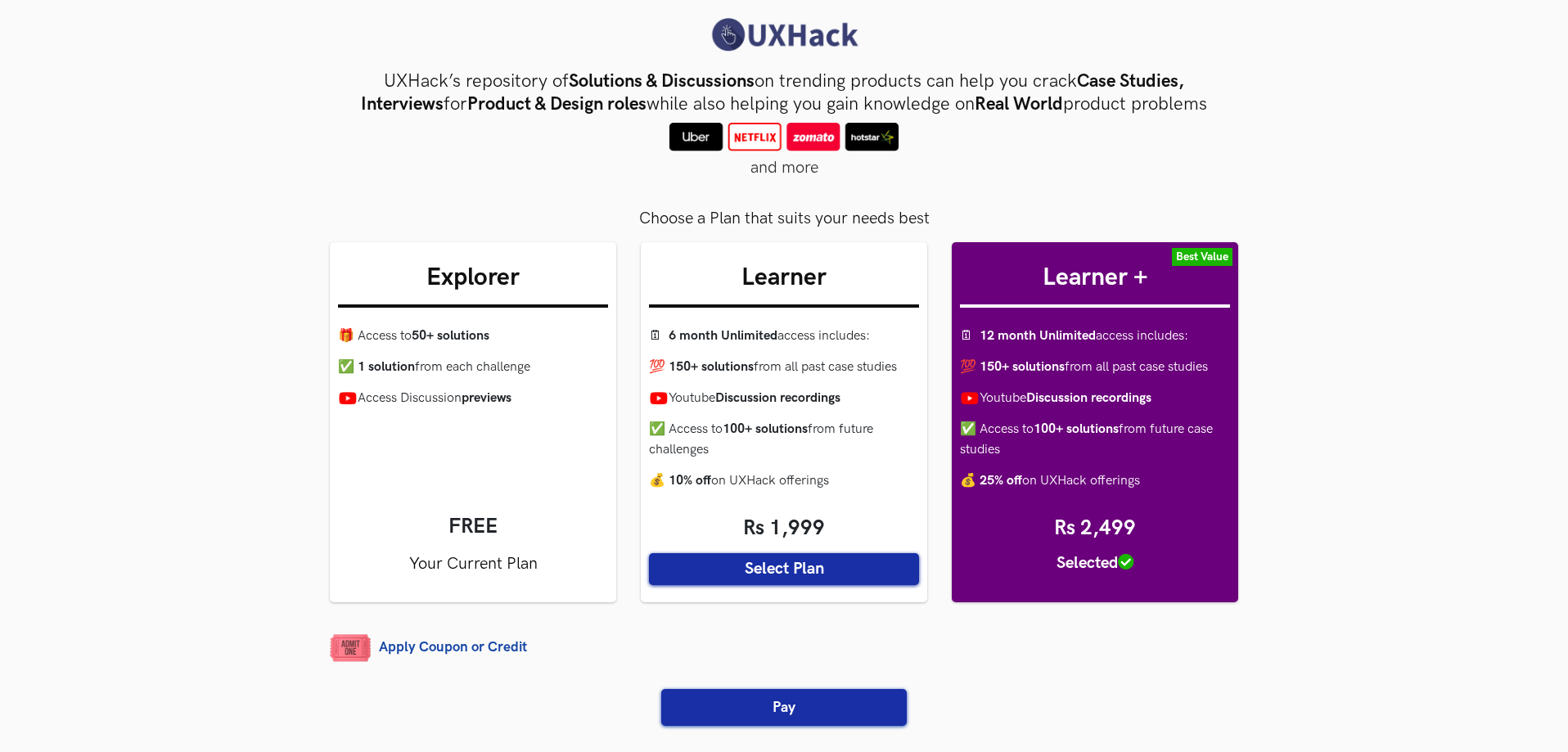
scroll to position [0, 0]
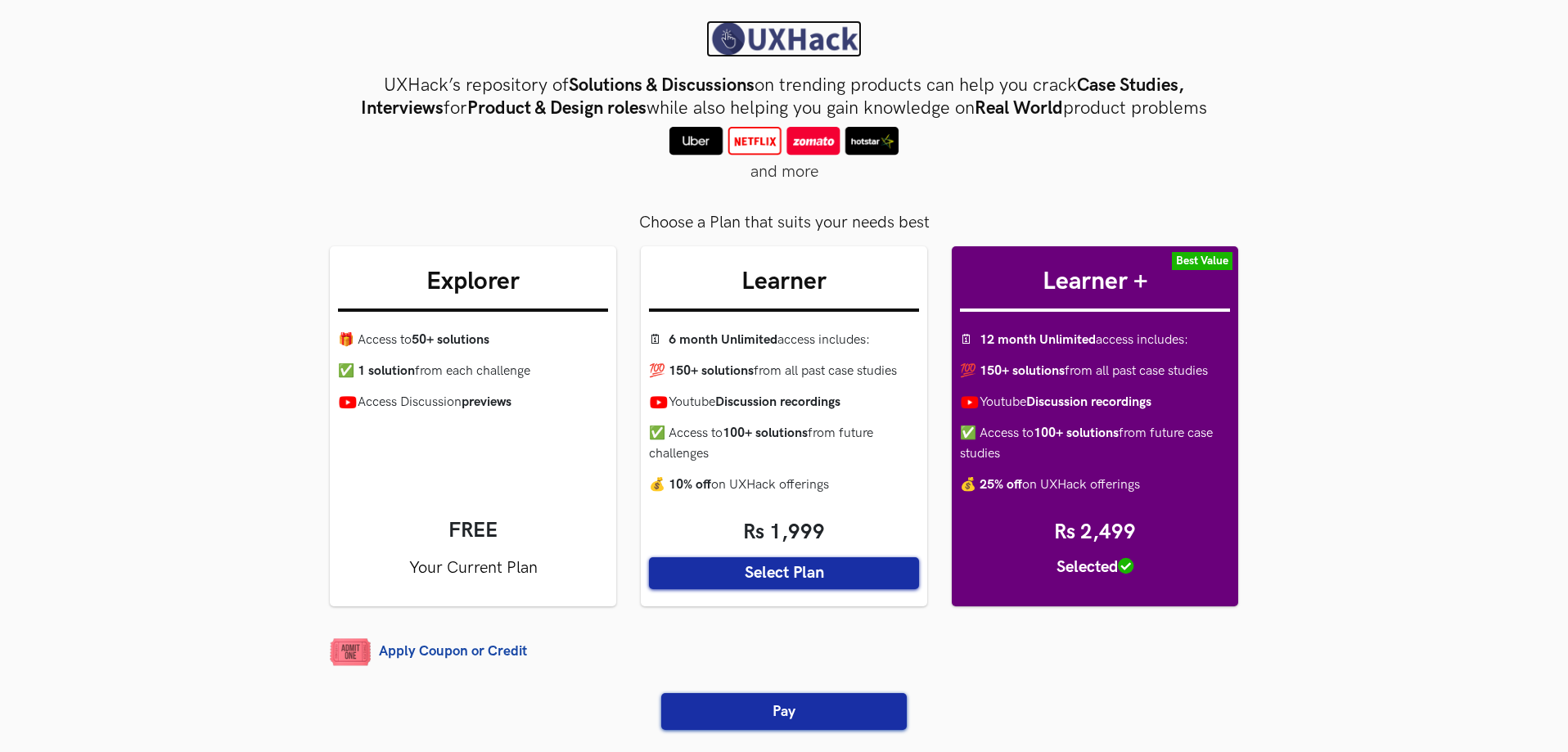
click at [765, 36] on img at bounding box center [784, 38] width 155 height 36
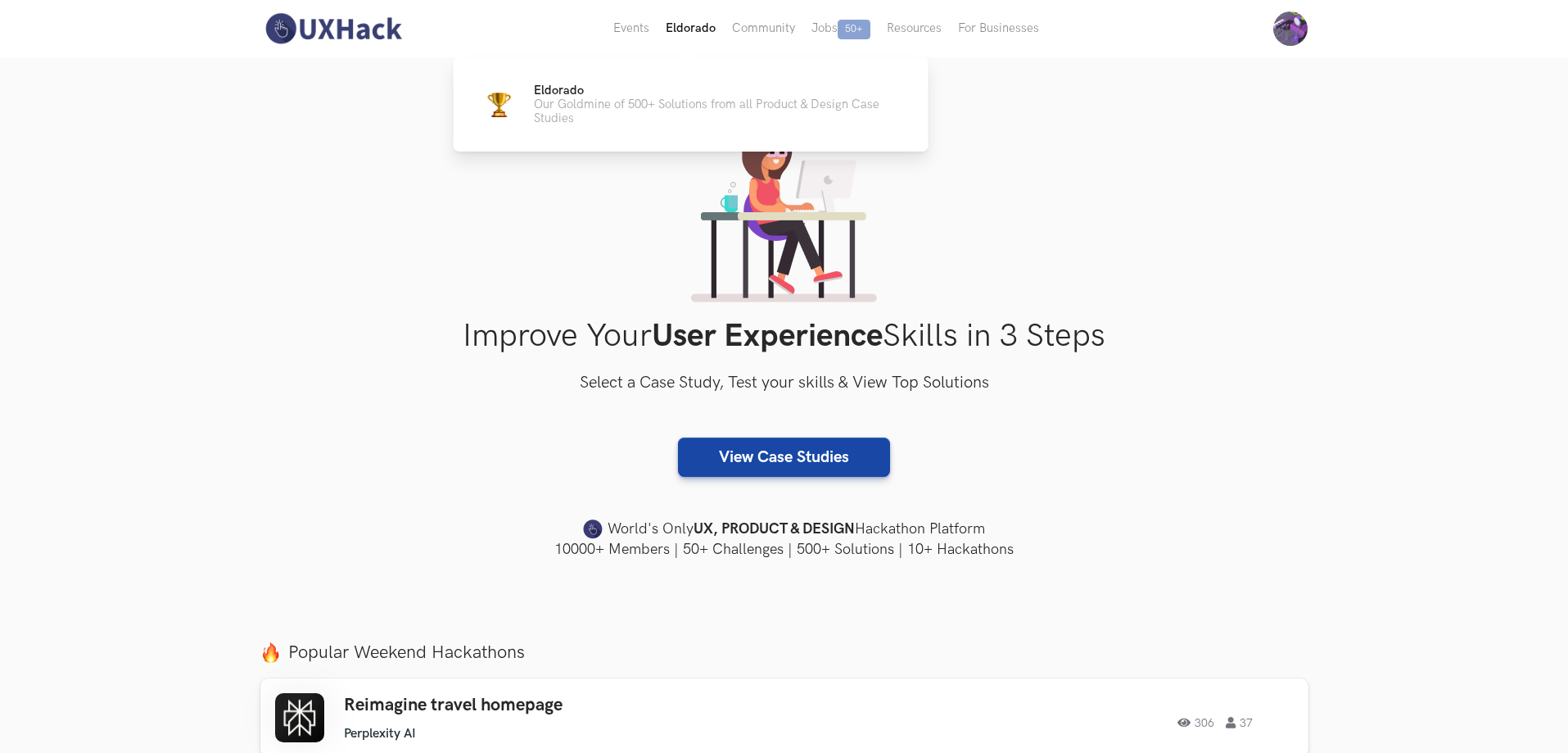
click at [704, 32] on button "Eldorado" at bounding box center [690, 28] width 66 height 57
click at [683, 25] on button "Eldorado" at bounding box center [690, 28] width 66 height 57
click at [701, 29] on button "Eldorado" at bounding box center [690, 28] width 66 height 57
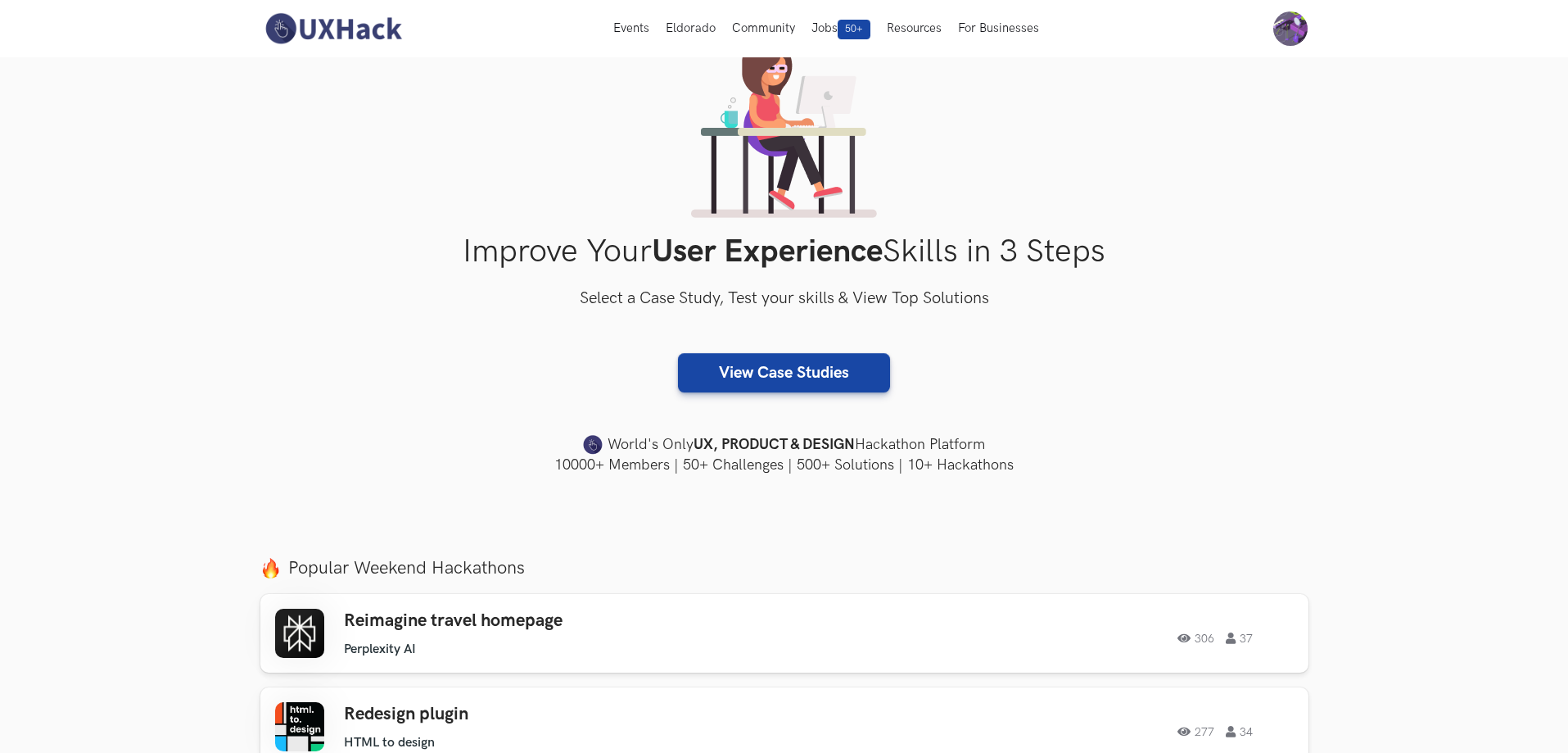
scroll to position [81, 0]
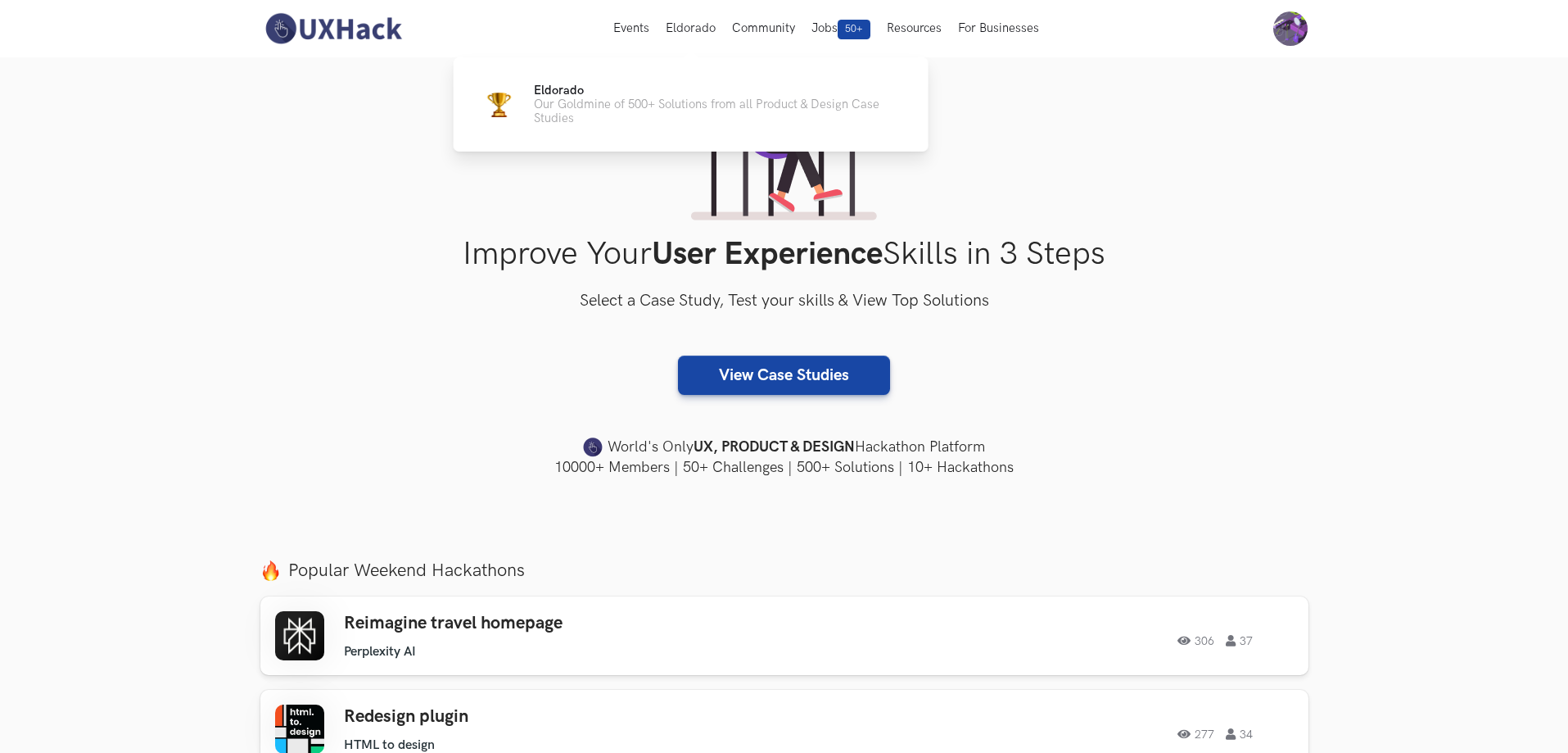
click at [683, 126] on div "Eldorado Our Goldmine of 500+ Solutions from all Product & Design Case Studies" at bounding box center [691, 104] width 475 height 95
click at [585, 95] on p "Eldorado" at bounding box center [718, 90] width 369 height 14
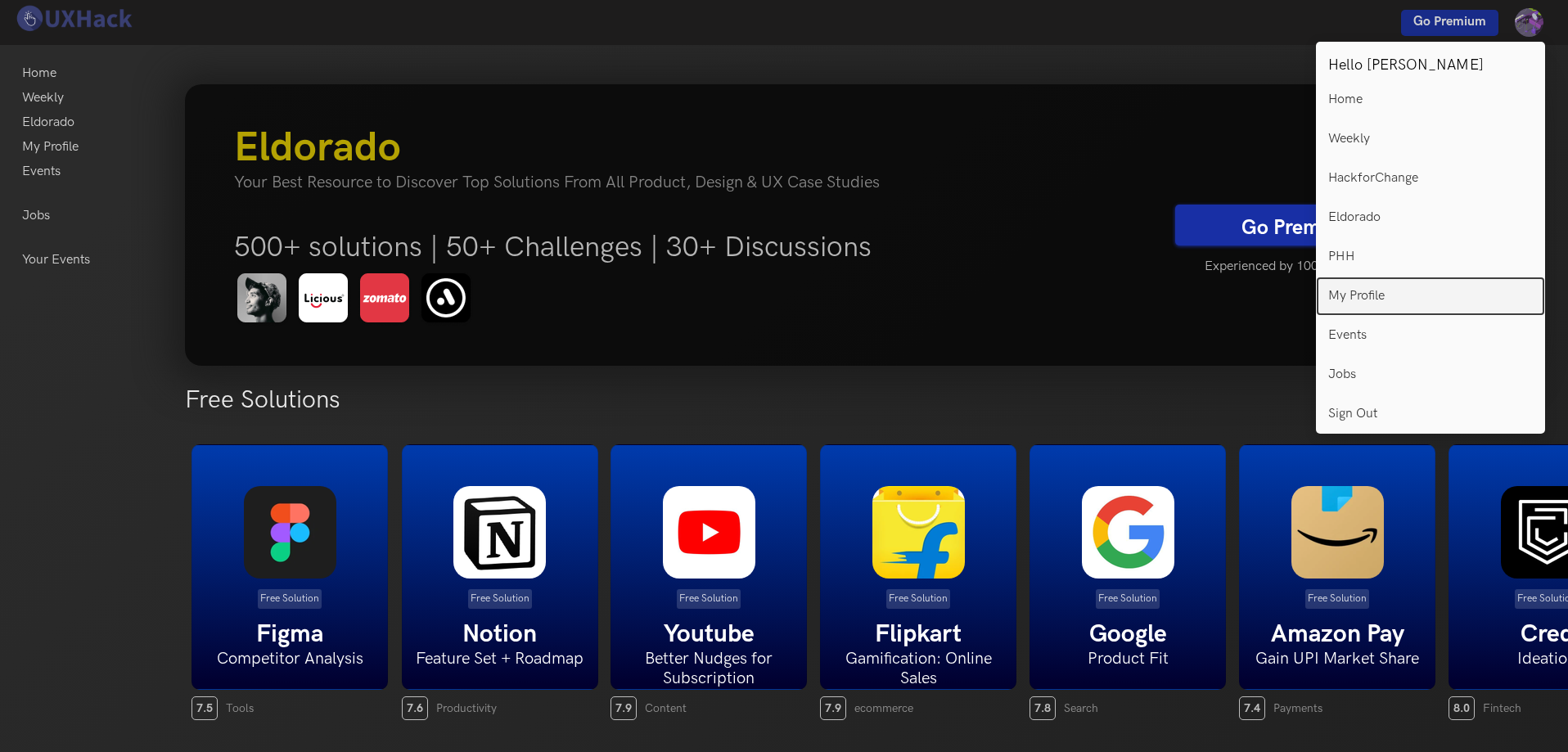
click at [1372, 296] on p "My Profile" at bounding box center [1357, 296] width 56 height 15
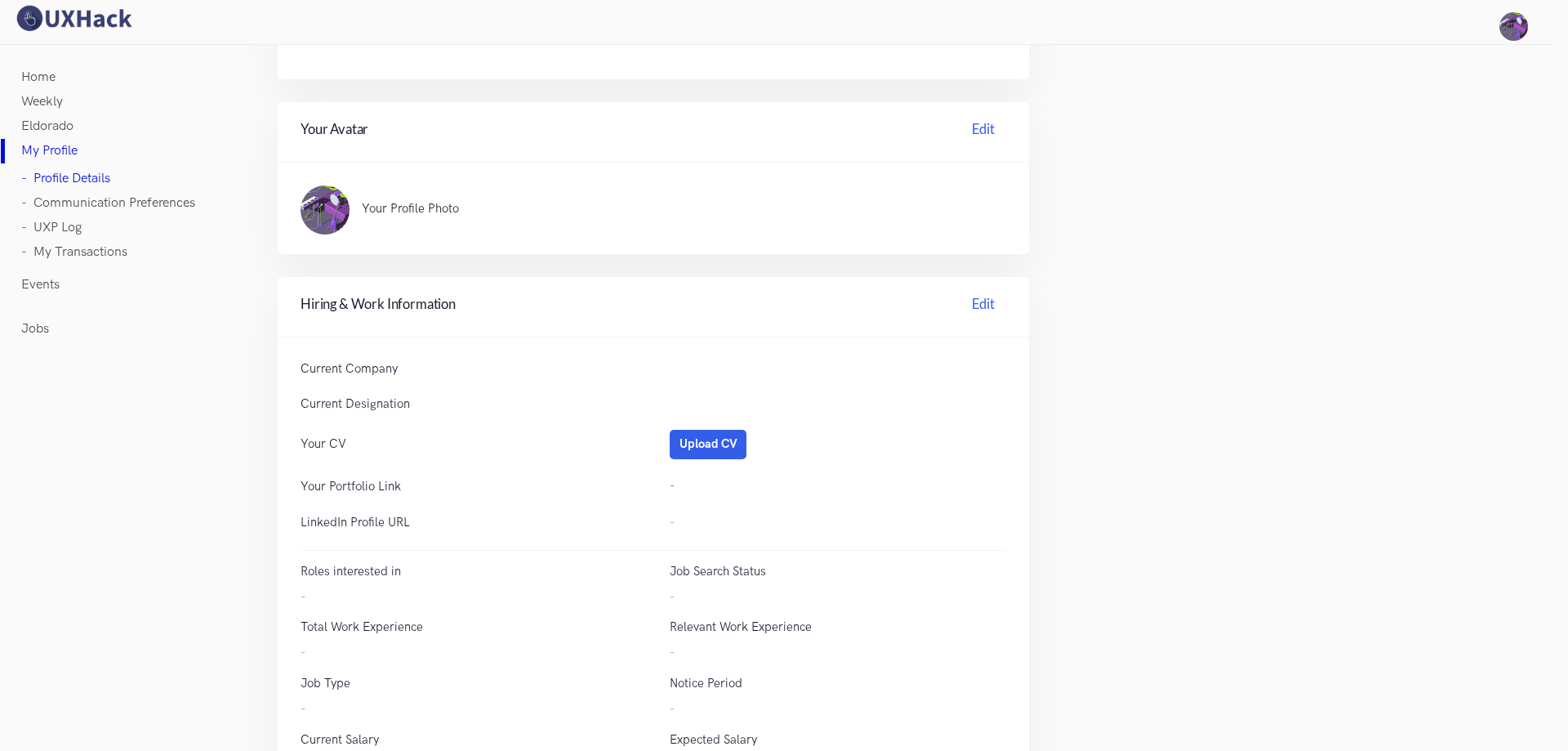
scroll to position [331, 0]
click at [738, 375] on div "Current Company" at bounding box center [653, 370] width 739 height 17
click at [659, 356] on div "Current Company Current Designation Your CV Upload CV Your Portfolio Link - Lin…" at bounding box center [653, 574] width 752 height 472
click at [345, 372] on p "Current Company" at bounding box center [469, 370] width 336 height 17
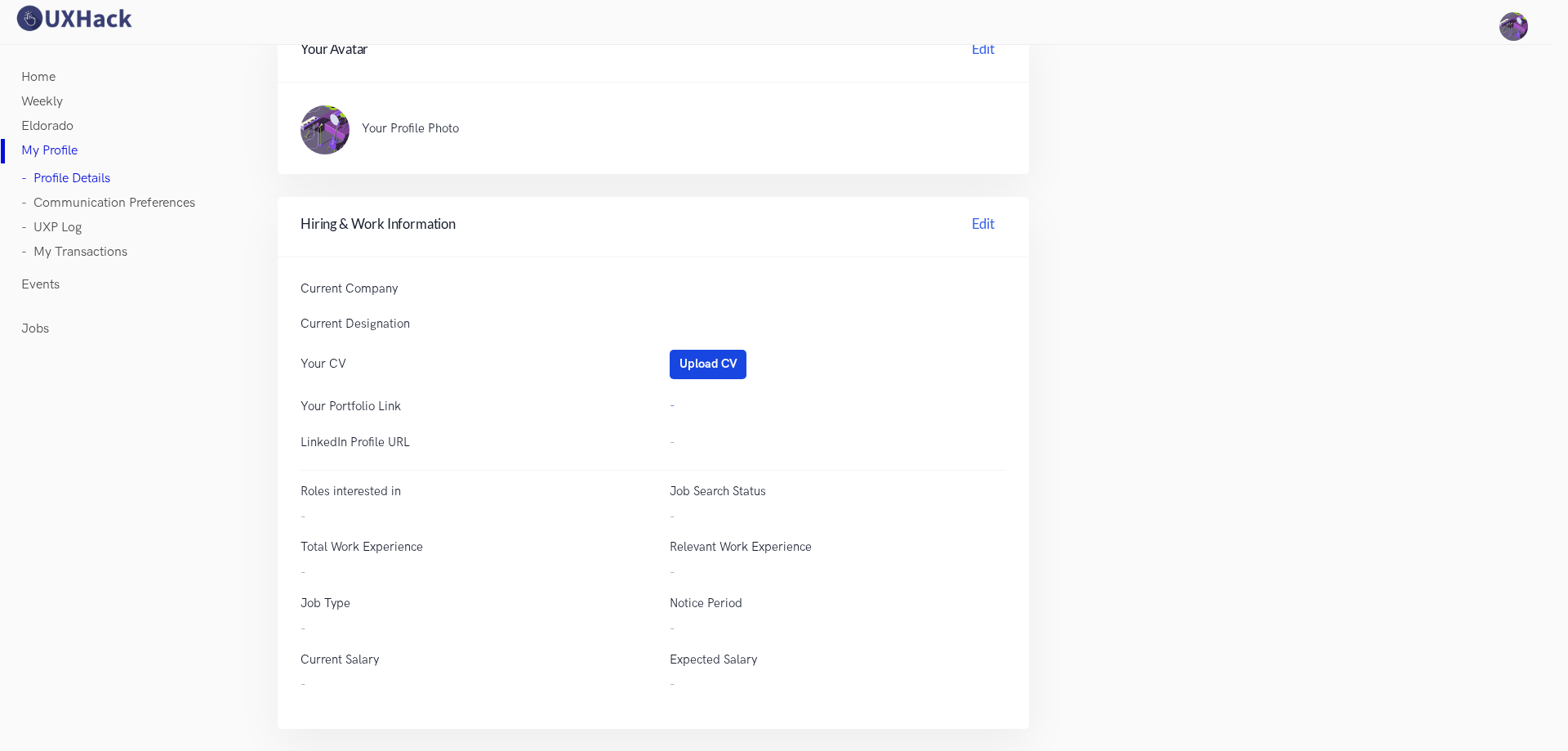
scroll to position [413, 0]
click at [670, 398] on link "-" at bounding box center [671, 404] width 5 height 14
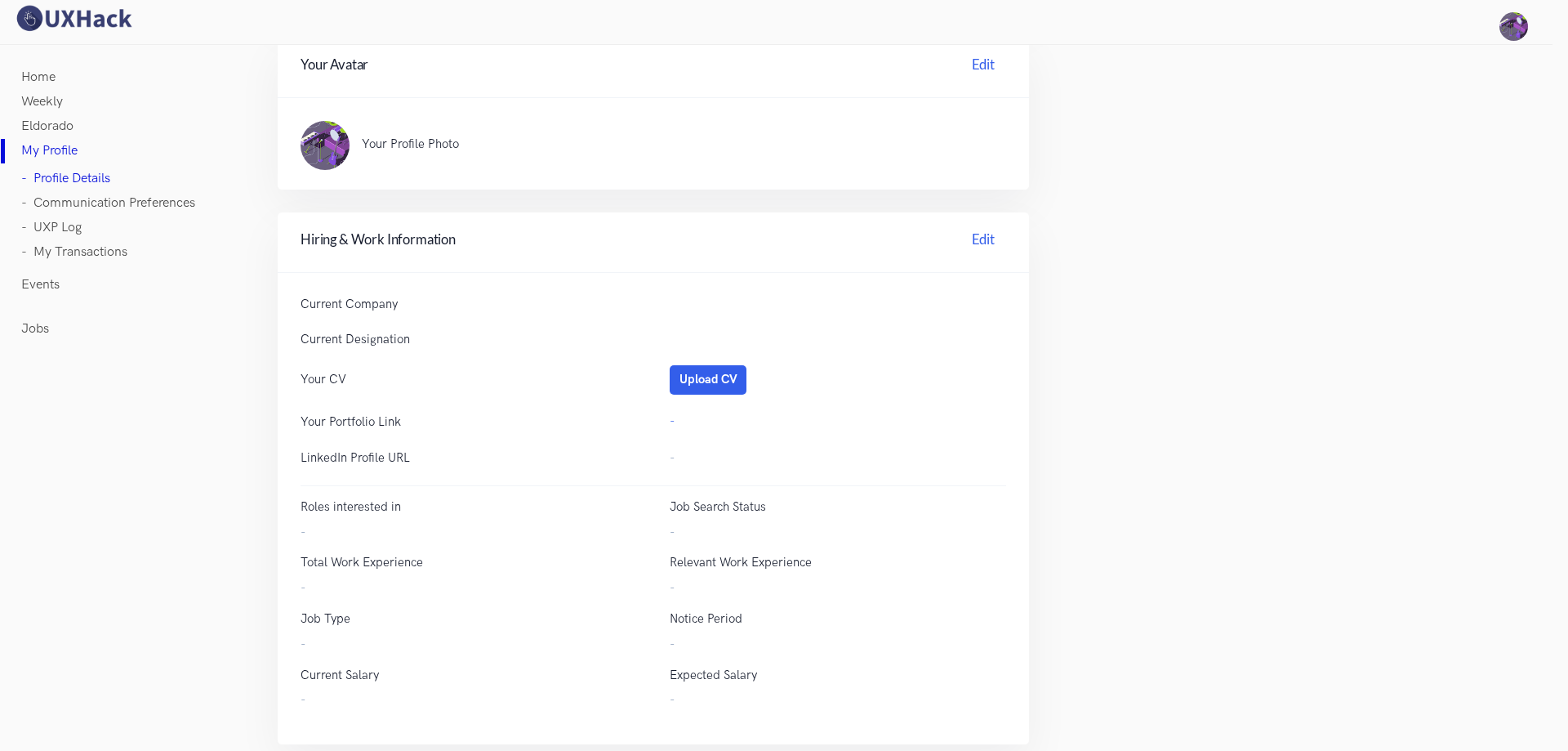
scroll to position [413, 0]
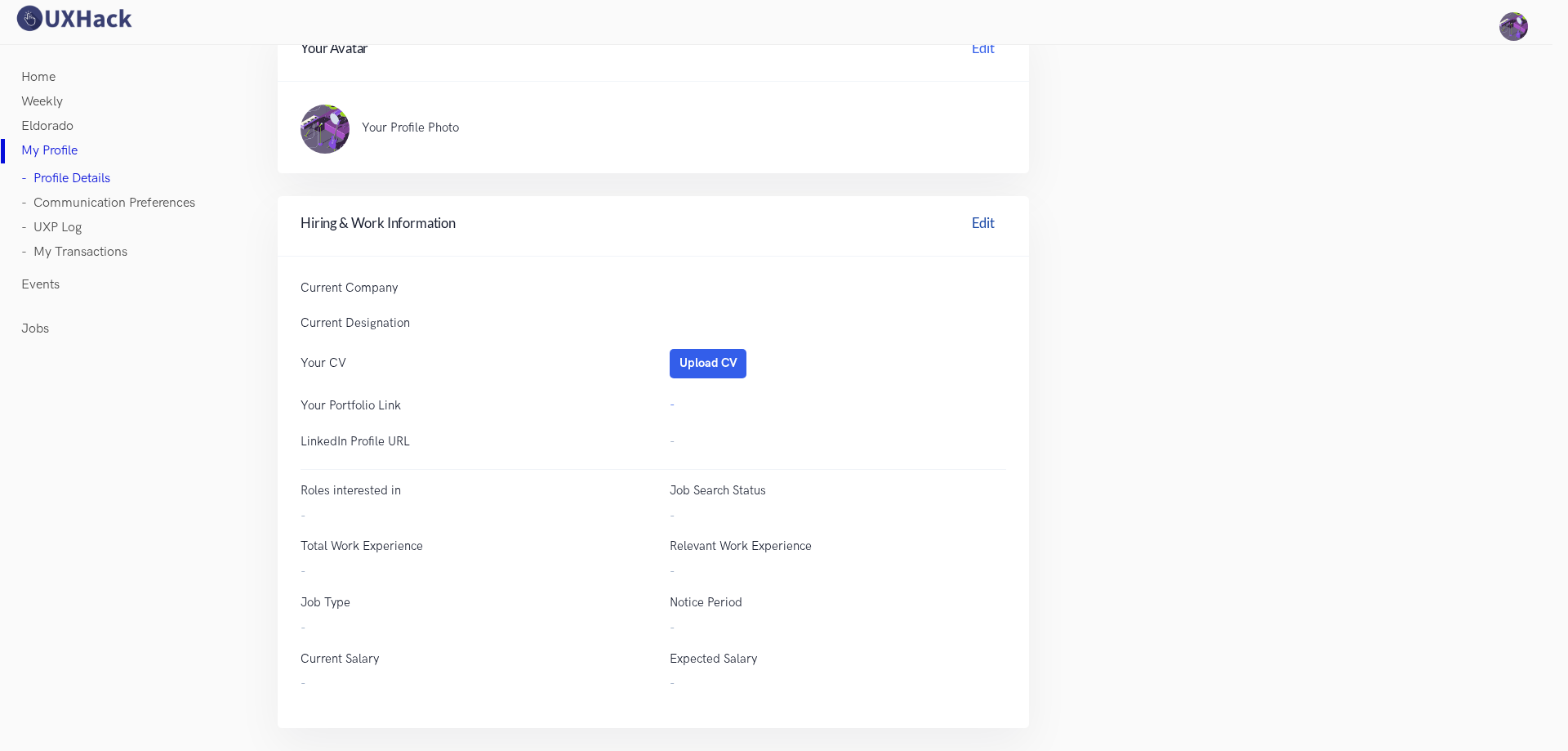
click at [962, 219] on link "Edit" at bounding box center [983, 225] width 46 height 25
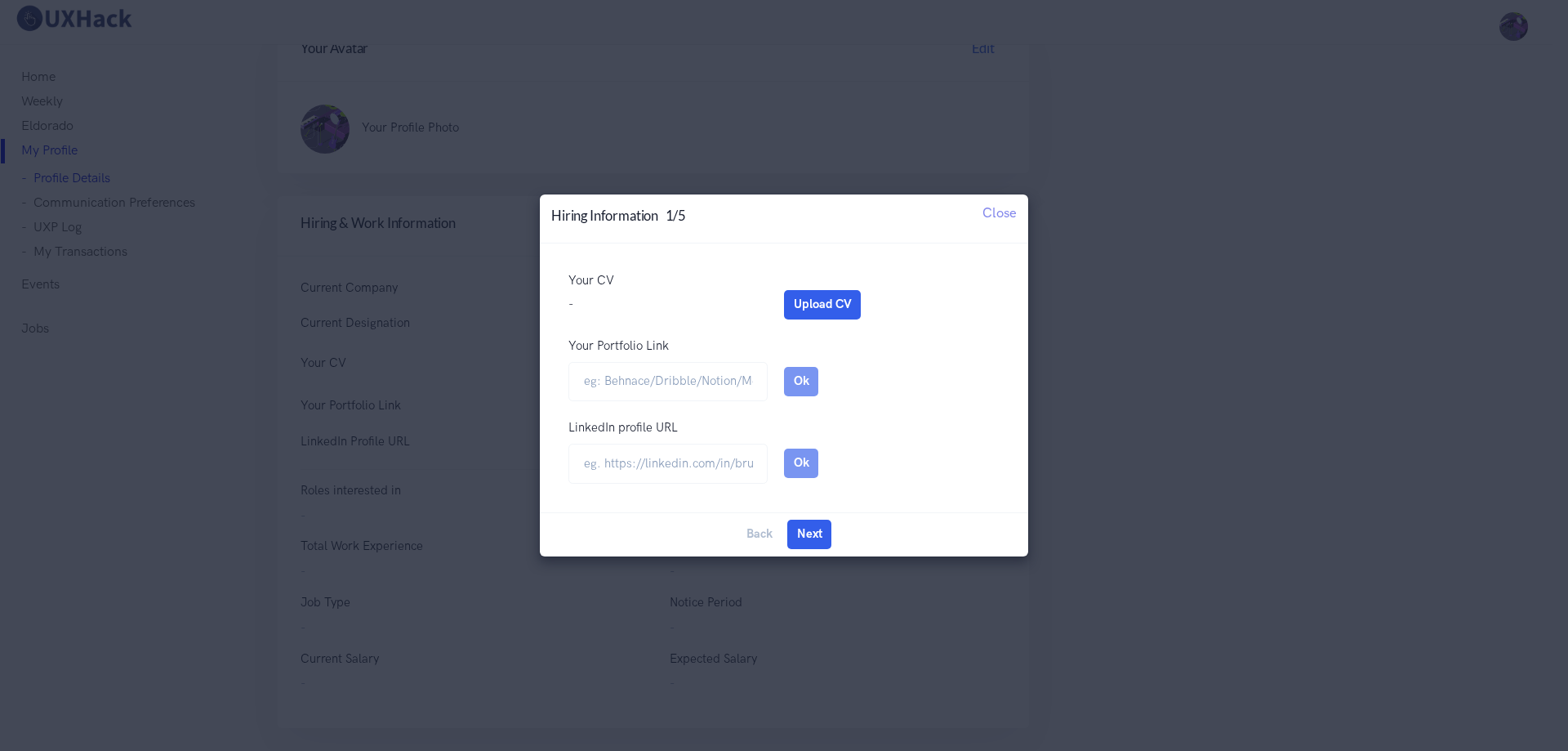
click at [760, 533] on div "Back Edit Next Done" at bounding box center [784, 533] width 488 height 44
click at [818, 529] on button "Next" at bounding box center [809, 533] width 44 height 29
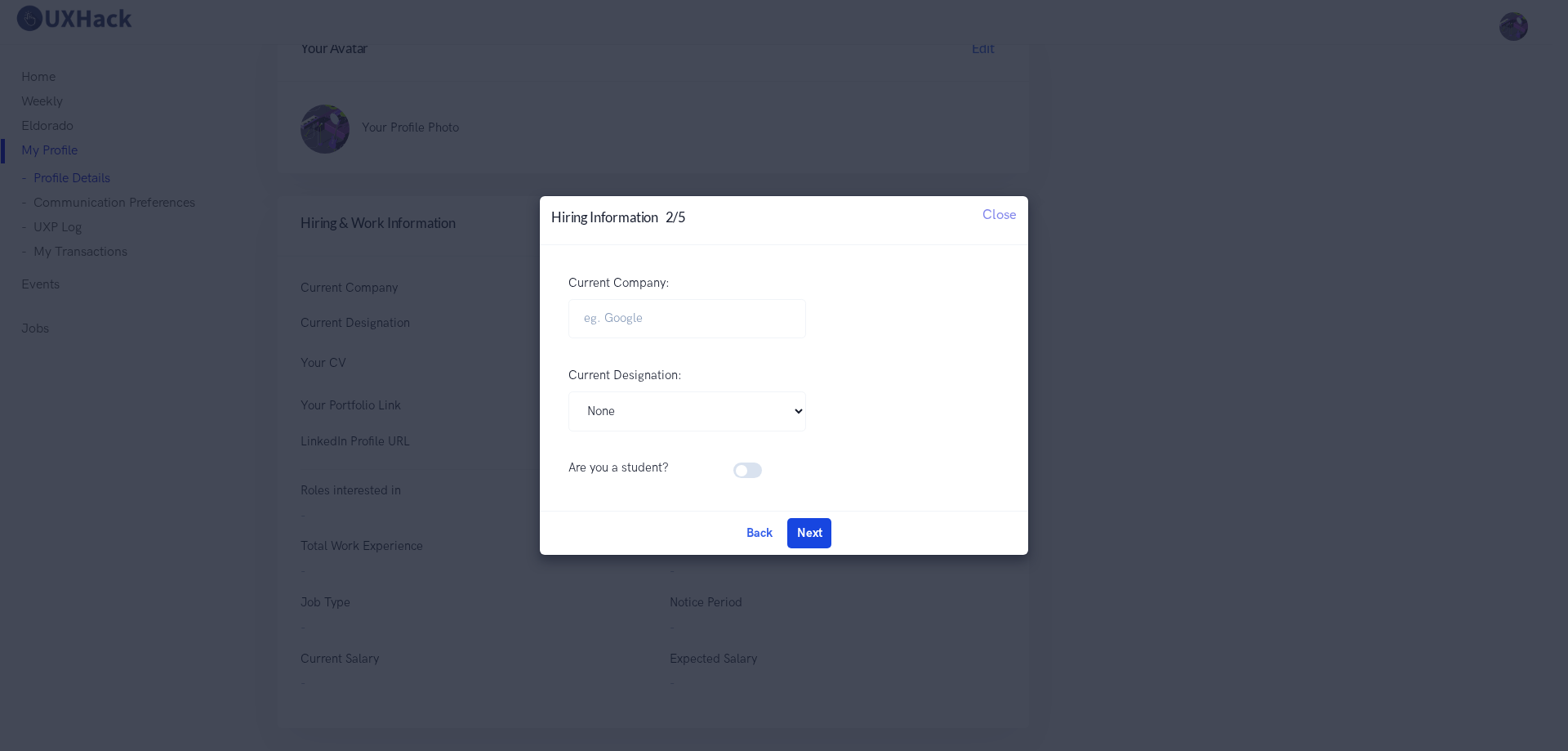
click at [813, 525] on button "Next" at bounding box center [809, 532] width 44 height 29
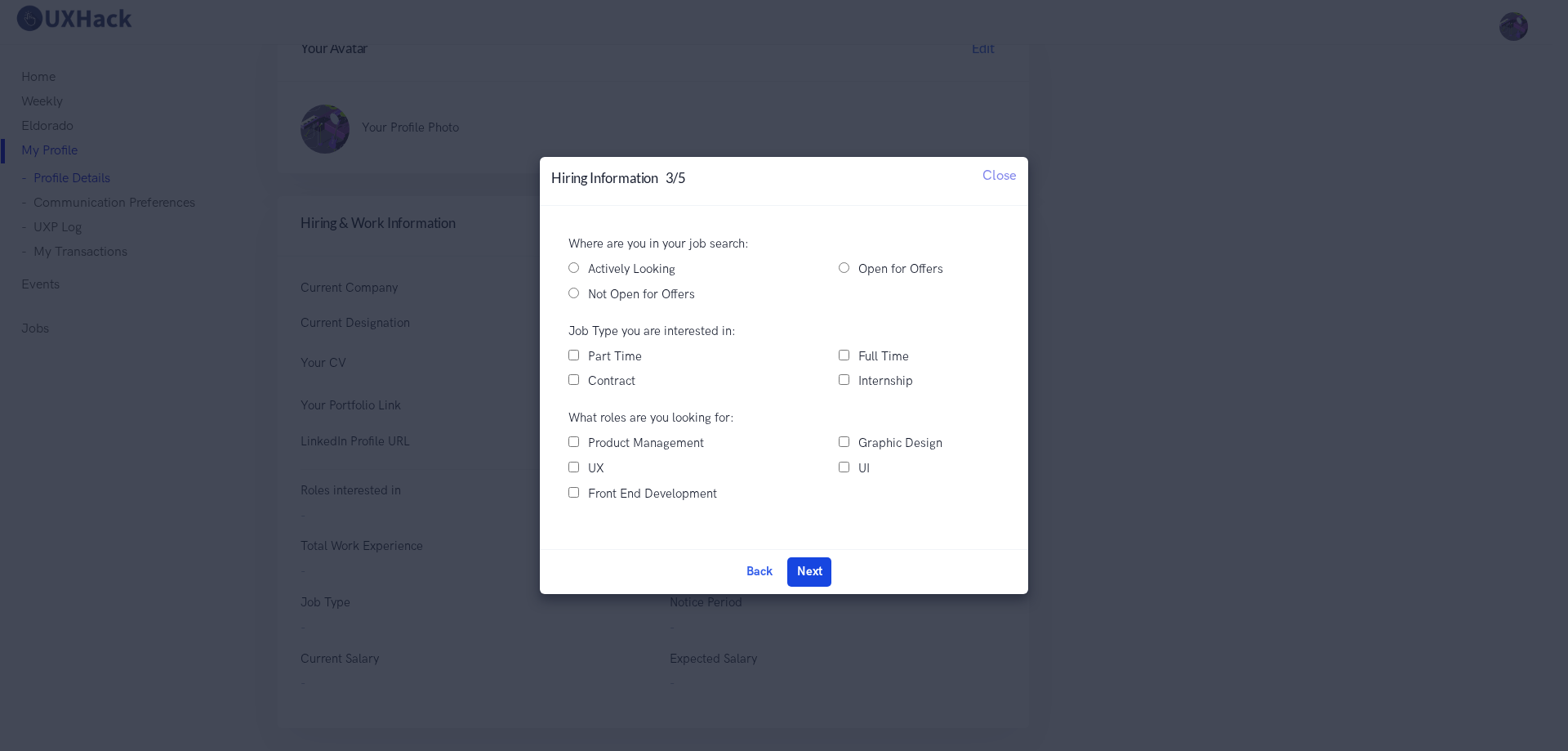
click at [820, 571] on button "Next" at bounding box center [809, 572] width 44 height 29
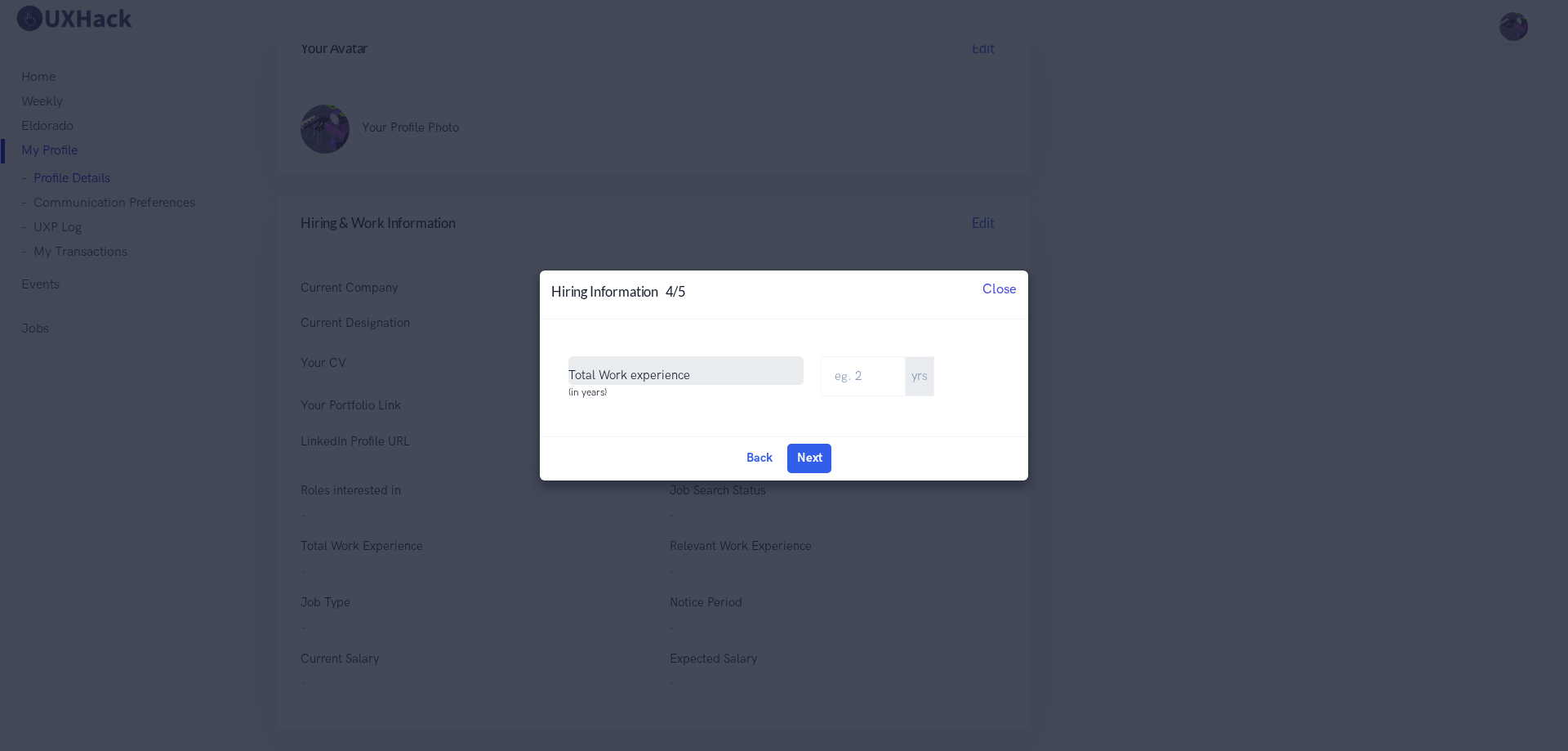
click at [1006, 288] on span "Close" at bounding box center [999, 288] width 35 height 16
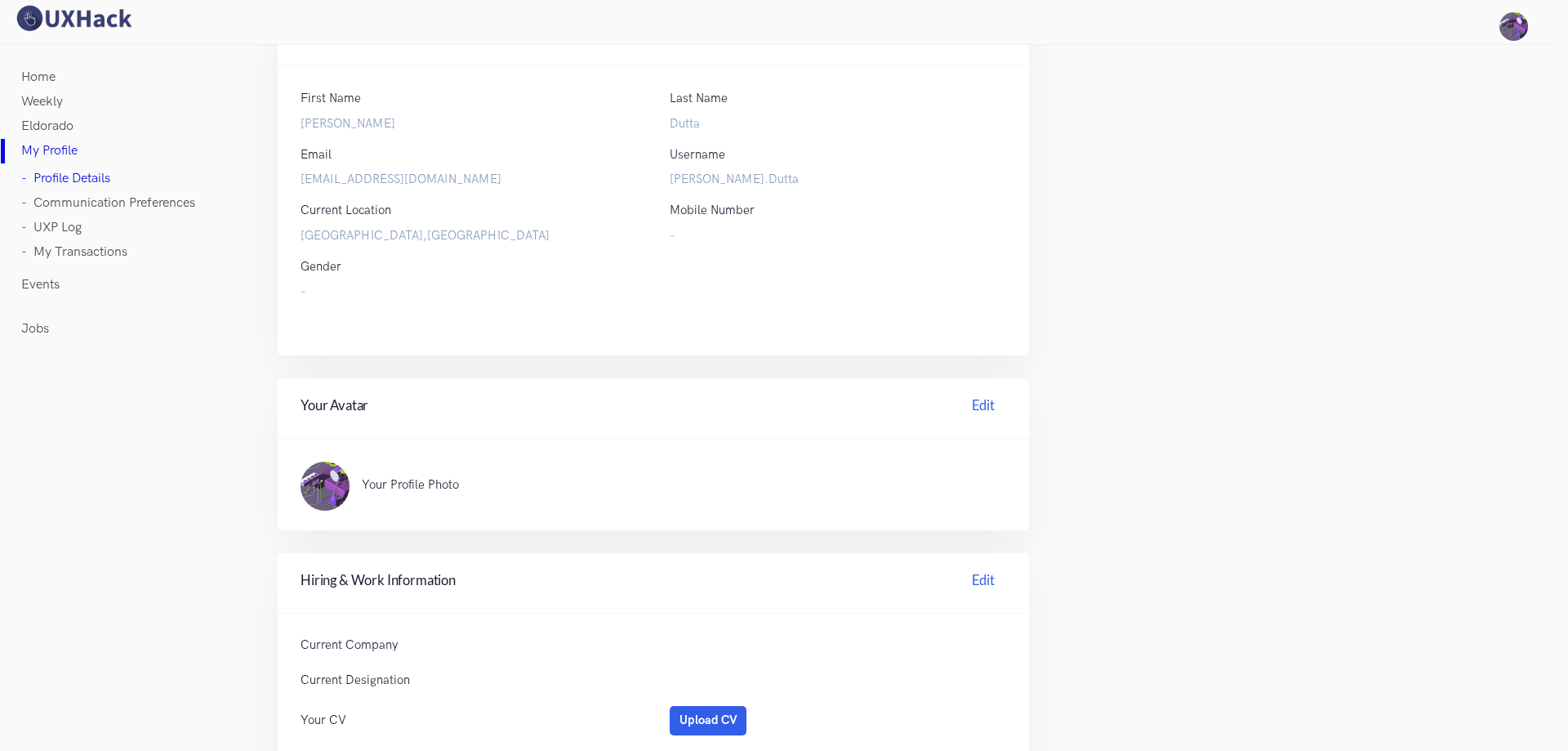
scroll to position [4, 0]
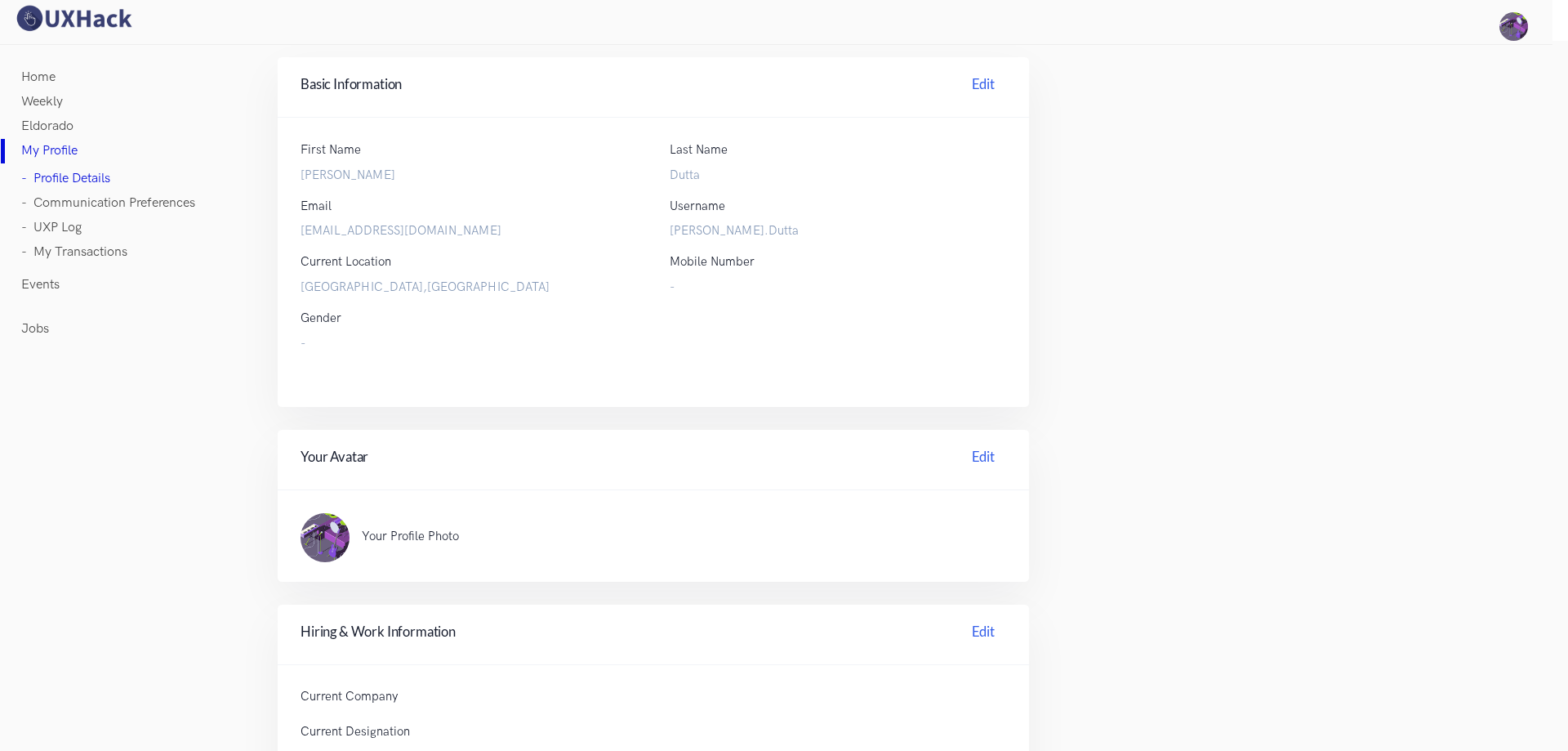
click at [49, 127] on link "Eldorado" at bounding box center [48, 126] width 52 height 24
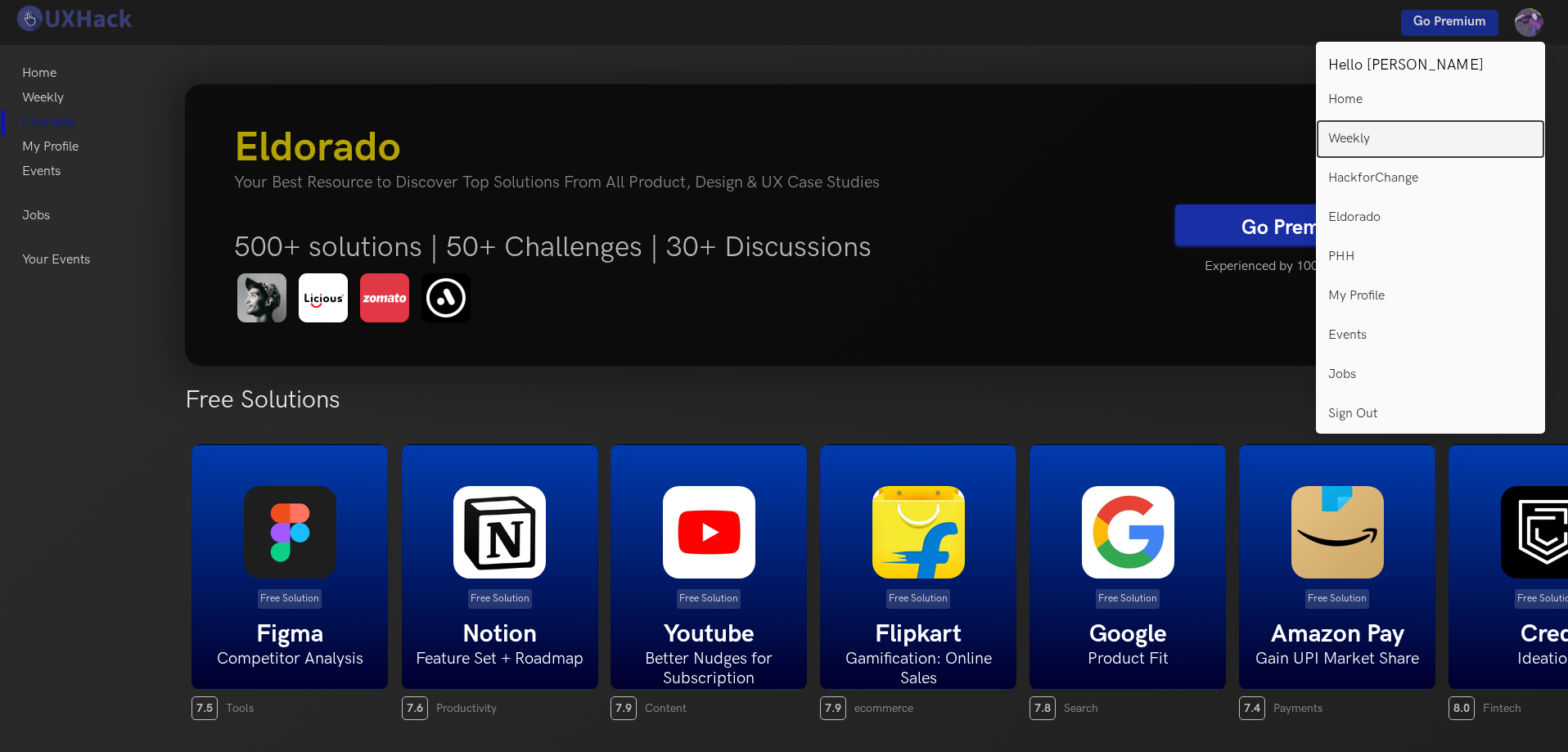
click at [1368, 140] on p "Weekly" at bounding box center [1349, 139] width 42 height 15
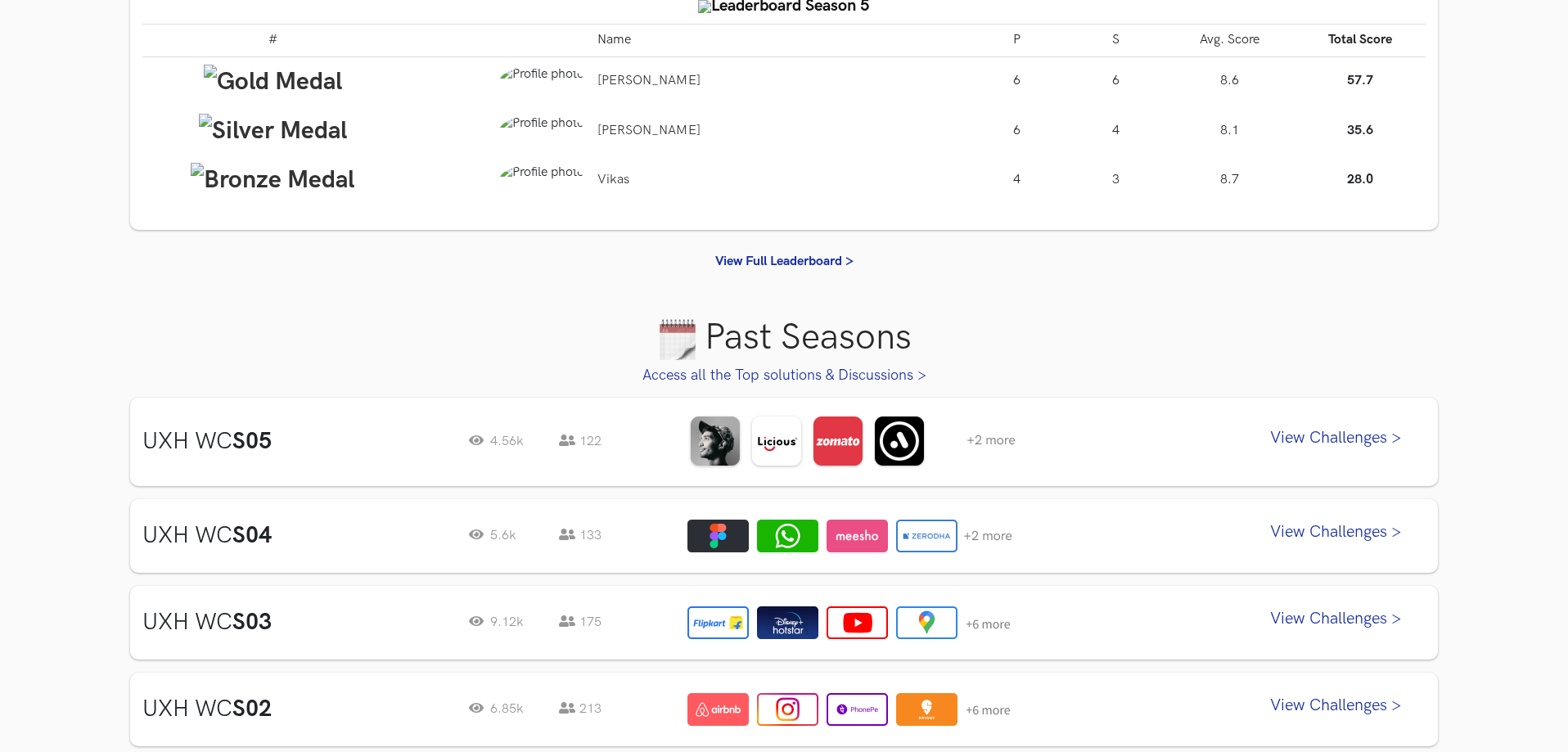
scroll to position [491, 0]
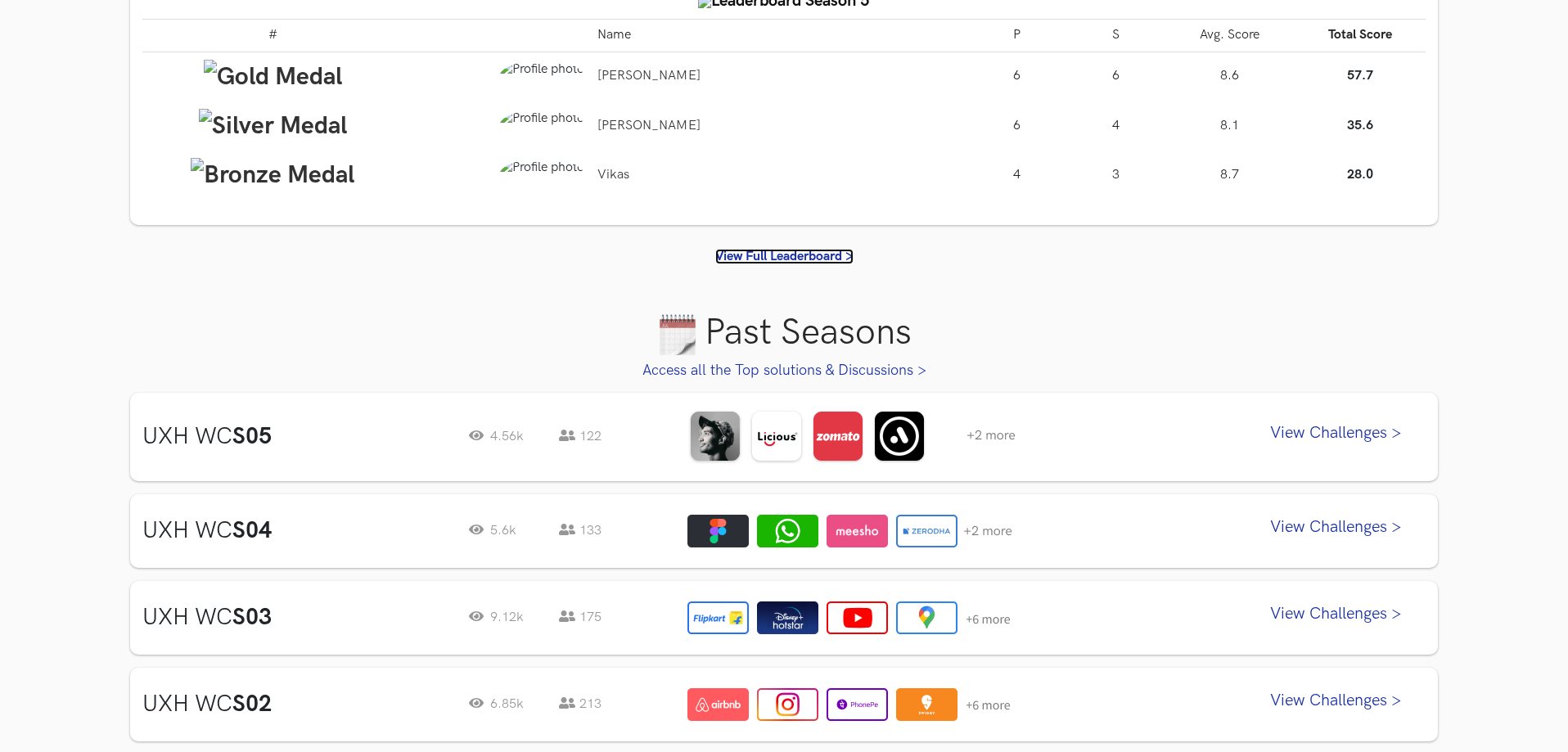
click at [807, 254] on link "View Full Leaderboard >" at bounding box center [784, 256] width 138 height 16
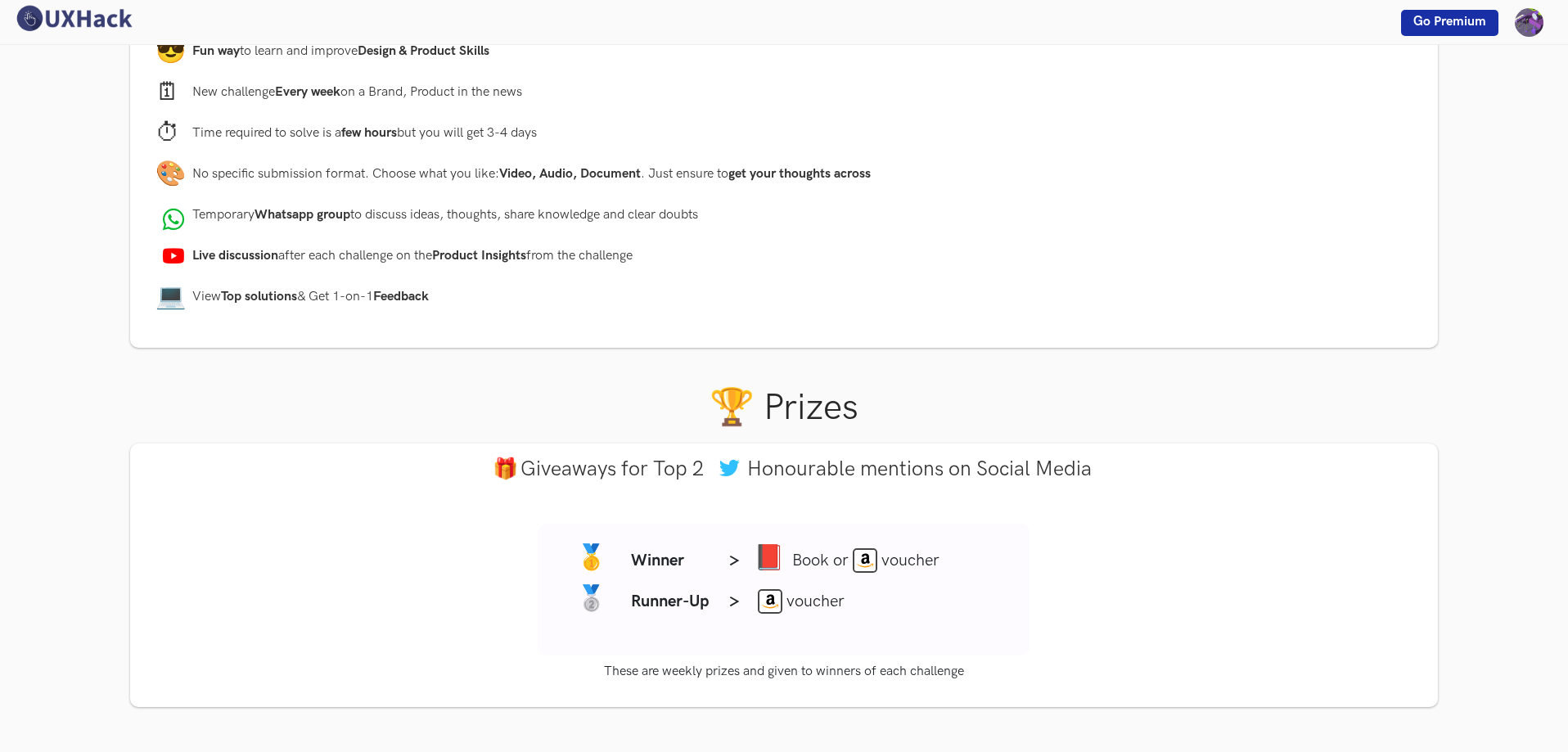
scroll to position [1391, 0]
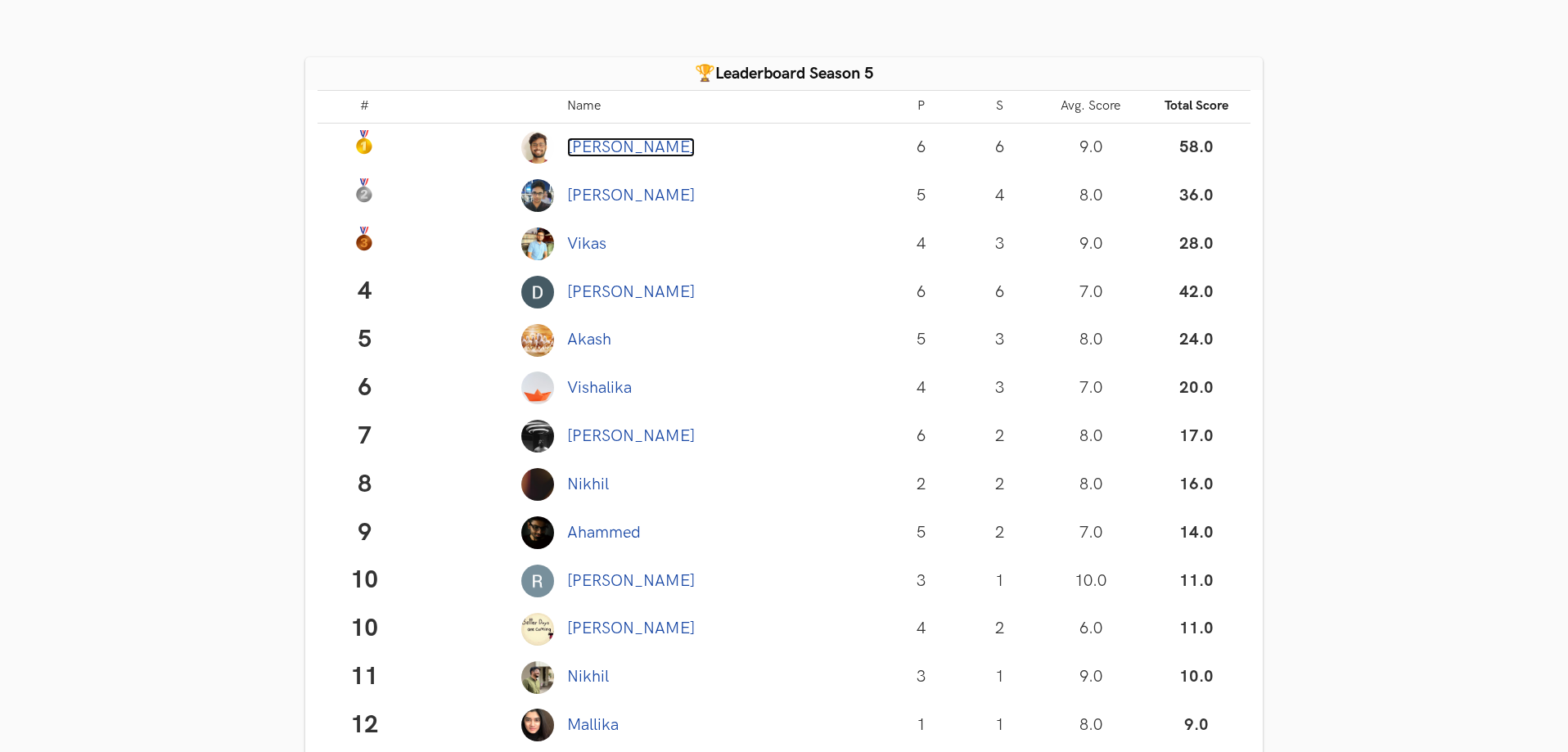
click at [613, 147] on link "Harshit" at bounding box center [631, 147] width 127 height 20
click at [614, 149] on link "Harshit" at bounding box center [631, 147] width 127 height 20
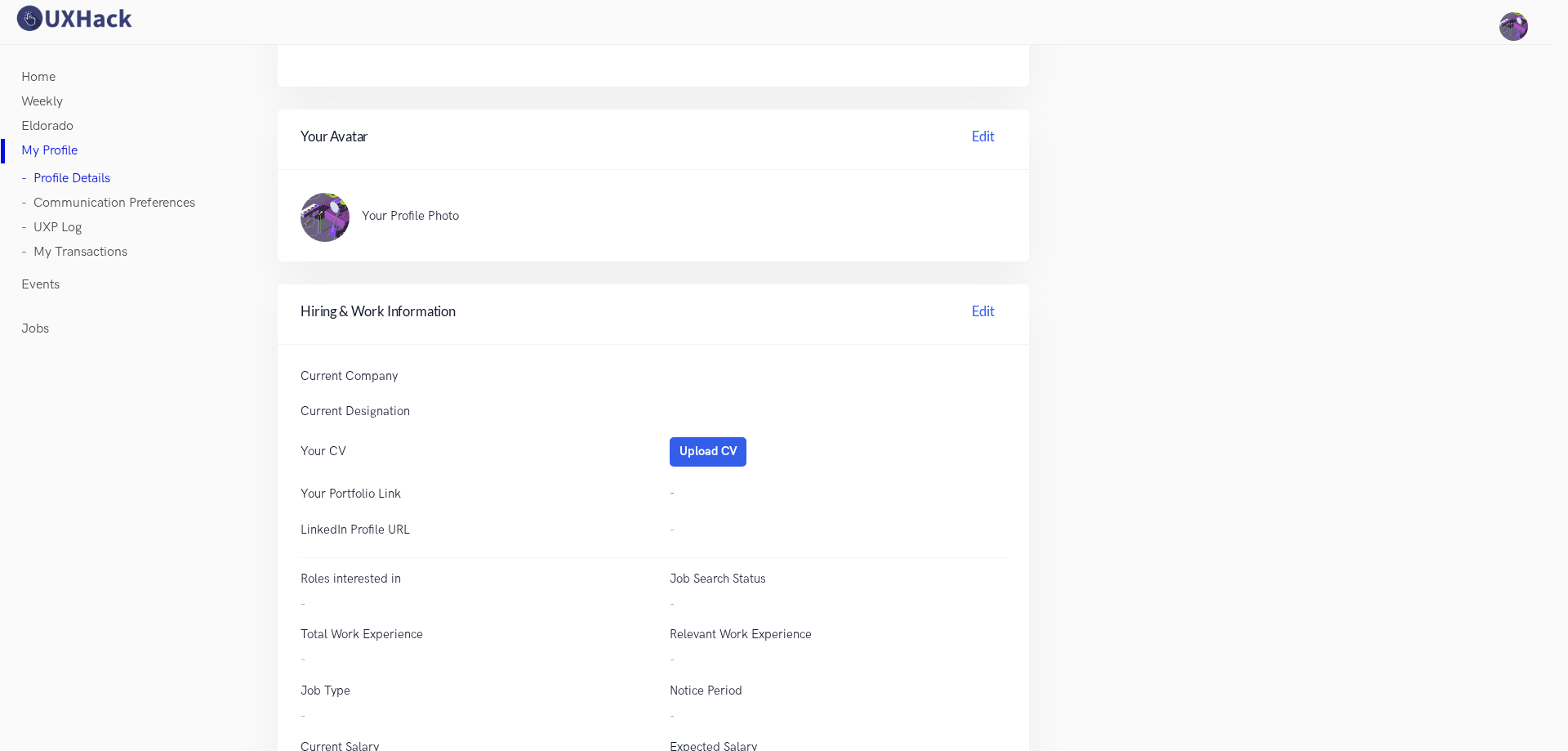
scroll to position [327, 0]
click at [67, 251] on link "- My Transactions" at bounding box center [75, 252] width 106 height 24
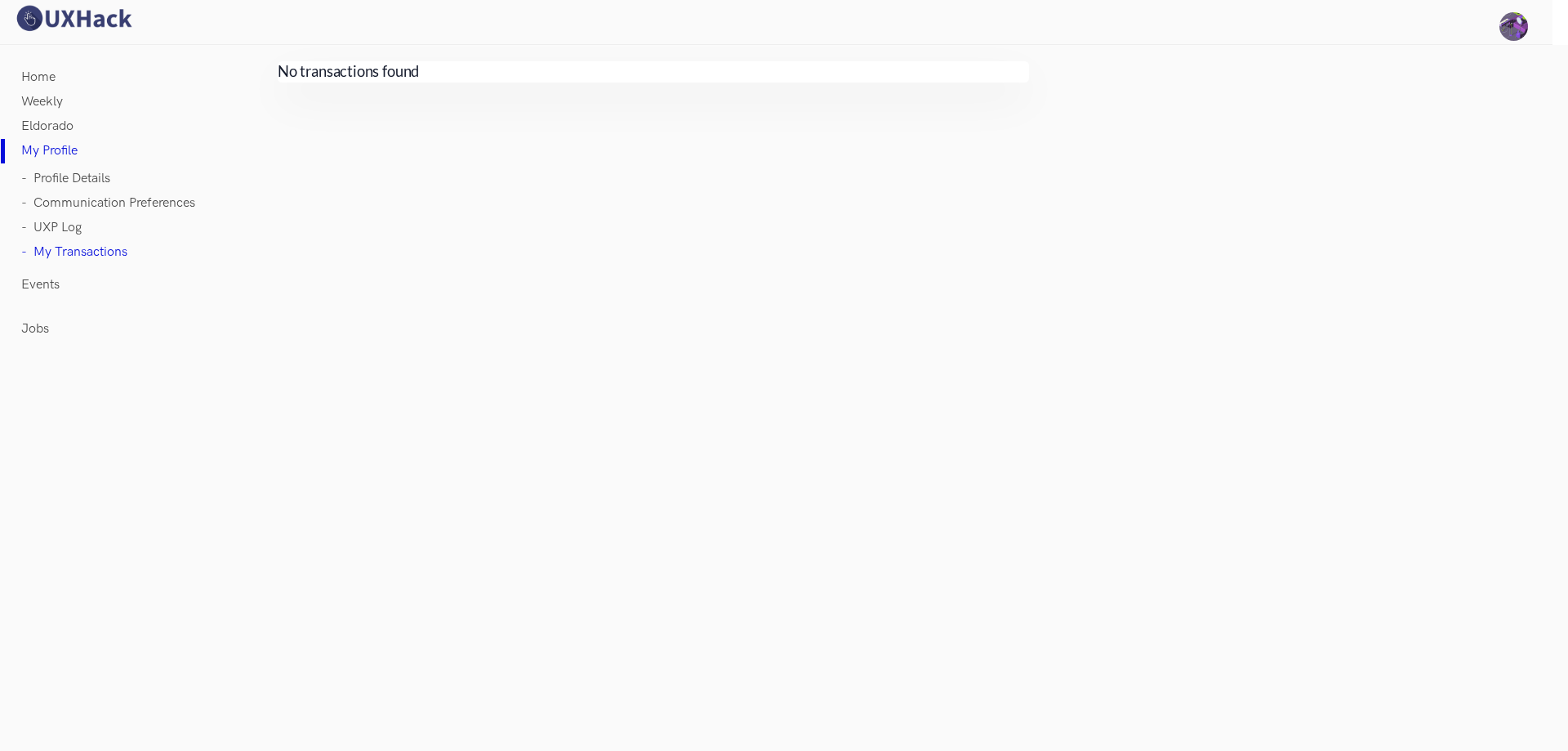
click at [57, 223] on link "- UXP Log" at bounding box center [51, 228] width 61 height 24
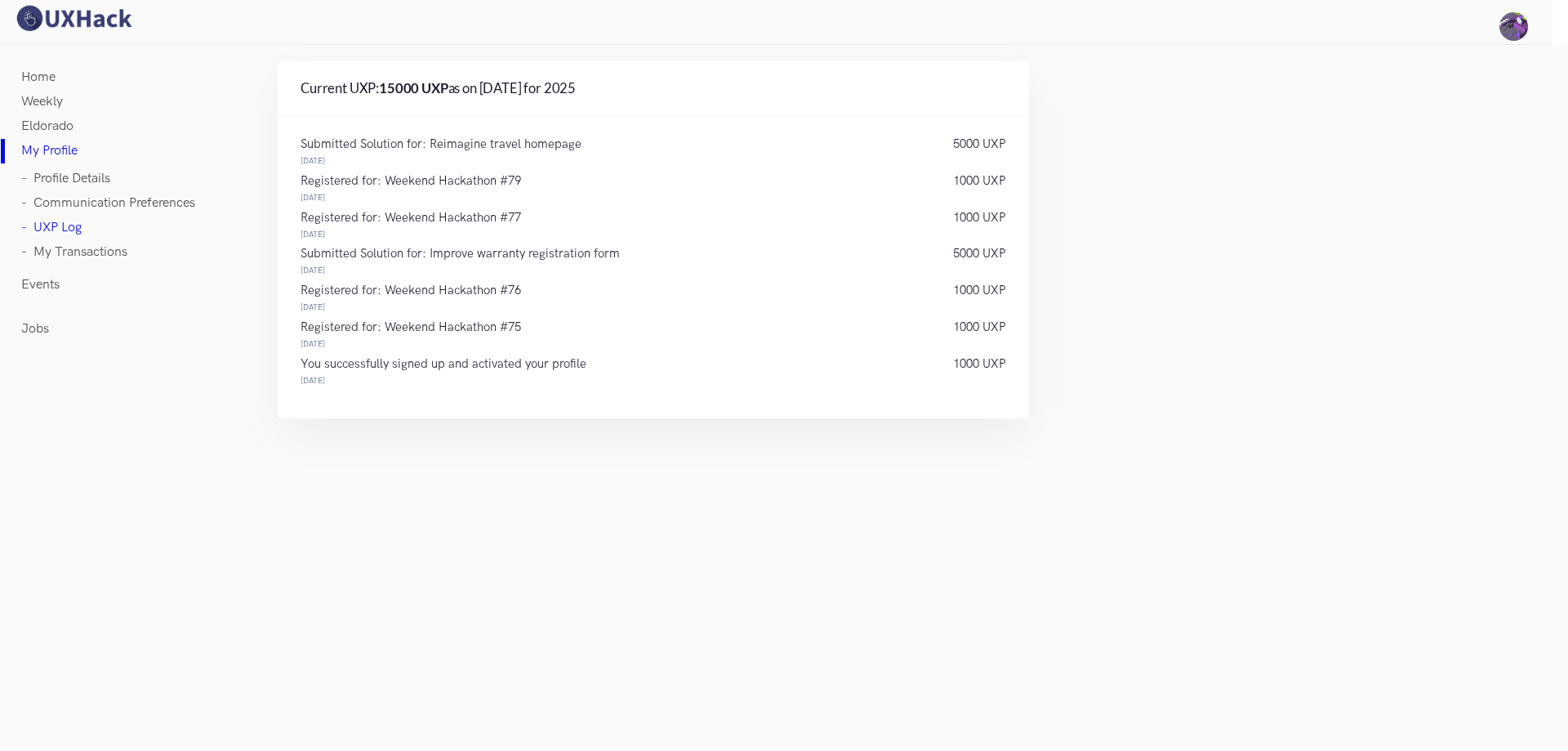
click at [972, 145] on p "5000 UXP" at bounding box center [980, 145] width 53 height 11
click at [968, 140] on p "5000 UXP" at bounding box center [980, 145] width 53 height 11
click at [968, 140] on p "5000 UXP" at bounding box center [980, 145] width 53 height 11
click at [631, 188] on div "Registered for: Weekend Hackathon #79 10 Aug 2025" at bounding box center [610, 191] width 653 height 31
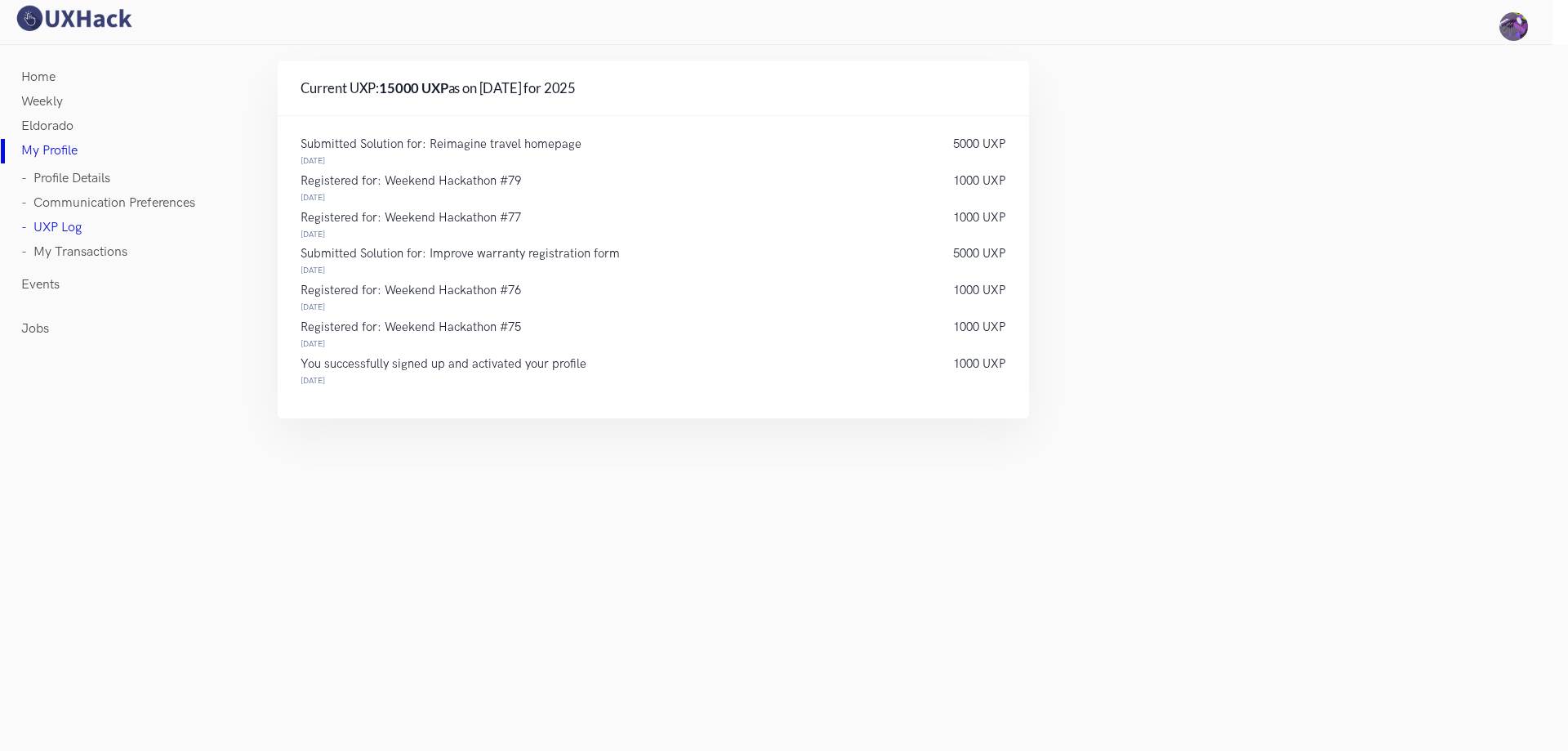
click at [48, 284] on link "Events" at bounding box center [40, 285] width 38 height 24
click at [965, 254] on p "5000 UXP" at bounding box center [980, 254] width 53 height 11
click at [860, 262] on div "Submitted Solution for: Improve warranty registration form 13 Jul 2025" at bounding box center [610, 263] width 653 height 31
click at [950, 135] on div "Submitted Solution for: Reimagine travel homepage 11 Aug 2025 5000 UXP Register…" at bounding box center [653, 267] width 752 height 303
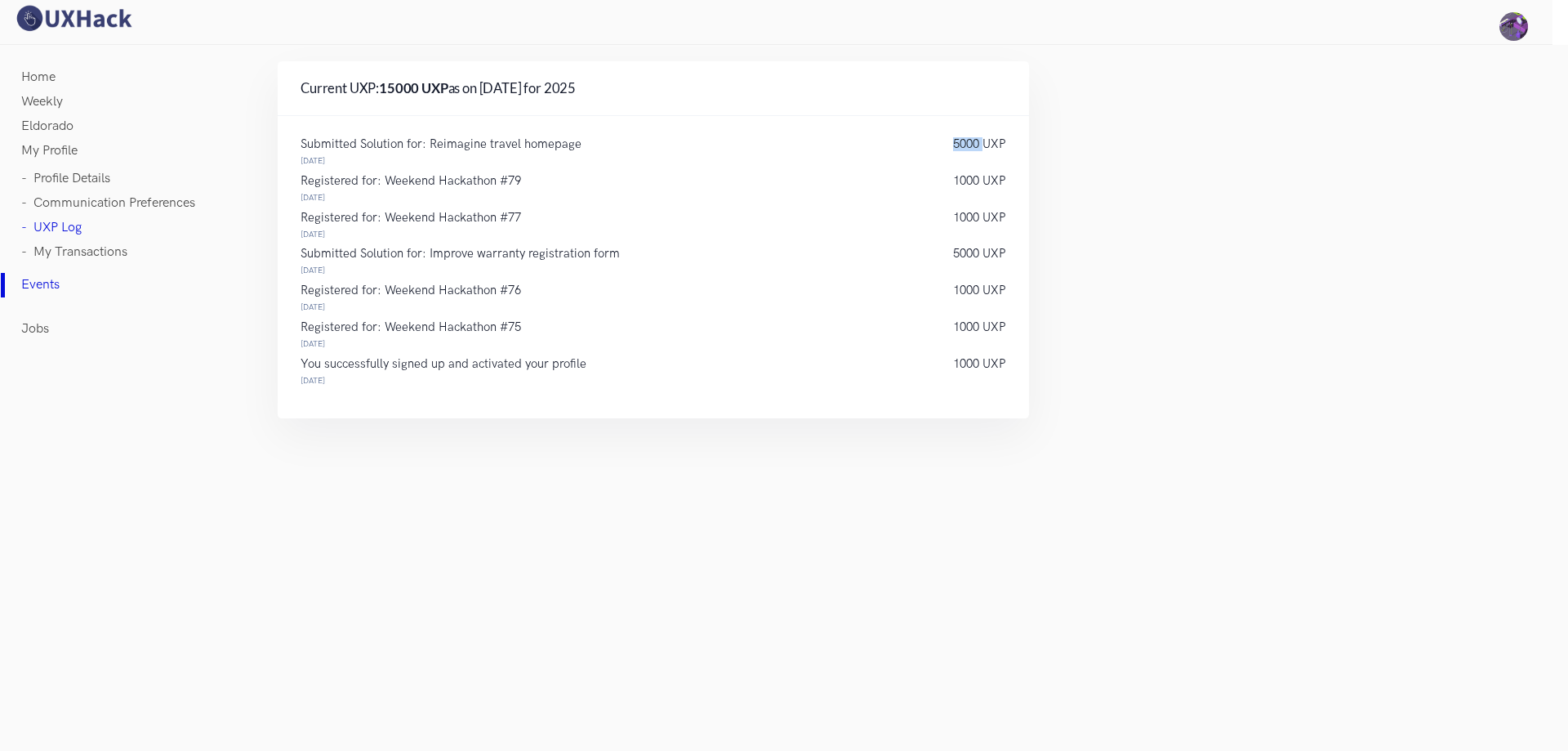
click at [950, 135] on div "Submitted Solution for: Reimagine travel homepage 11 Aug 2025 5000 UXP Register…" at bounding box center [653, 267] width 752 height 303
click at [786, 192] on div "Registered for: Weekend Hackathon #79 10 Aug 2025" at bounding box center [610, 191] width 653 height 31
click at [960, 355] on div "Submitted Solution for: Reimagine travel homepage 11 Aug 2025 5000 UXP Register…" at bounding box center [654, 267] width 706 height 257
click at [799, 333] on div "Registered for: Weekend Hackathon #75 05 Jul 2025" at bounding box center [610, 337] width 653 height 31
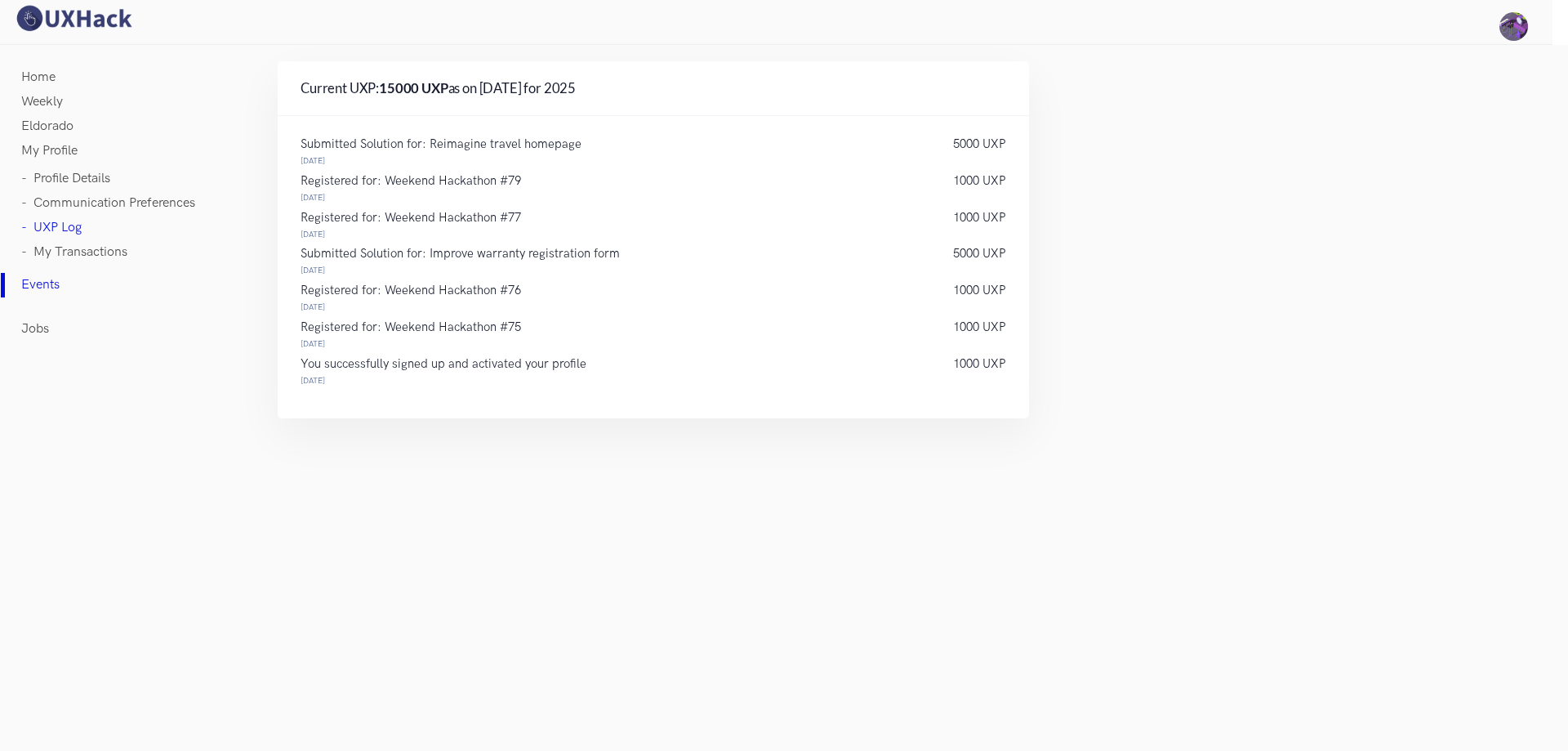
click at [47, 248] on link "- My Transactions" at bounding box center [75, 252] width 106 height 24
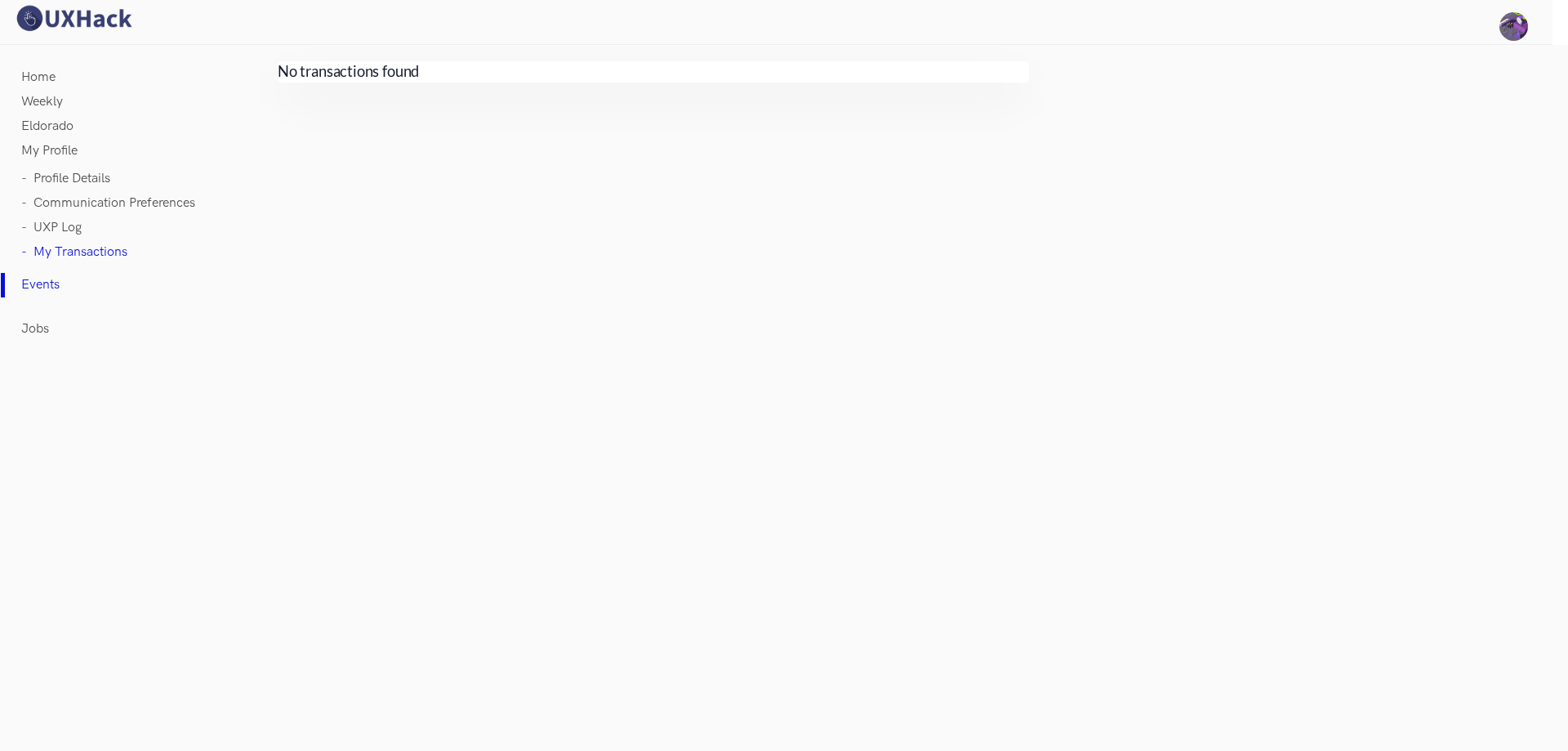
click at [55, 232] on link "- UXP Log" at bounding box center [51, 228] width 61 height 24
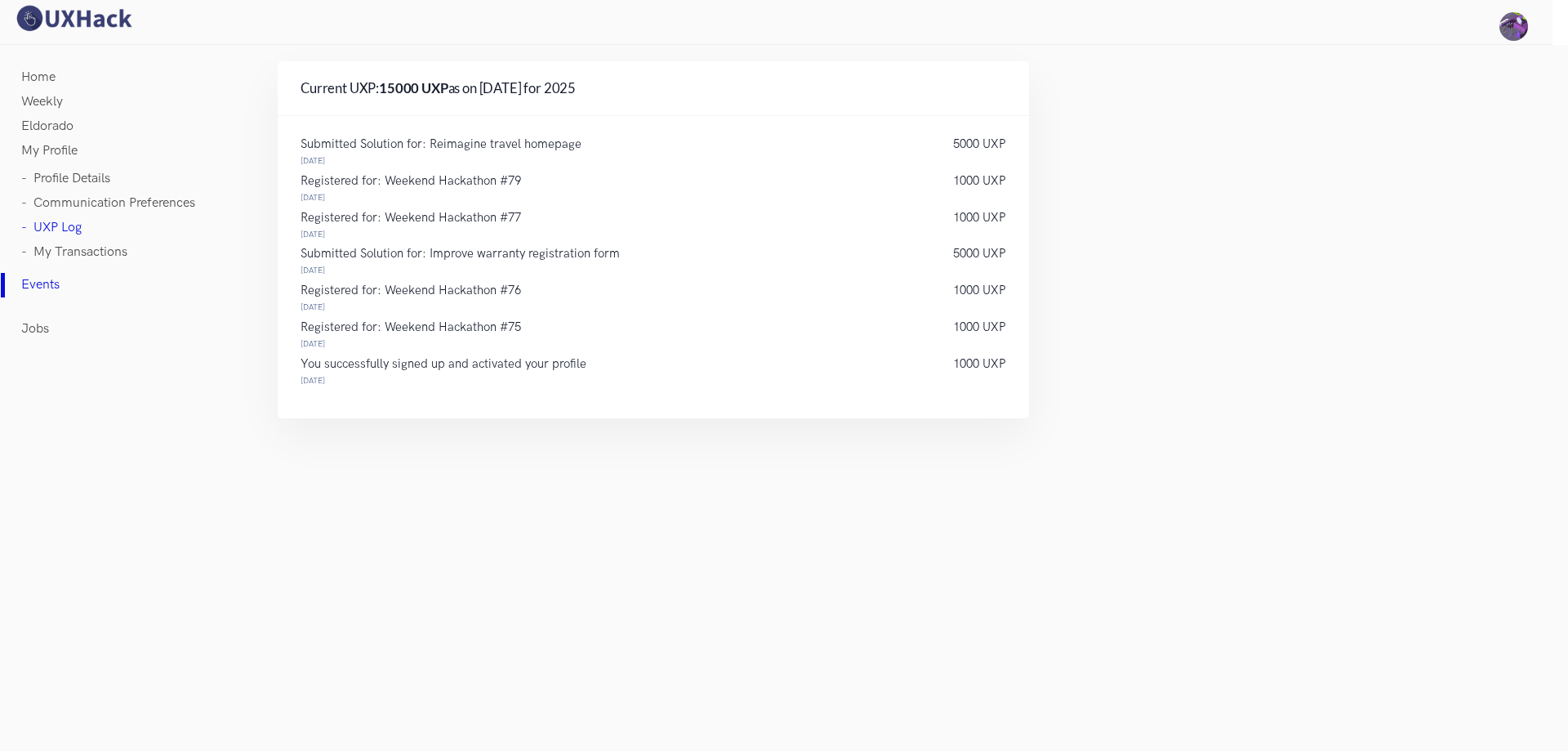
click at [81, 204] on link "- Communication Preferences" at bounding box center [108, 204] width 174 height 24
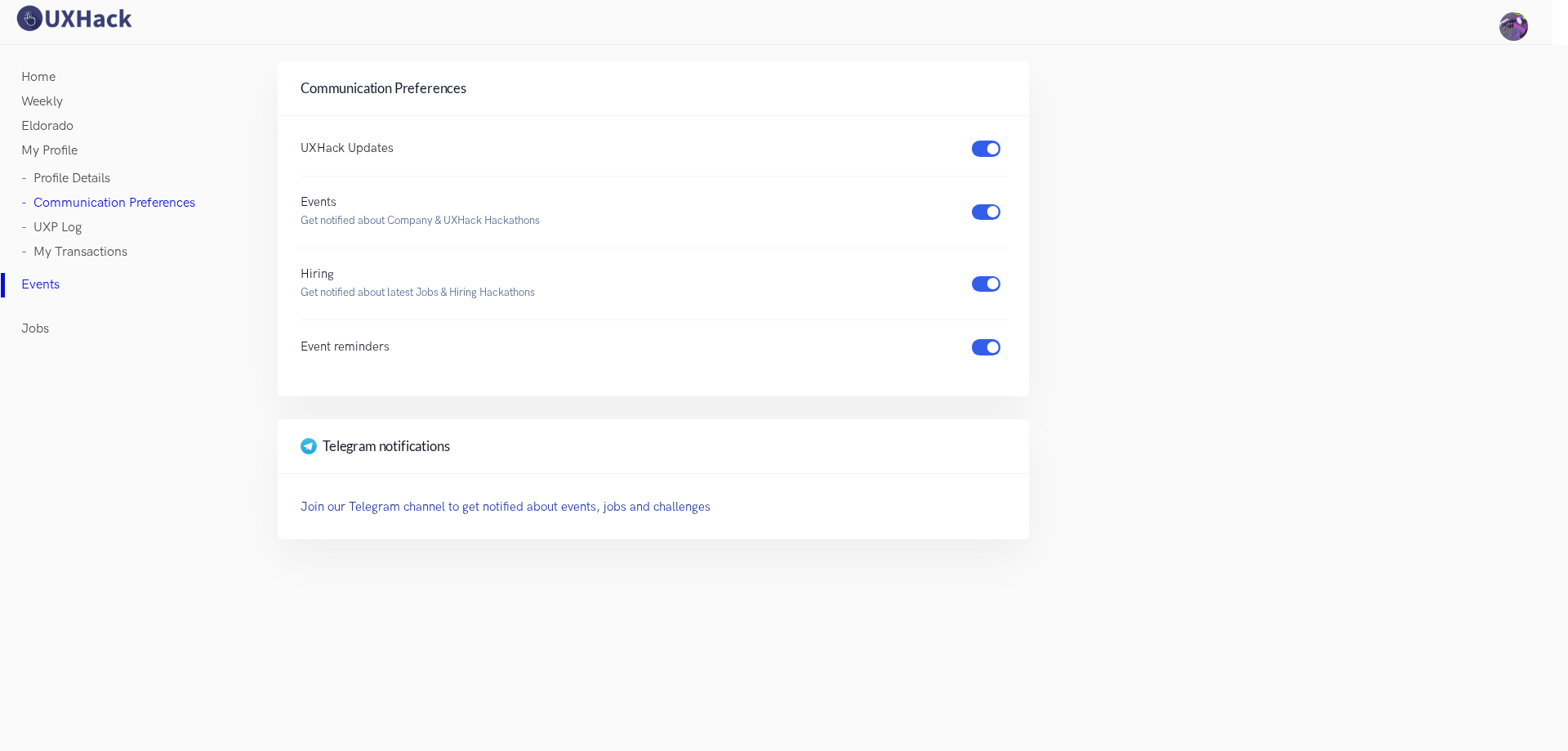
click at [83, 169] on link "- Profile Details" at bounding box center [65, 178] width 89 height 24
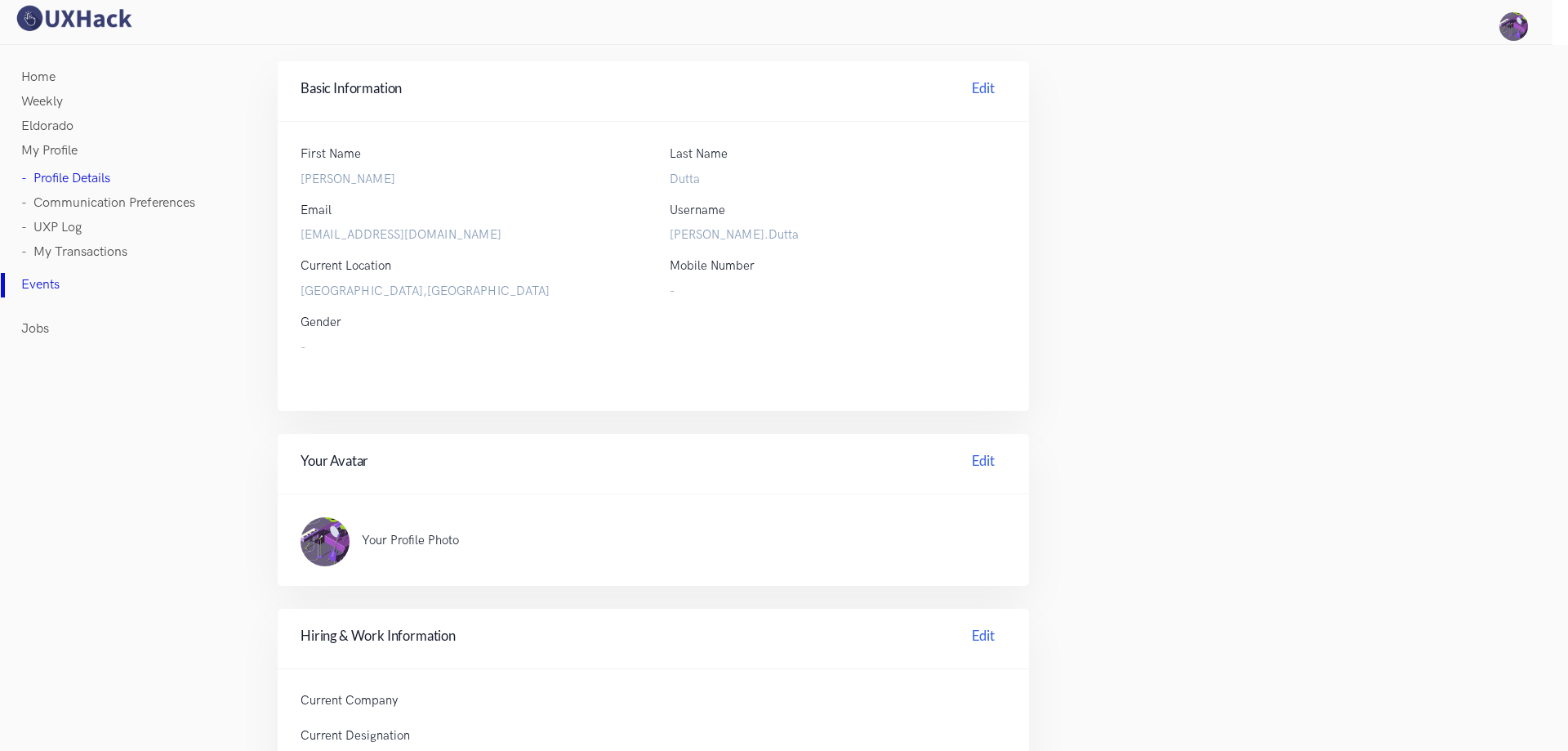
click at [49, 120] on link "Eldorado" at bounding box center [48, 126] width 52 height 24
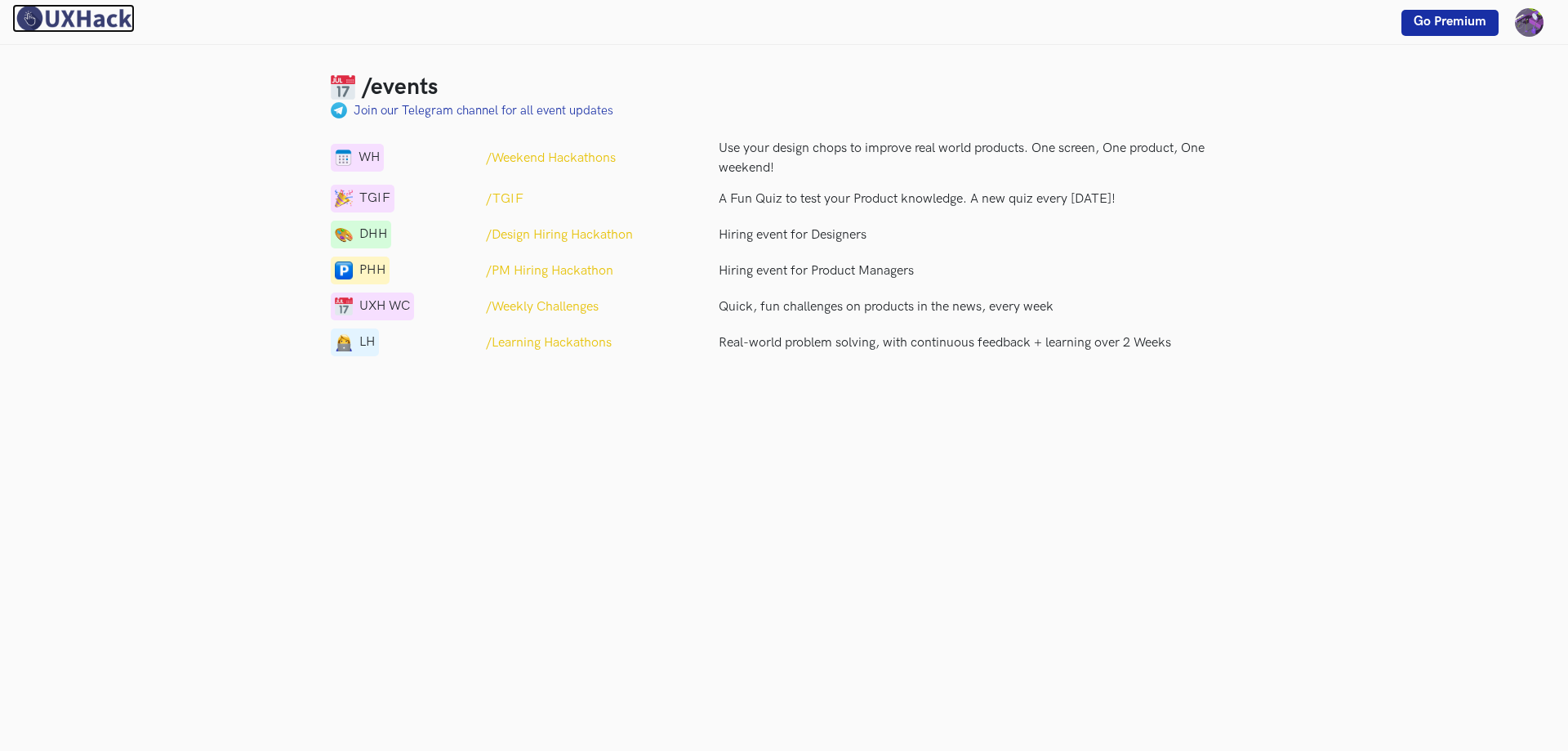
click at [56, 24] on img at bounding box center [73, 18] width 122 height 29
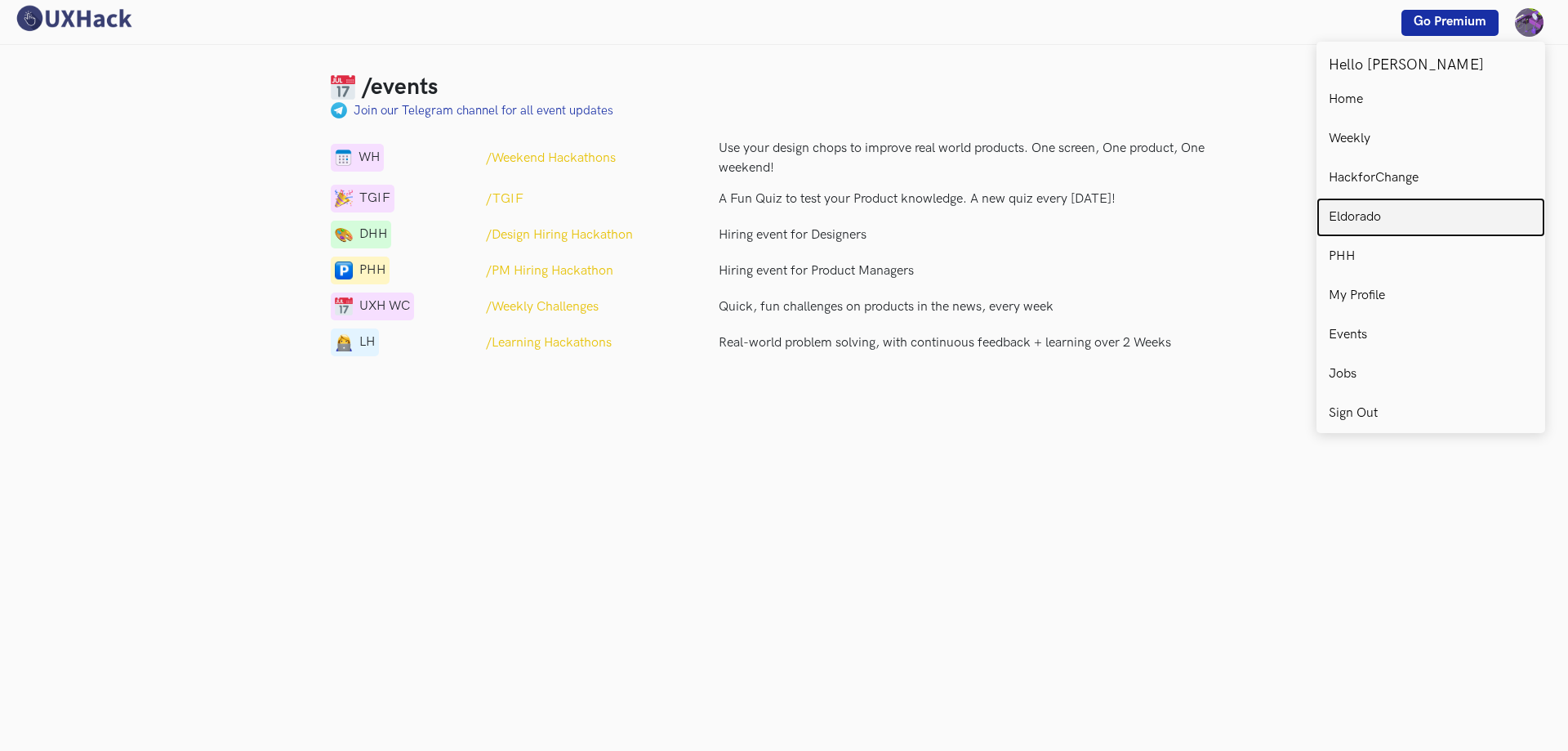
click at [1377, 220] on p "Eldorado" at bounding box center [1355, 218] width 52 height 15
click at [1377, 220] on p "Eldorado" at bounding box center [1355, 218] width 52 height 15
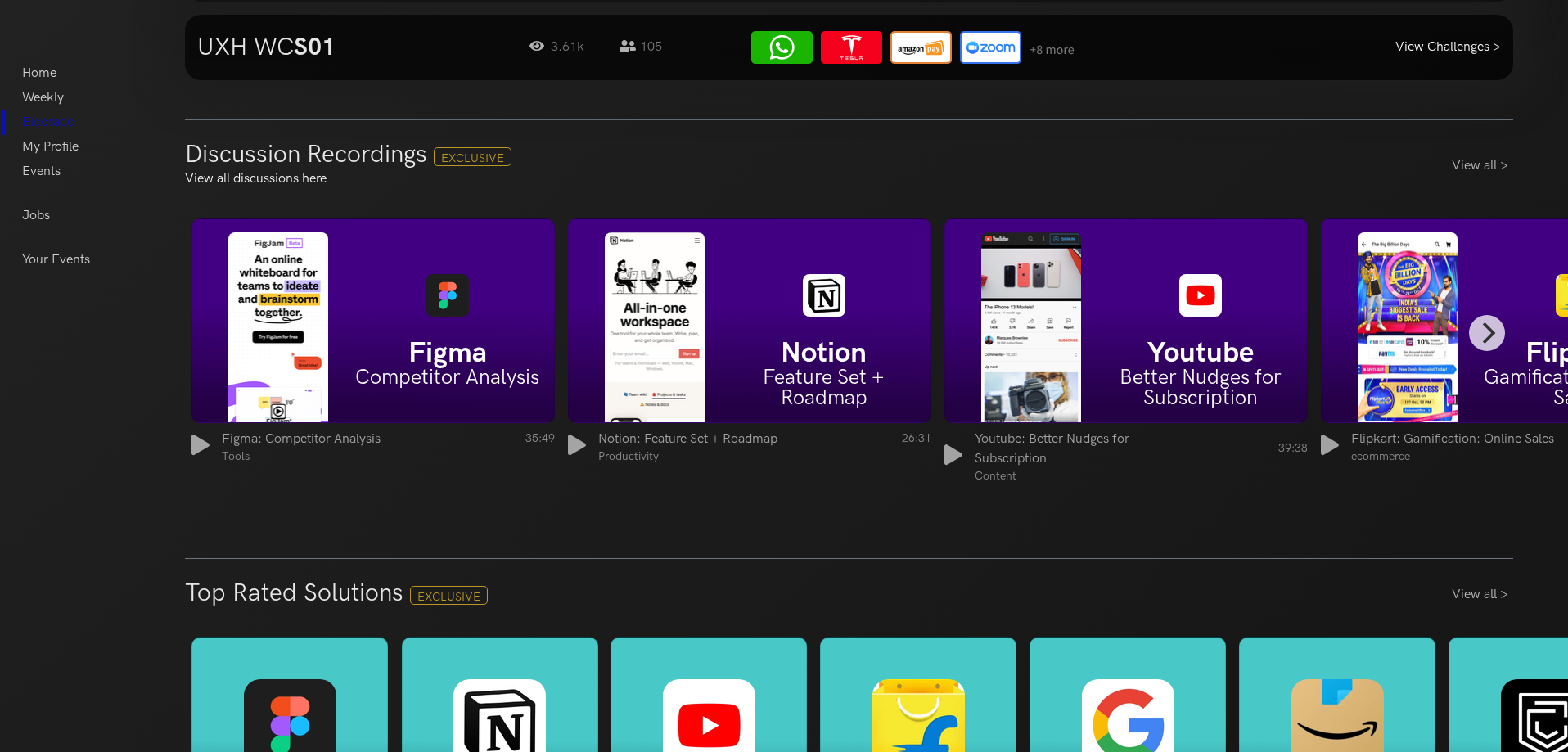
scroll to position [2046, 0]
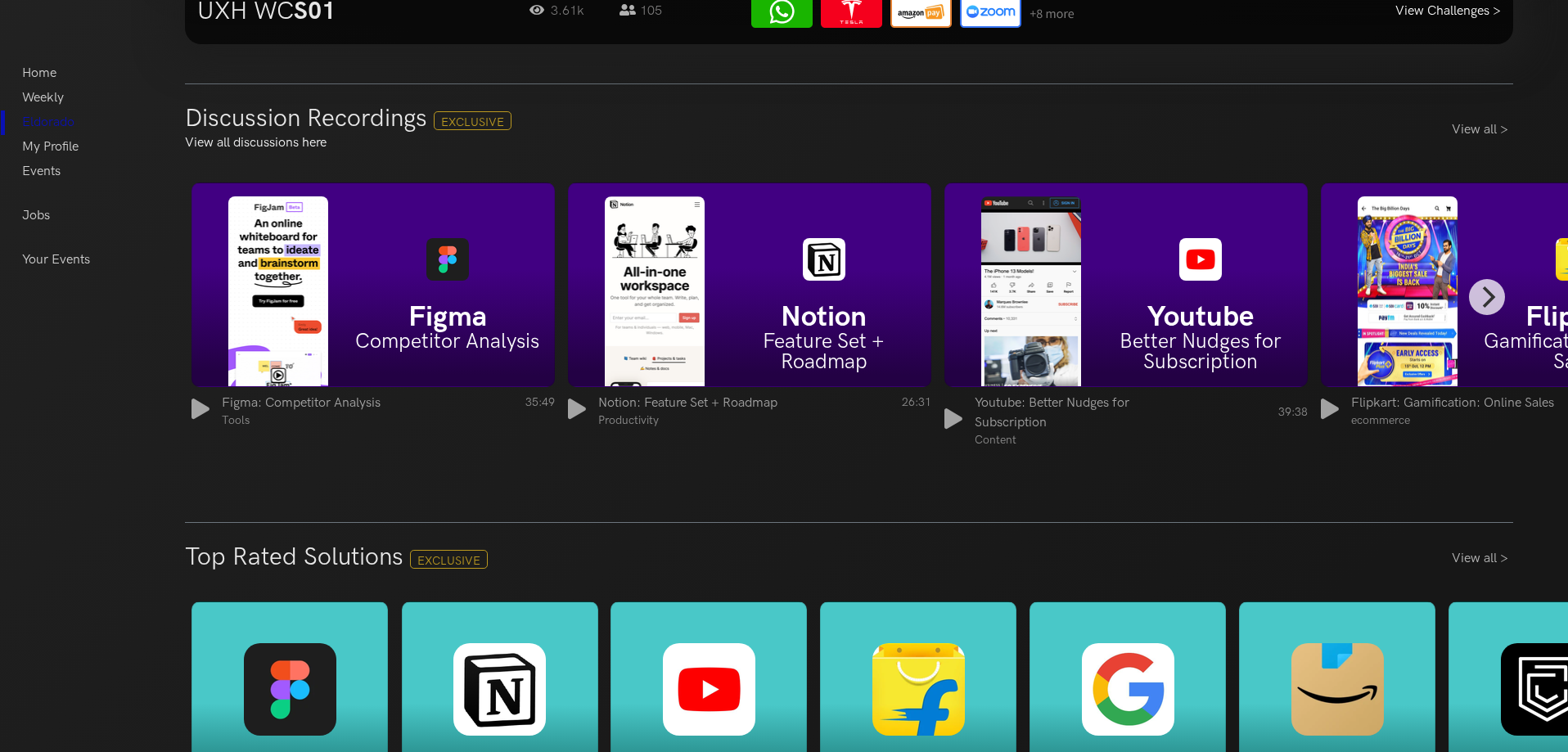
click at [450, 340] on h6 "Competitor Analysis" at bounding box center [447, 341] width 213 height 21
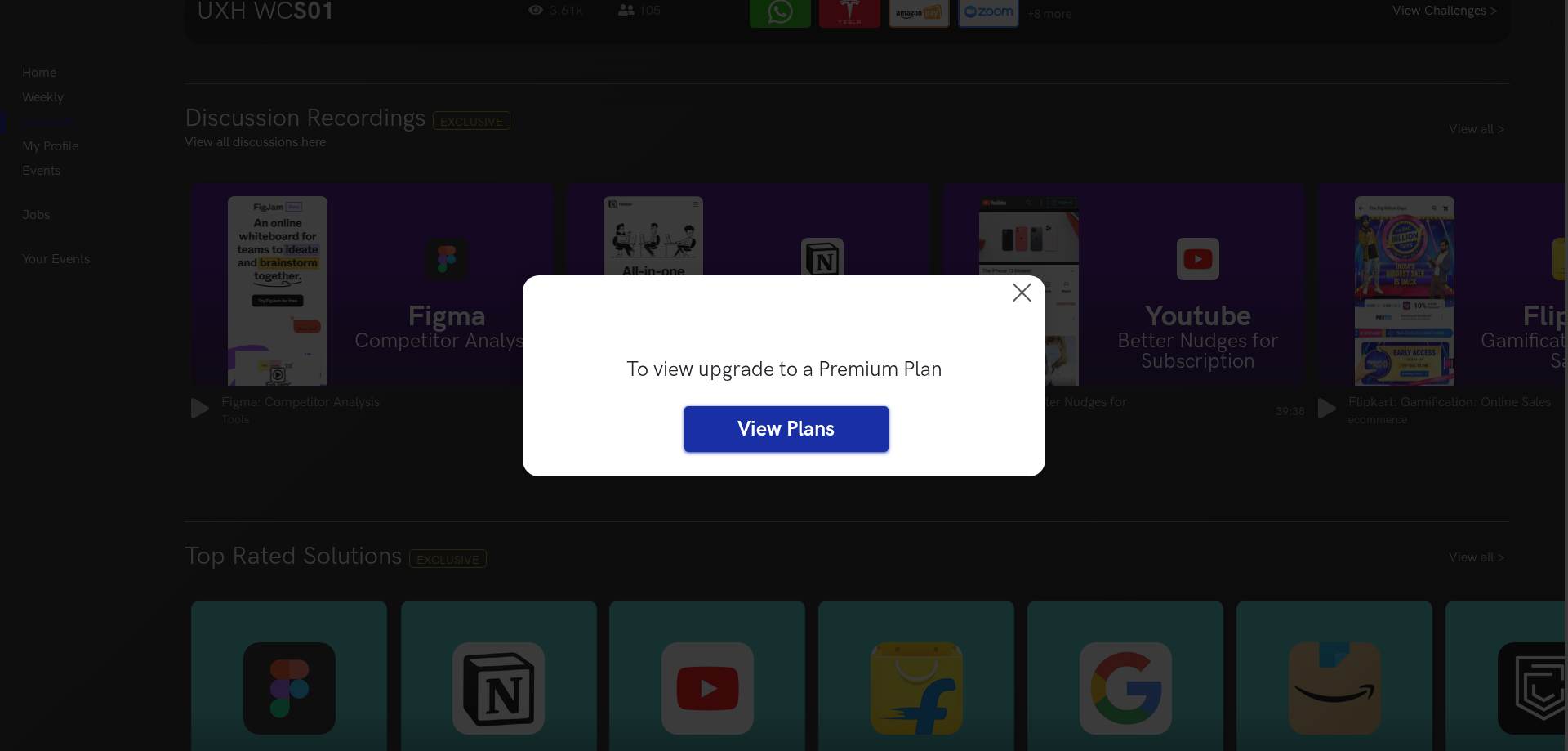
click at [743, 435] on link "View Plans" at bounding box center [786, 429] width 205 height 46
click at [1032, 292] on button at bounding box center [1027, 293] width 35 height 35
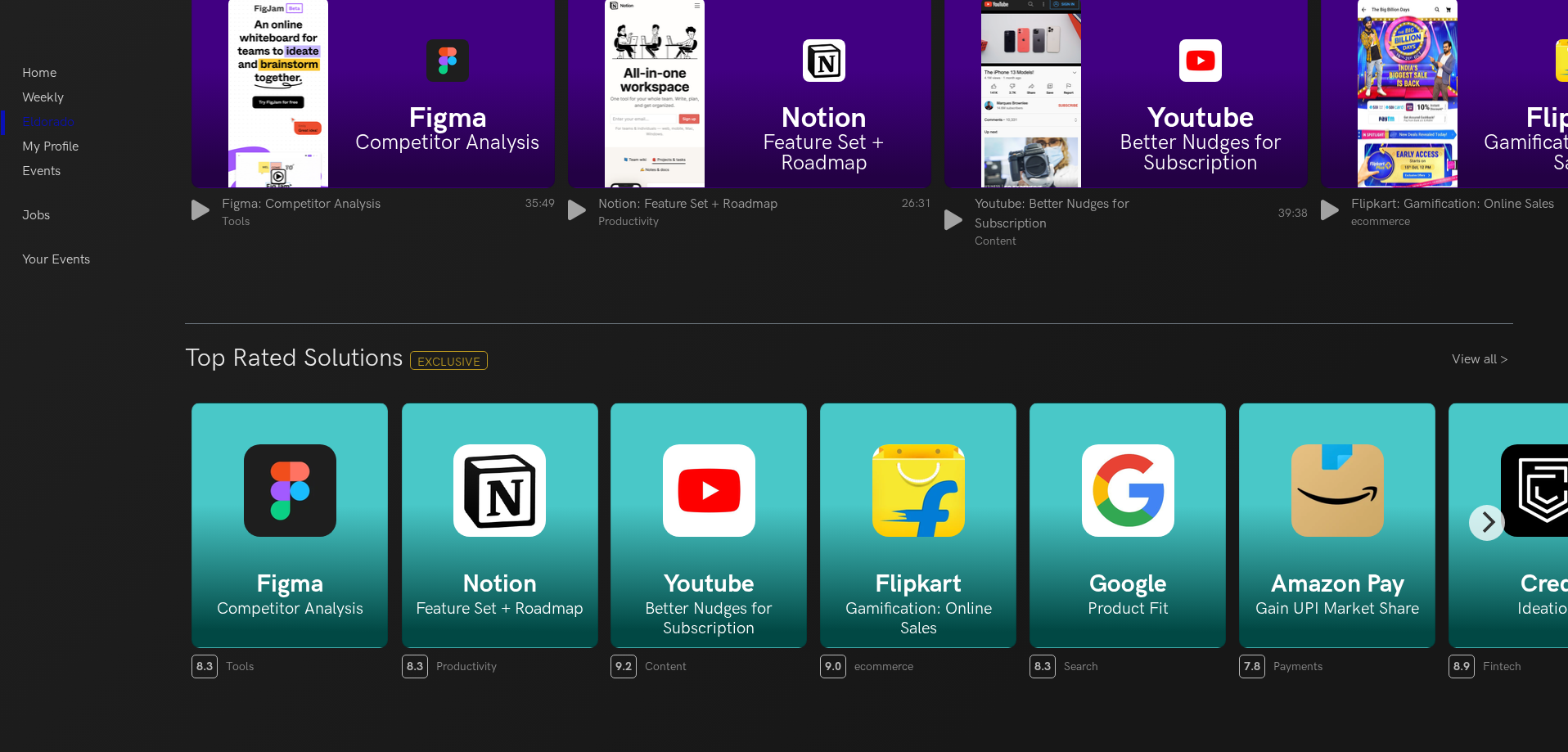
scroll to position [2247, 0]
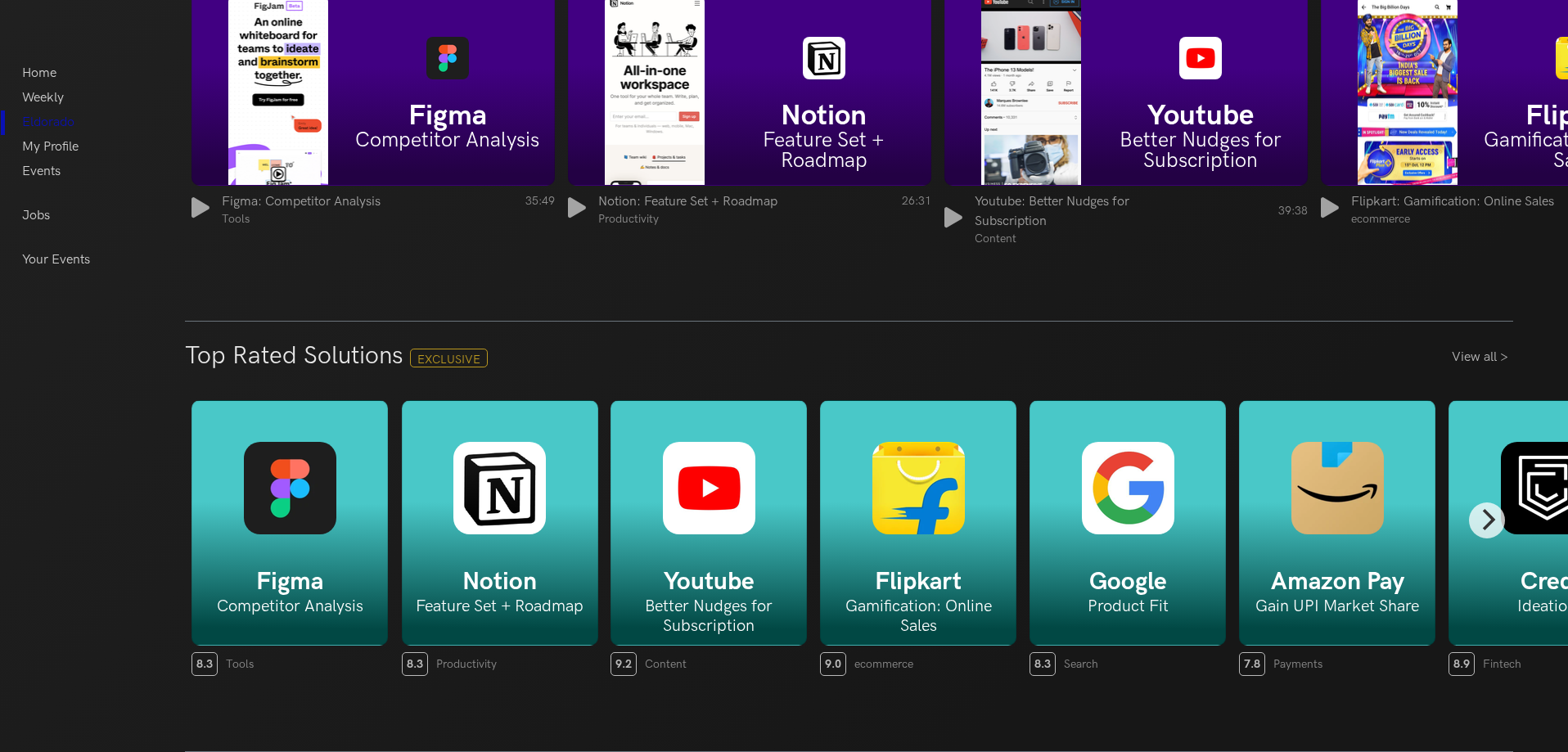
click at [309, 522] on img at bounding box center [290, 487] width 93 height 93
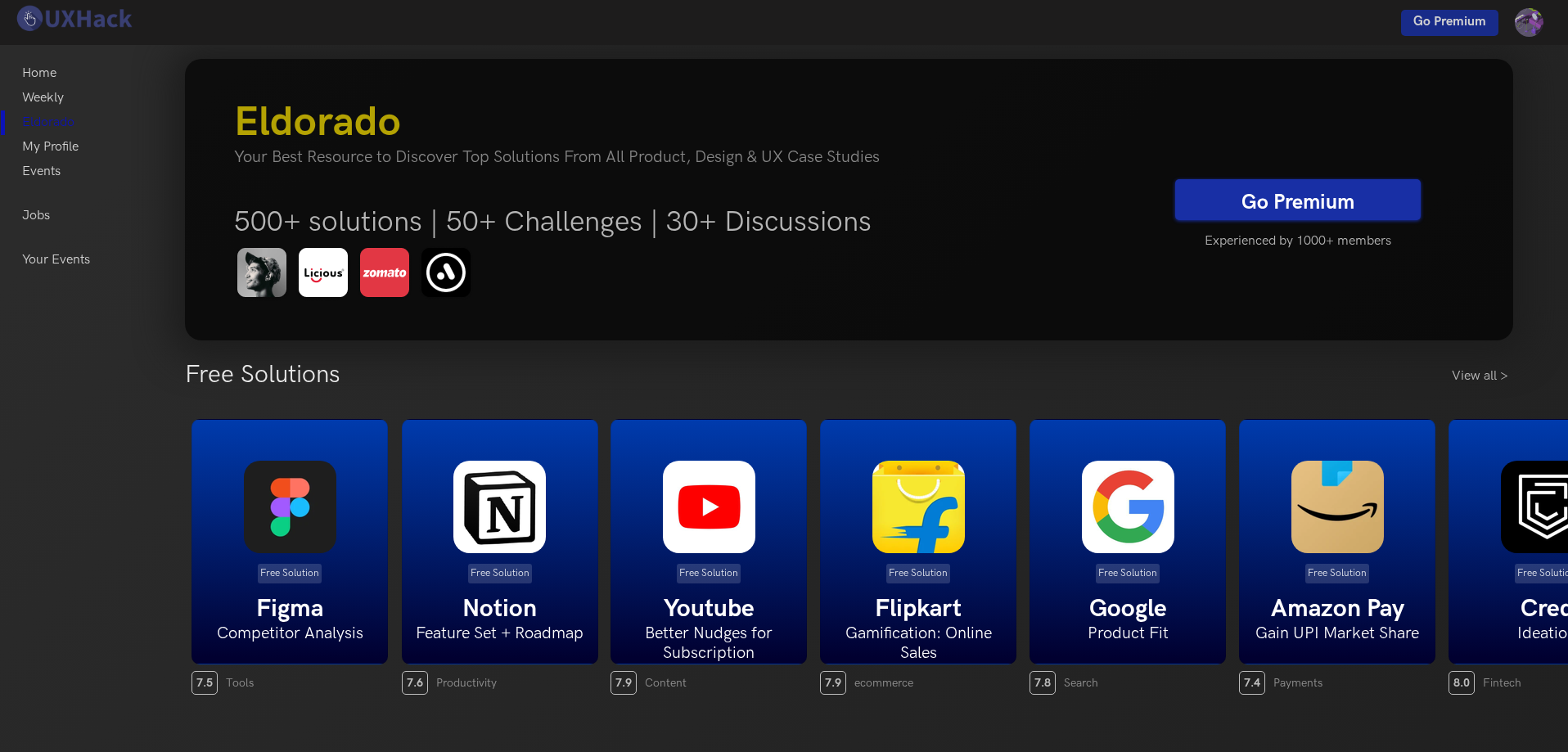
scroll to position [0, 0]
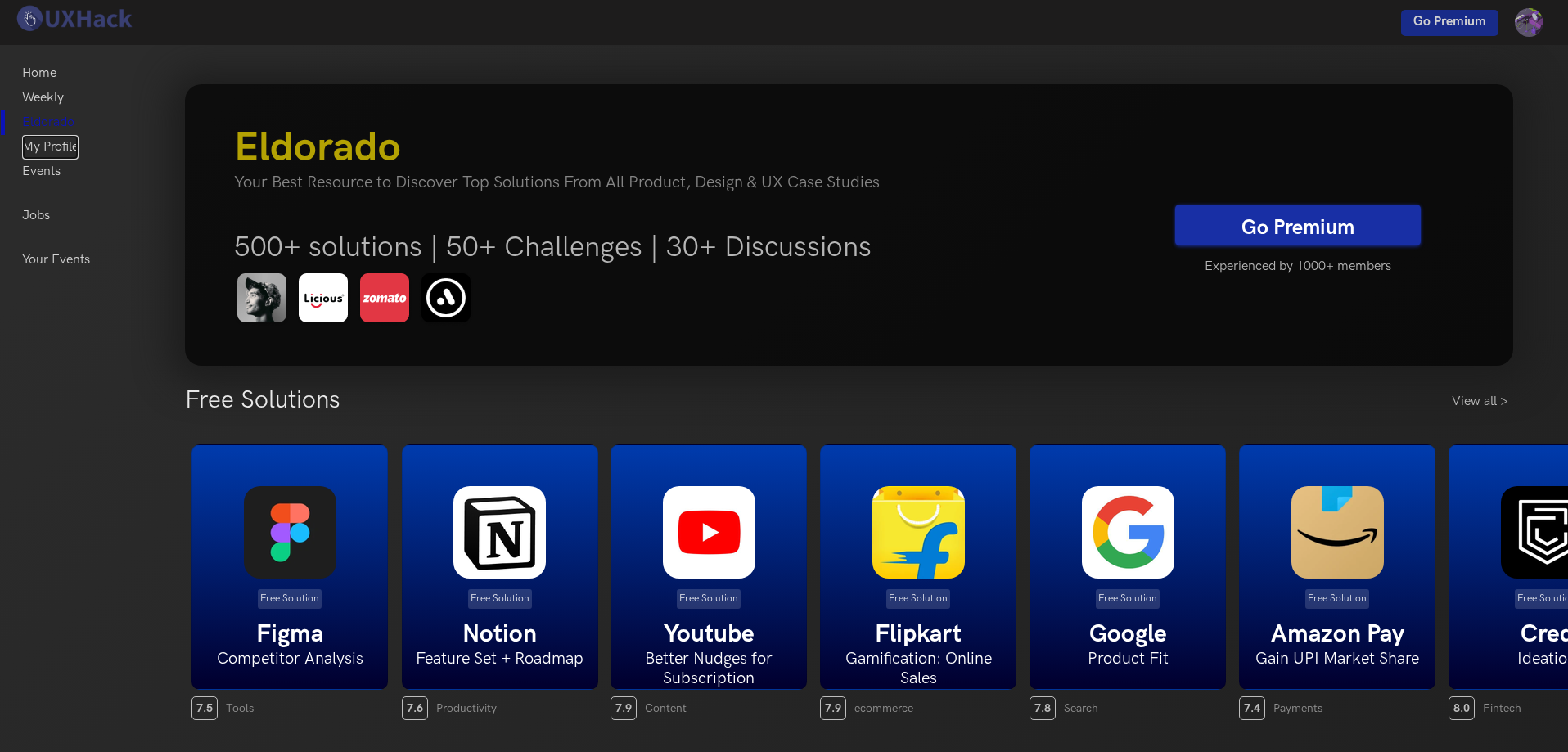
click at [65, 146] on link "My Profile" at bounding box center [51, 147] width 56 height 24
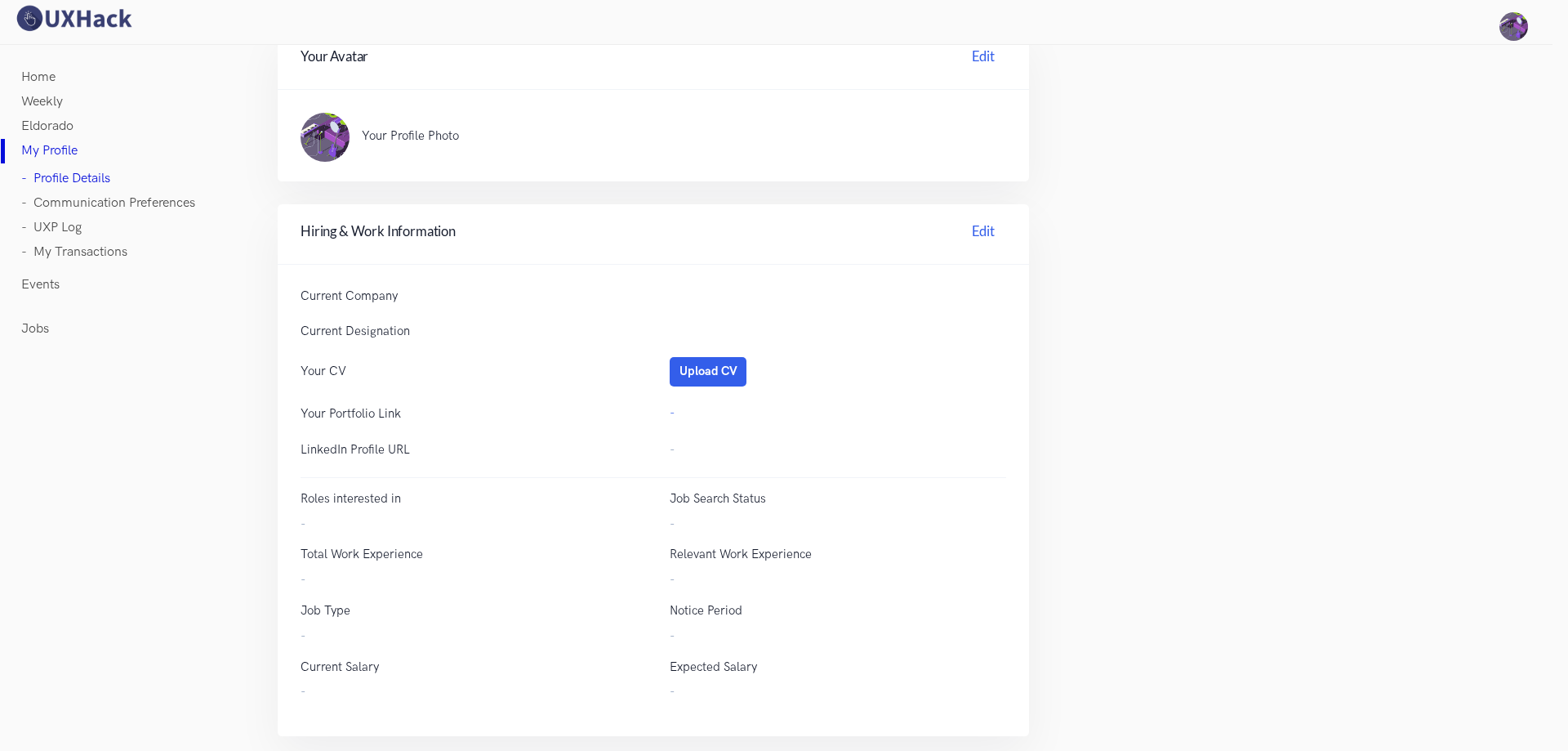
scroll to position [413, 0]
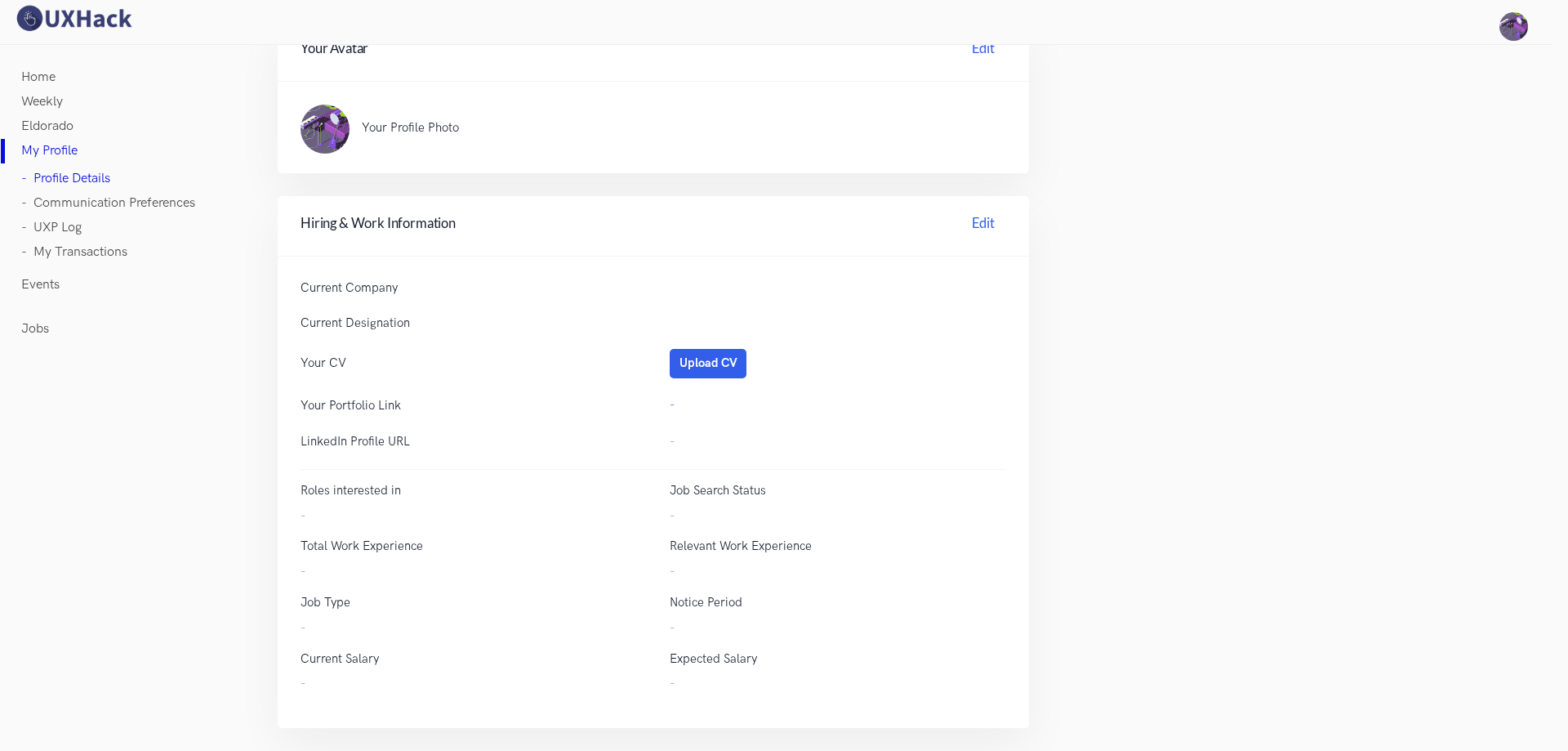
click at [44, 224] on link "- UXP Log" at bounding box center [51, 228] width 61 height 24
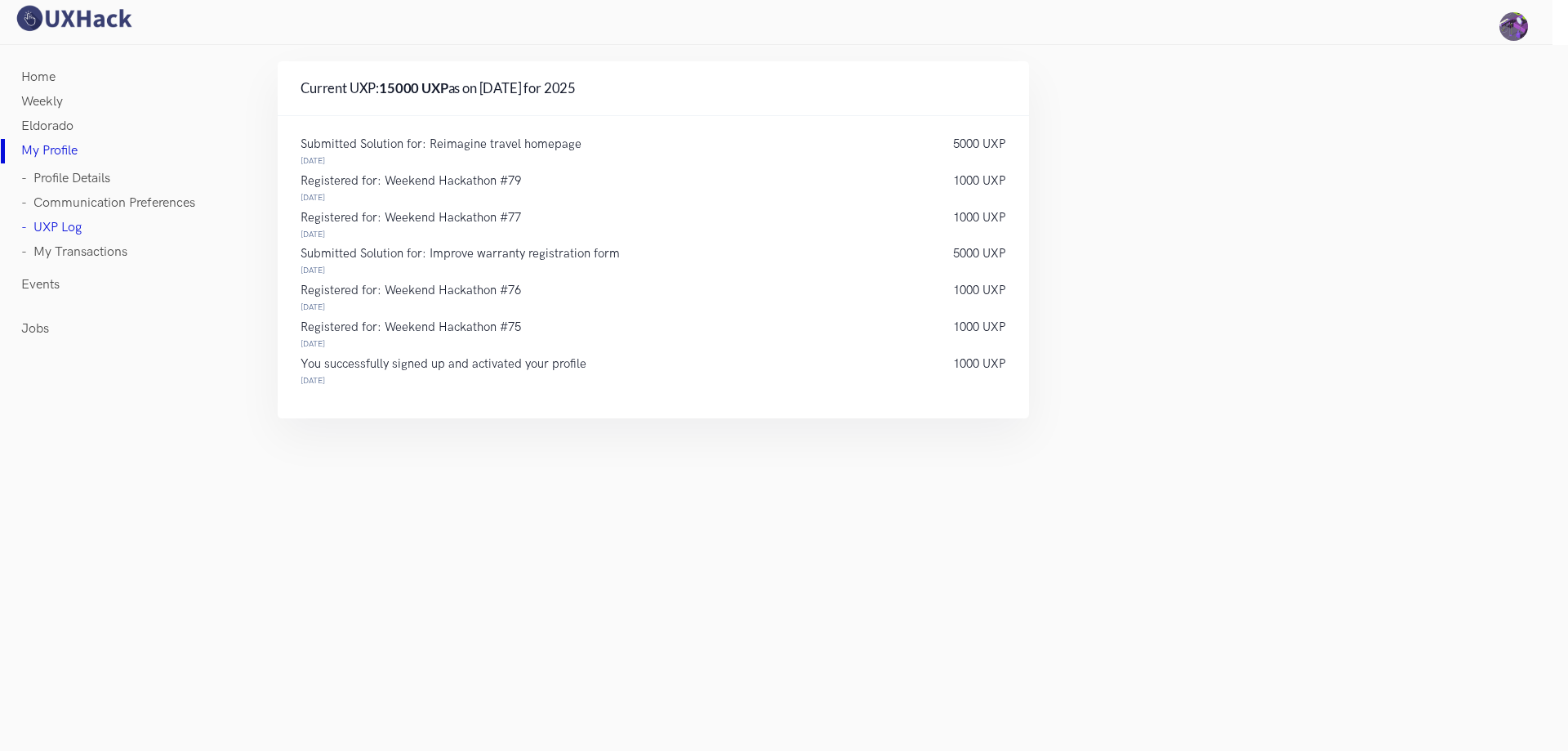
click at [954, 256] on p "5000 UXP" at bounding box center [980, 254] width 53 height 11
click at [863, 232] on div "Registered for: Weekend Hackathon #77 [DATE]" at bounding box center [610, 227] width 653 height 31
click at [394, 87] on strong "15000 UXP" at bounding box center [414, 88] width 69 height 16
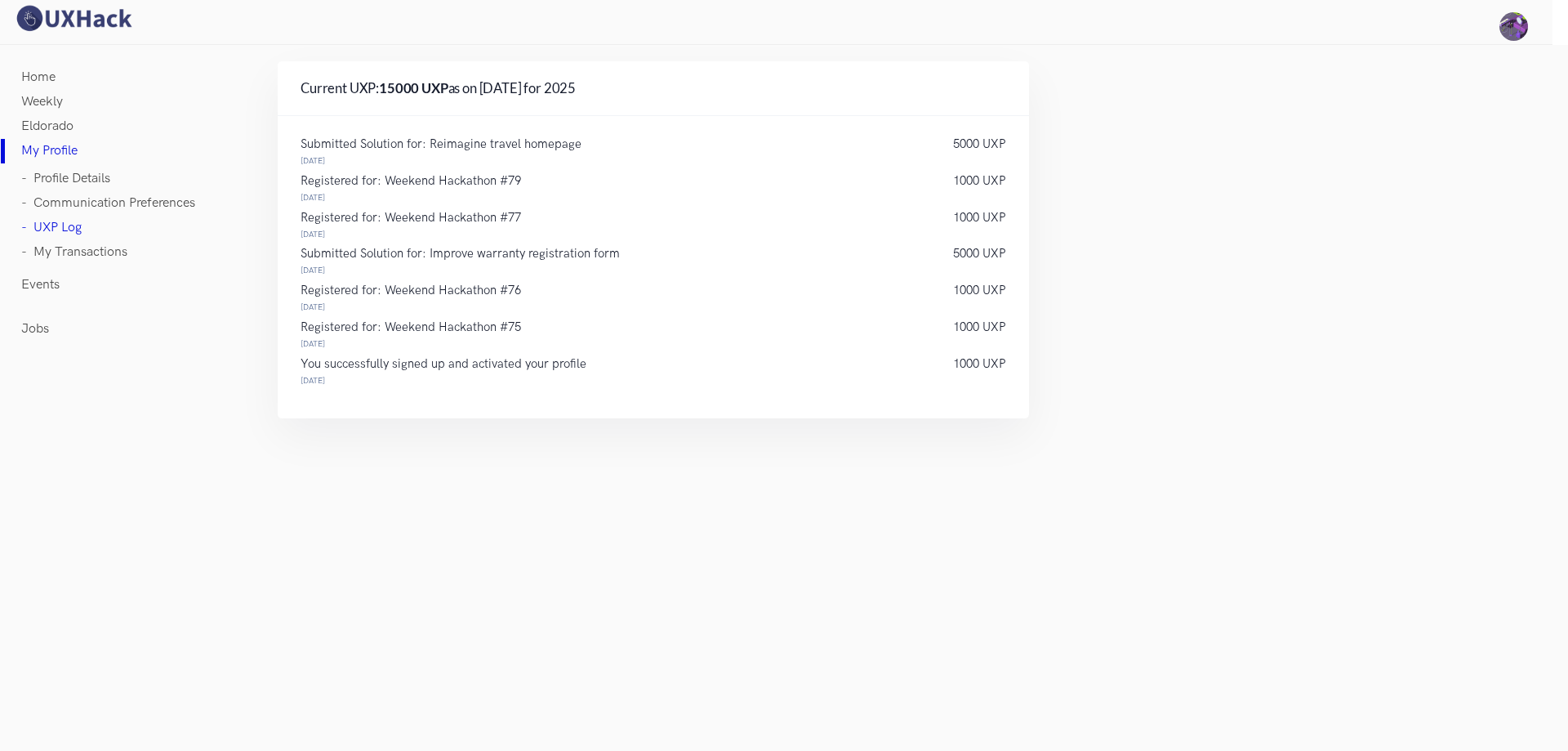
click at [622, 78] on div "Current UXP: 15000 UXP as on [DATE] for 2025" at bounding box center [653, 89] width 752 height 55
